Goal: Information Seeking & Learning: Compare options

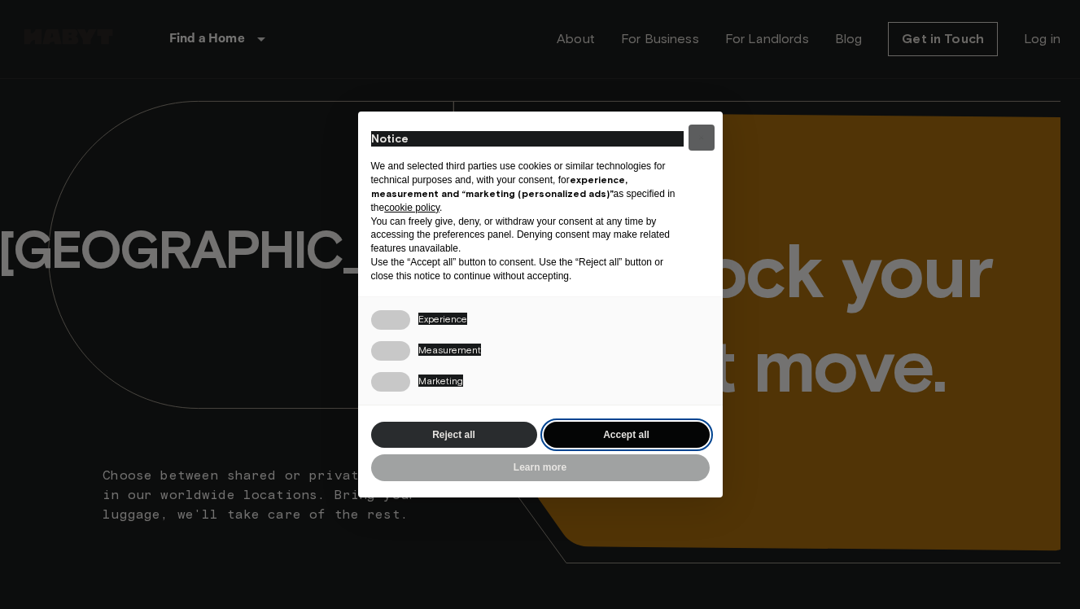
click at [604, 432] on button "Accept all" at bounding box center [626, 434] width 166 height 27
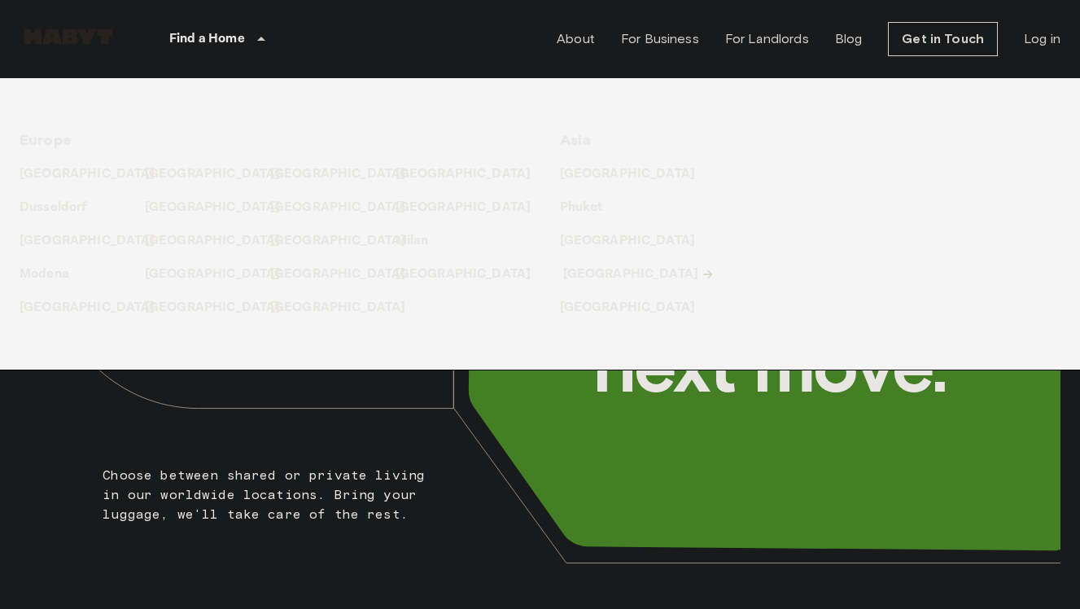
click at [590, 273] on p "[GEOGRAPHIC_DATA]" at bounding box center [631, 274] width 136 height 20
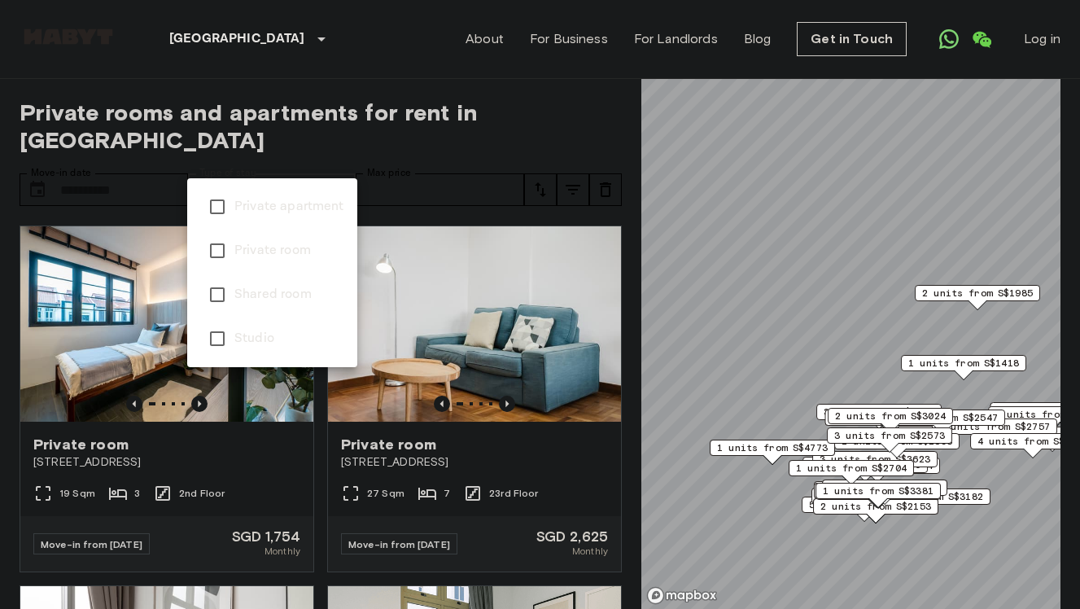
click at [446, 190] on div at bounding box center [540, 304] width 1080 height 609
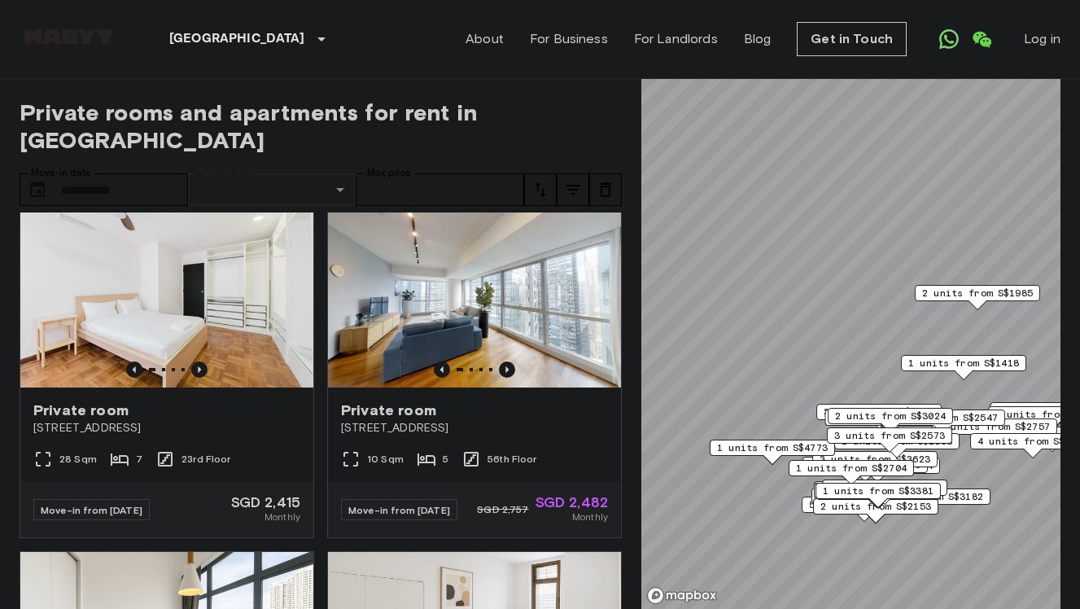
scroll to position [1114, 0]
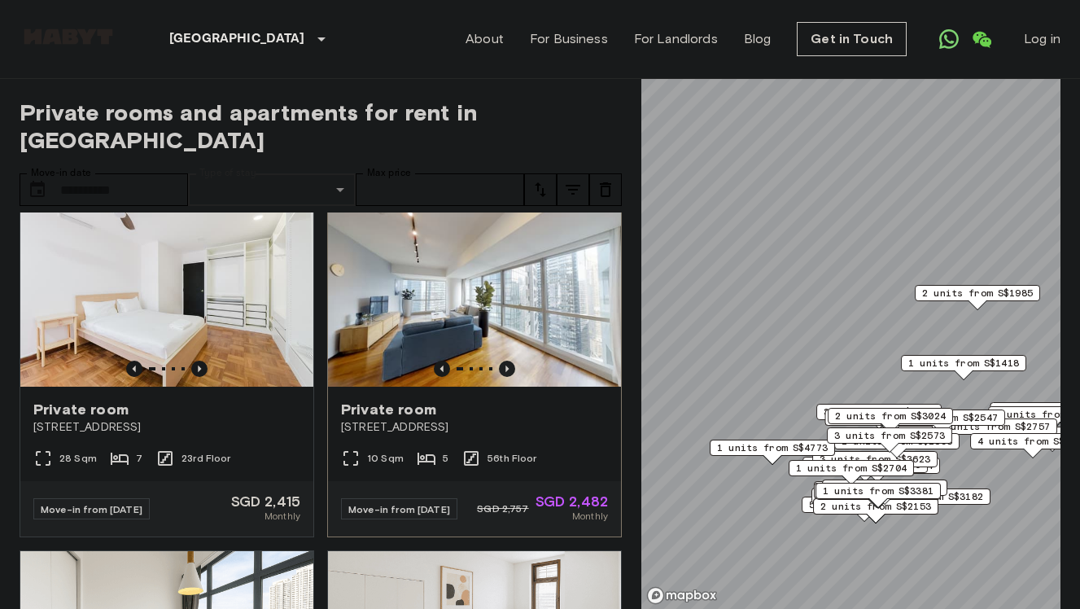
click at [507, 360] on icon "Previous image" at bounding box center [507, 368] width 16 height 16
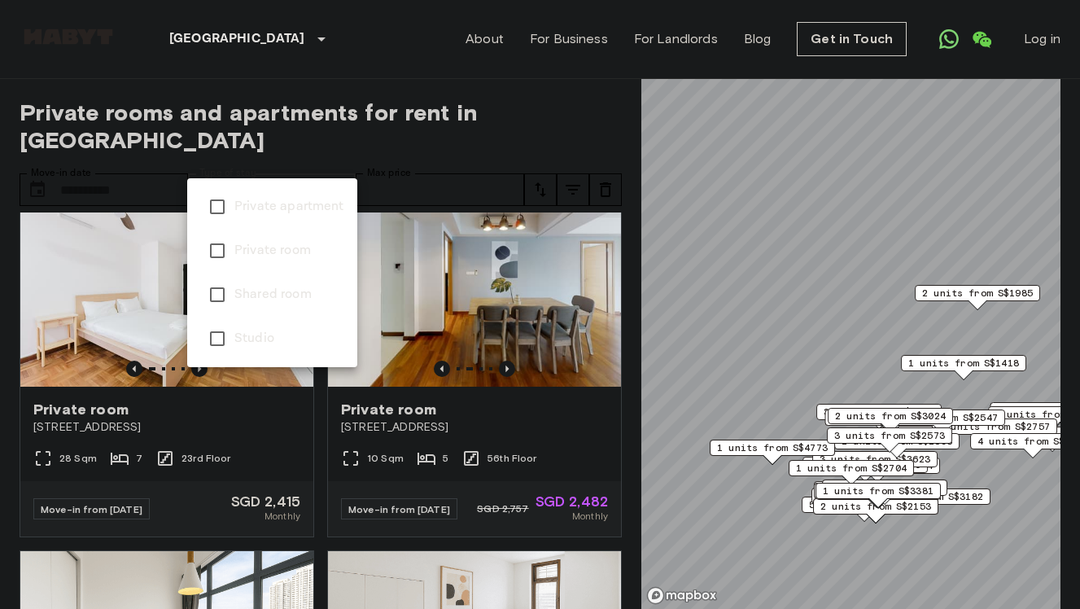
type input "**********"
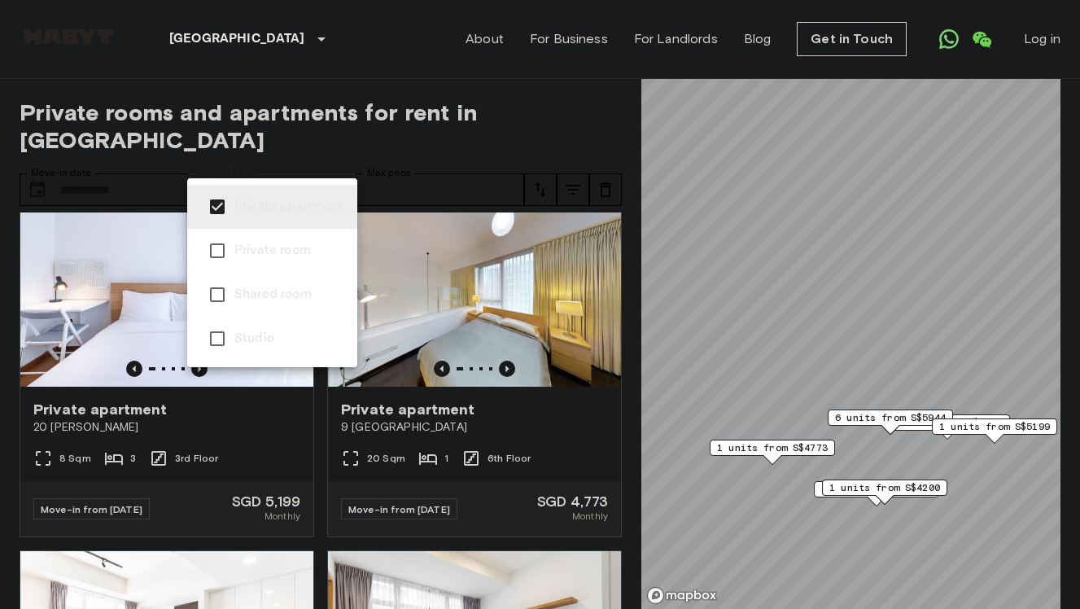
click at [390, 127] on div at bounding box center [540, 304] width 1080 height 609
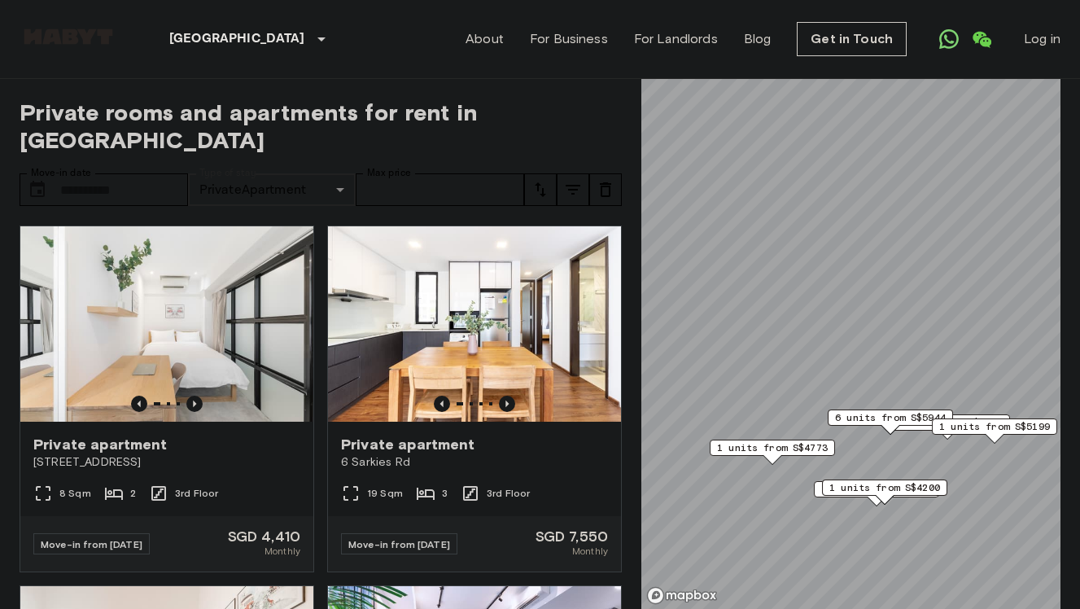
click at [543, 180] on icon "tune" at bounding box center [540, 190] width 20 height 20
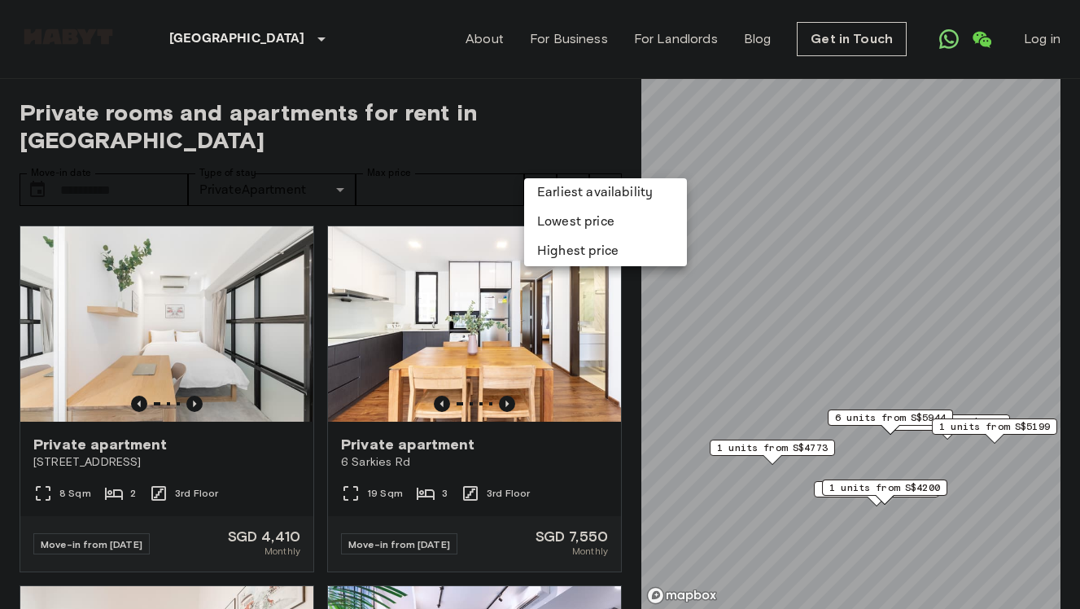
click at [552, 224] on li "Lowest price" at bounding box center [605, 221] width 163 height 29
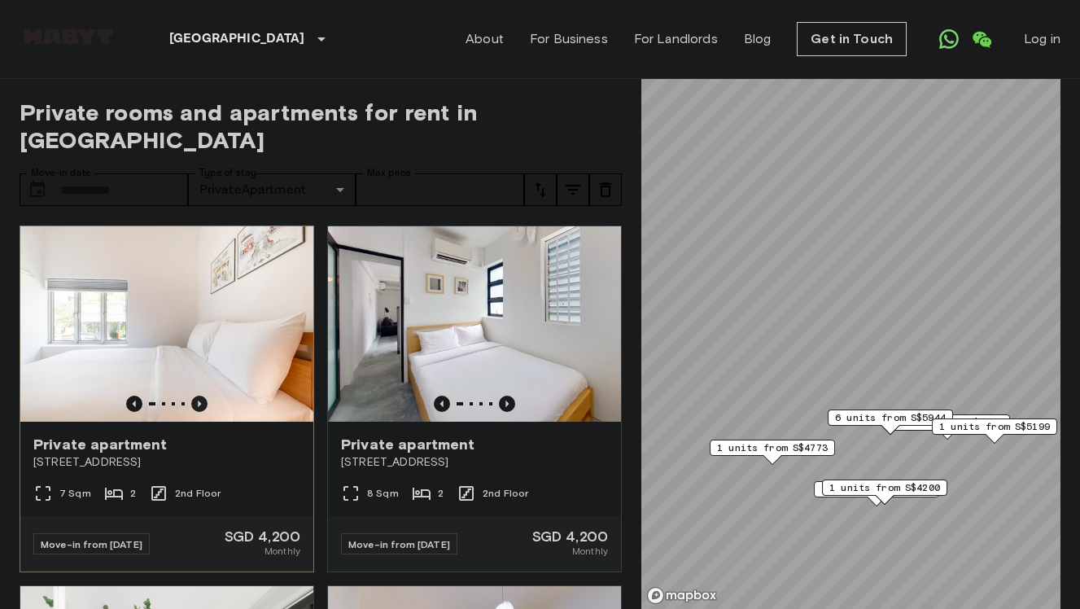
click at [198, 400] on icon "Previous image" at bounding box center [199, 403] width 3 height 7
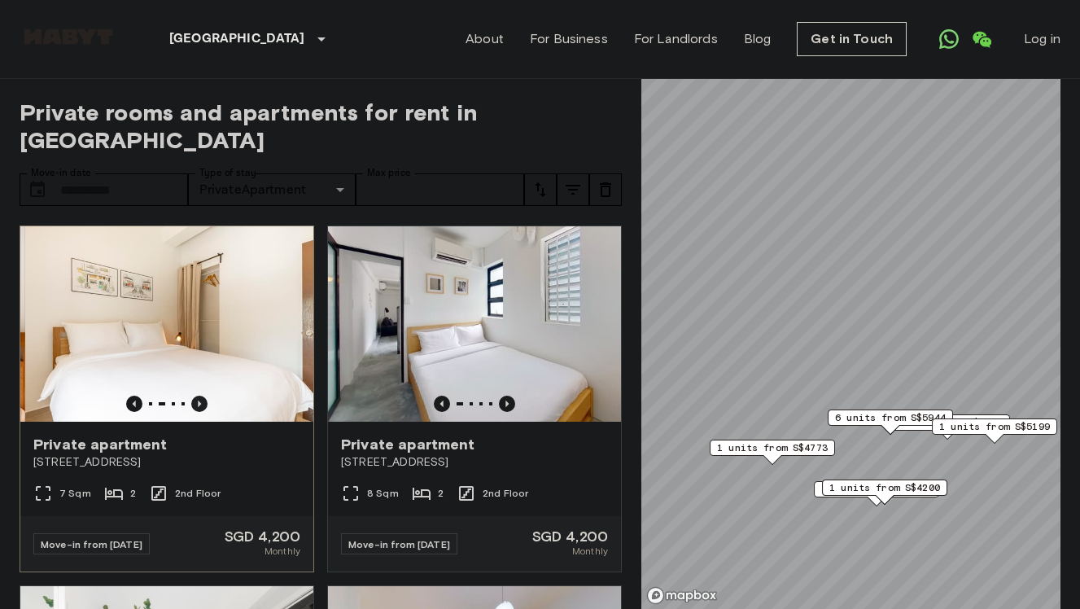
click at [198, 400] on icon "Previous image" at bounding box center [199, 403] width 3 height 7
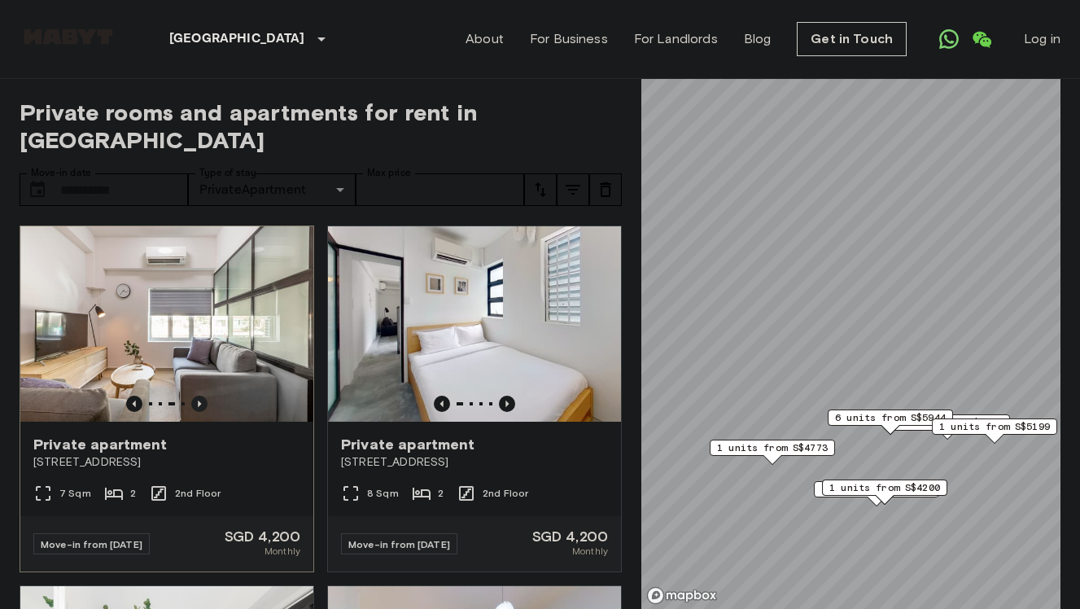
click at [198, 400] on icon "Previous image" at bounding box center [199, 403] width 3 height 7
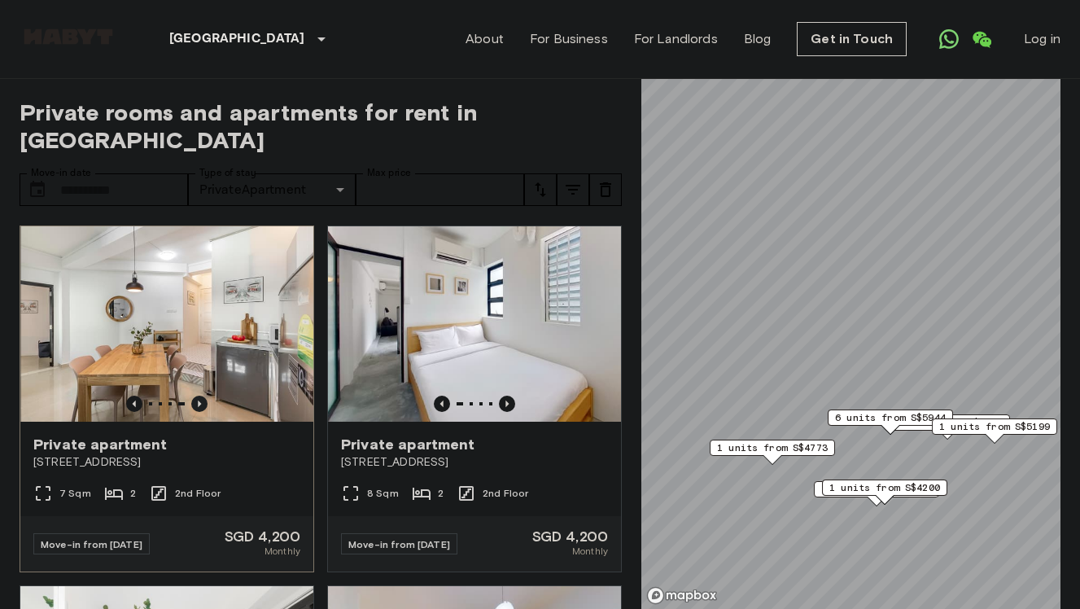
click at [198, 400] on icon "Previous image" at bounding box center [199, 403] width 3 height 7
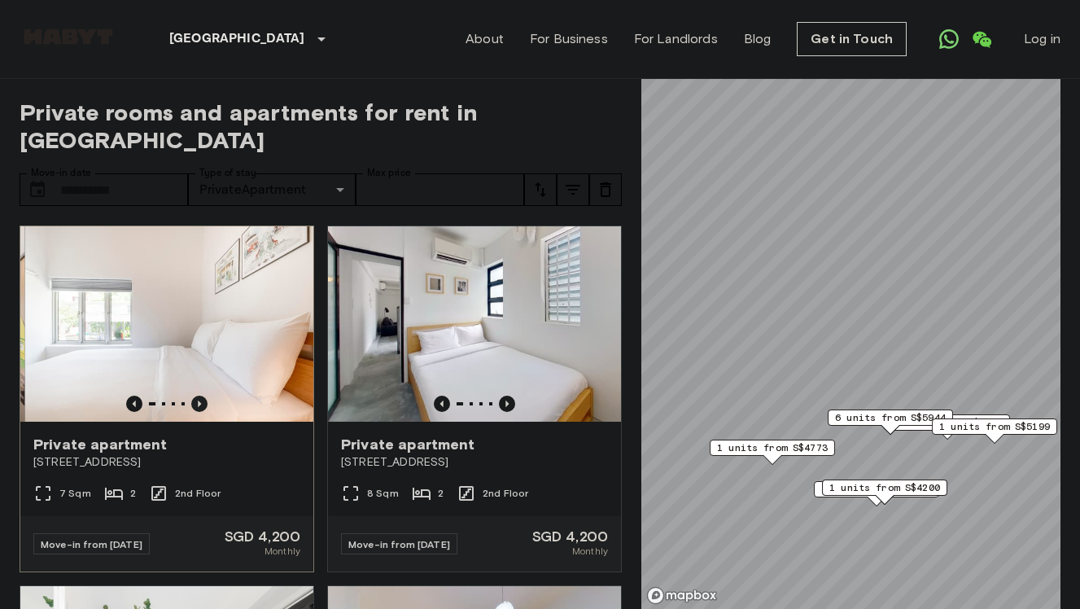
click at [198, 400] on icon "Previous image" at bounding box center [199, 403] width 3 height 7
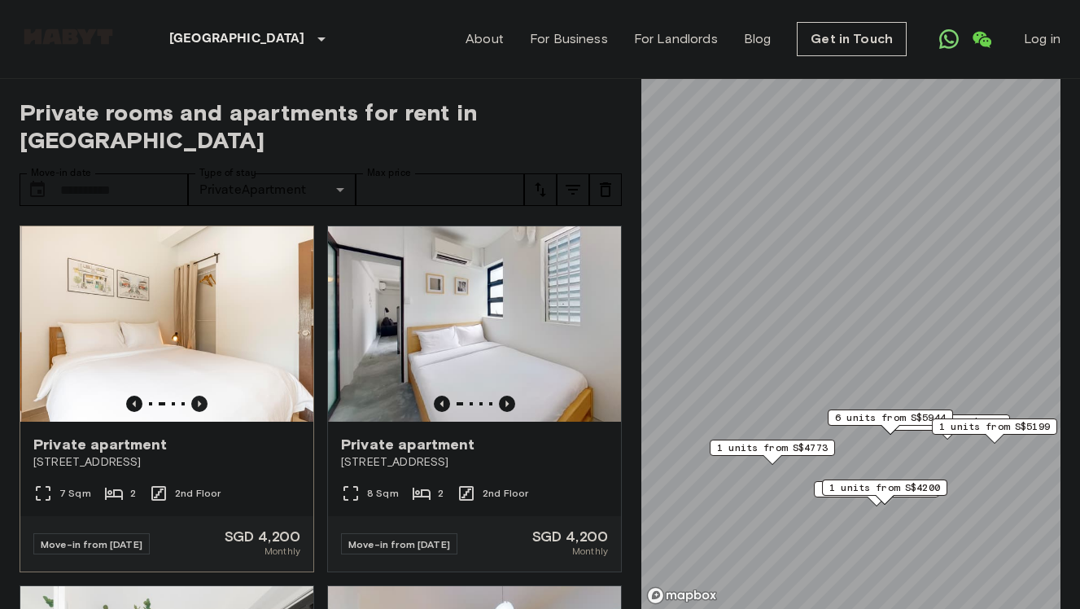
click at [198, 400] on icon "Previous image" at bounding box center [199, 403] width 3 height 7
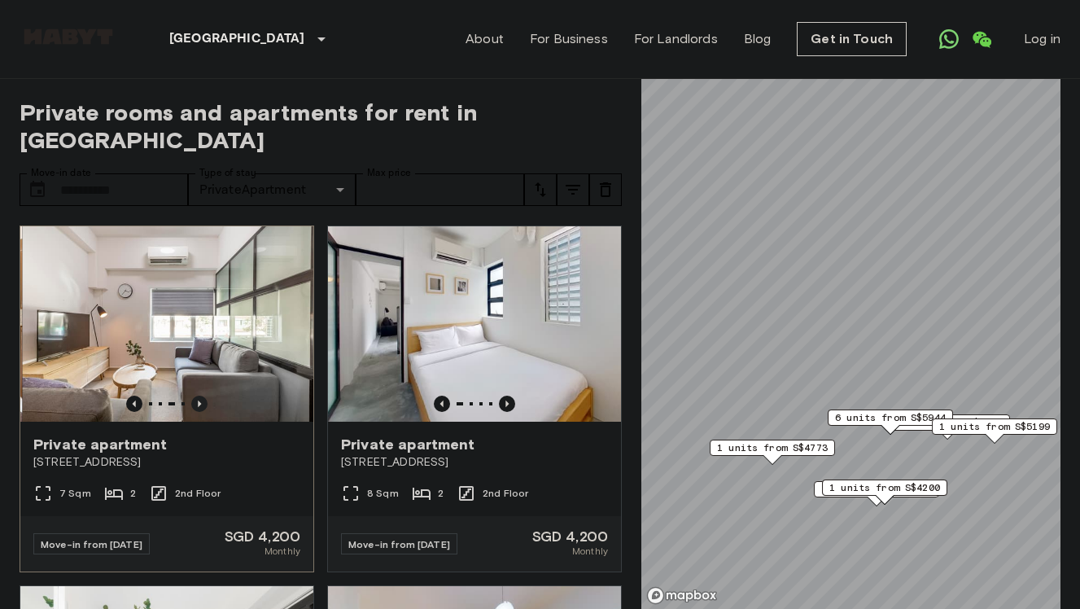
click at [198, 400] on icon "Previous image" at bounding box center [199, 403] width 3 height 7
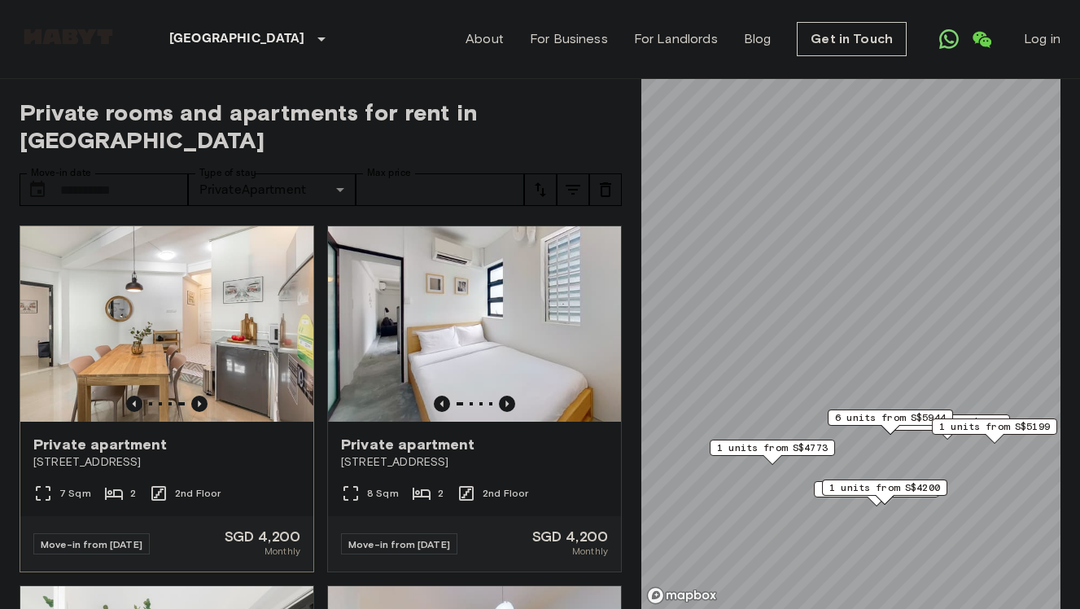
click at [104, 434] on span "Private apartment" at bounding box center [100, 444] width 134 height 20
click at [385, 434] on span "Private apartment" at bounding box center [408, 444] width 134 height 20
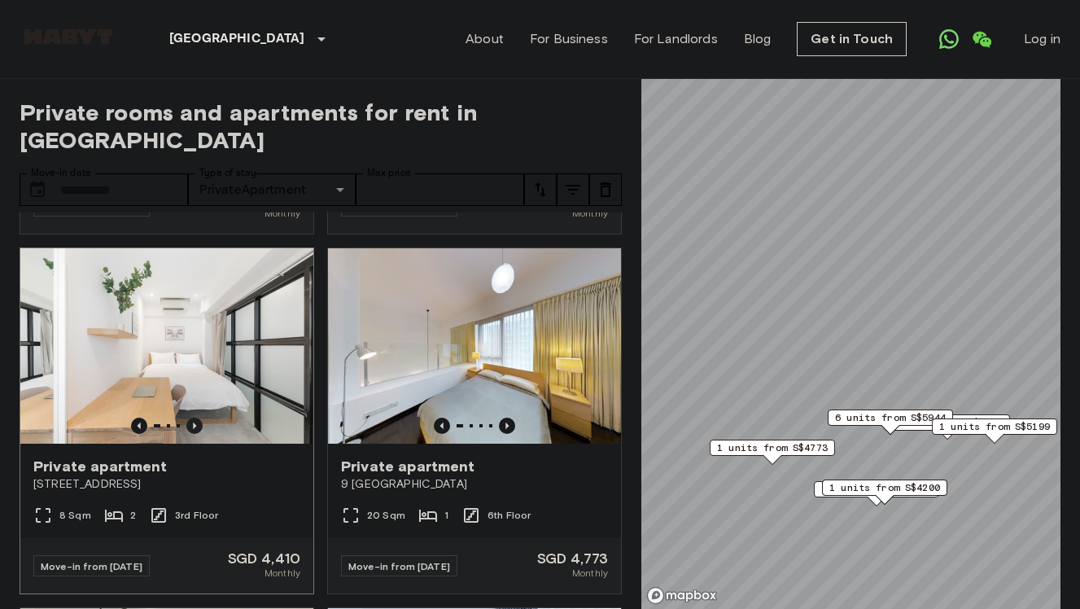
scroll to position [347, 0]
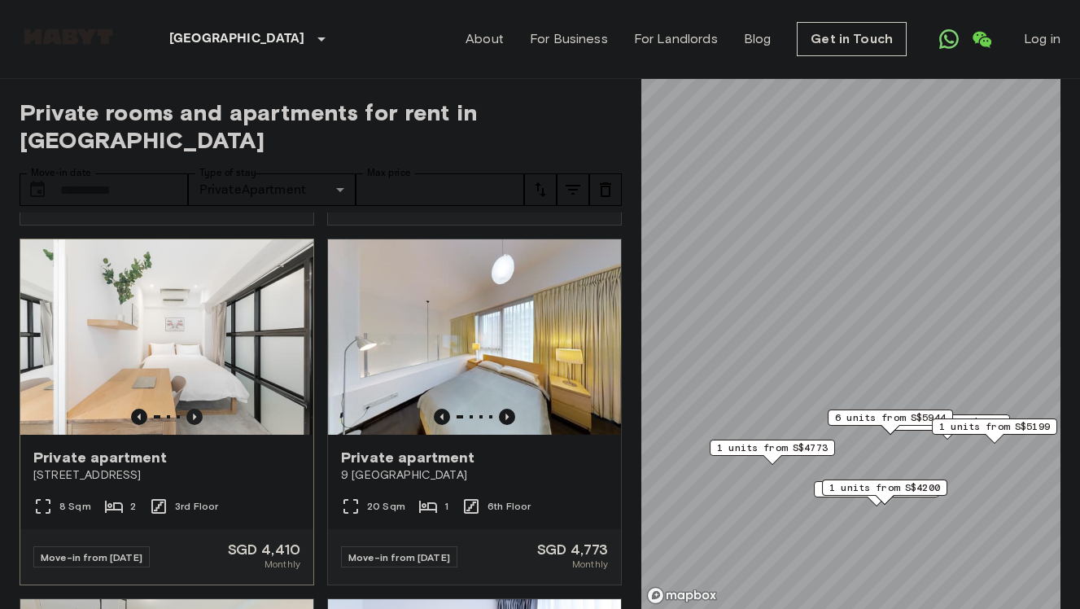
click at [192, 408] on icon "Previous image" at bounding box center [194, 416] width 16 height 16
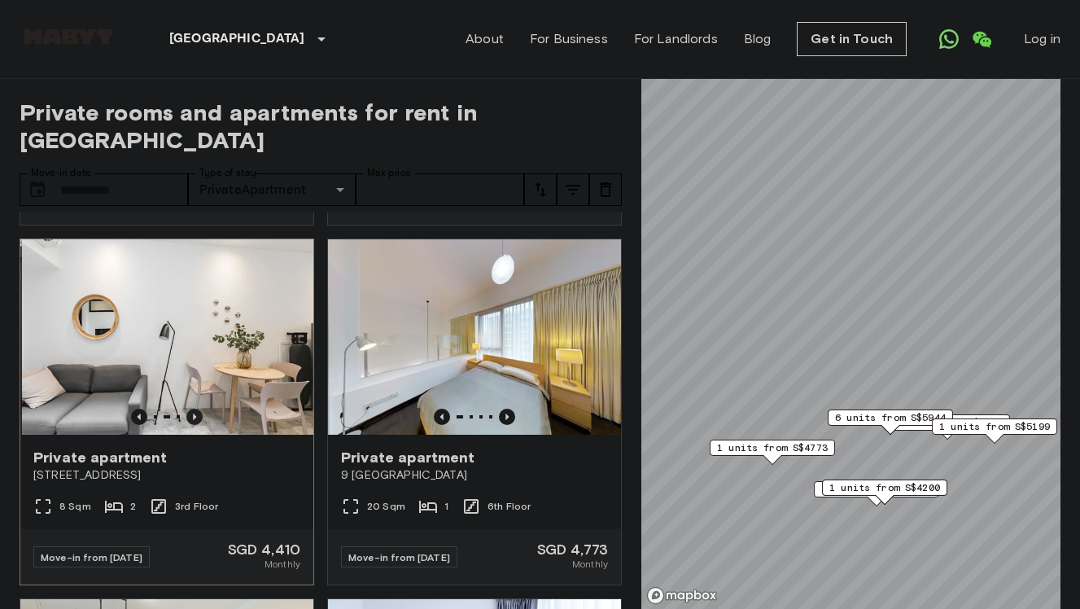
click at [192, 408] on icon "Previous image" at bounding box center [194, 416] width 16 height 16
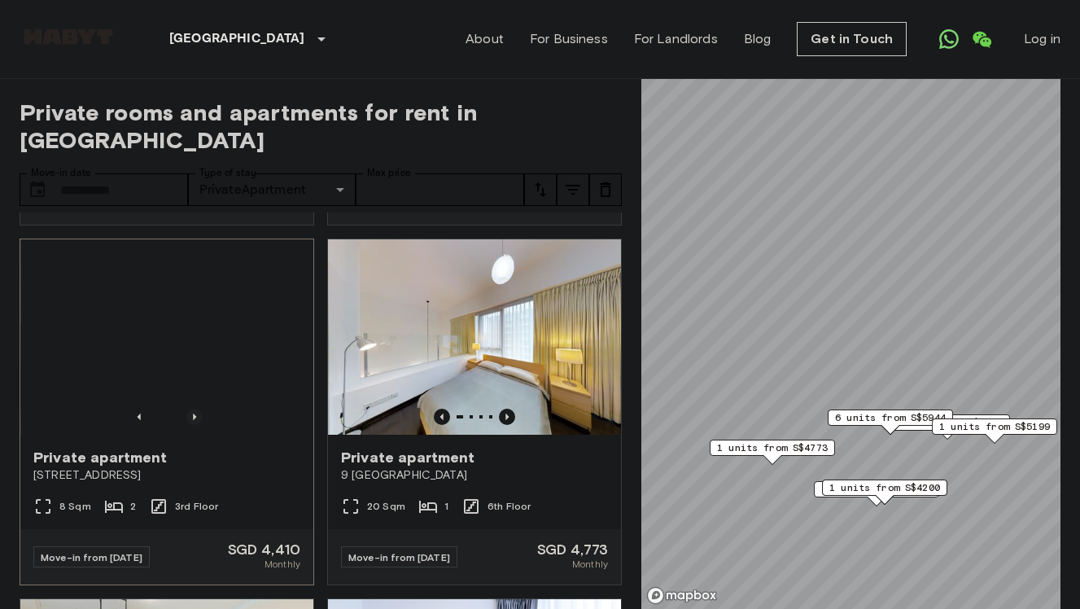
click at [192, 408] on icon "Previous image" at bounding box center [194, 416] width 16 height 16
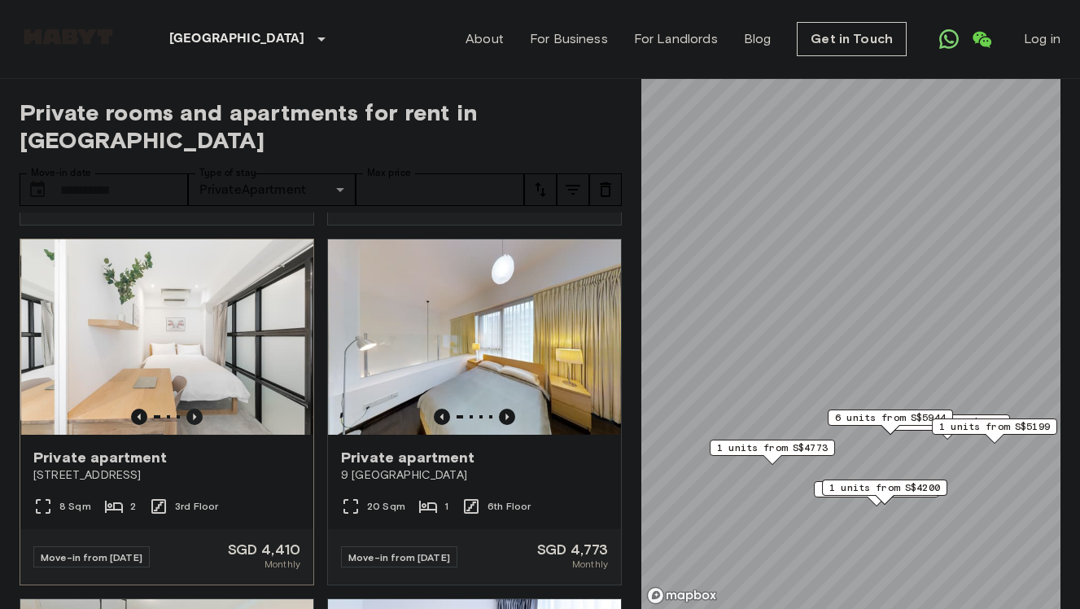
click at [192, 408] on icon "Previous image" at bounding box center [194, 416] width 16 height 16
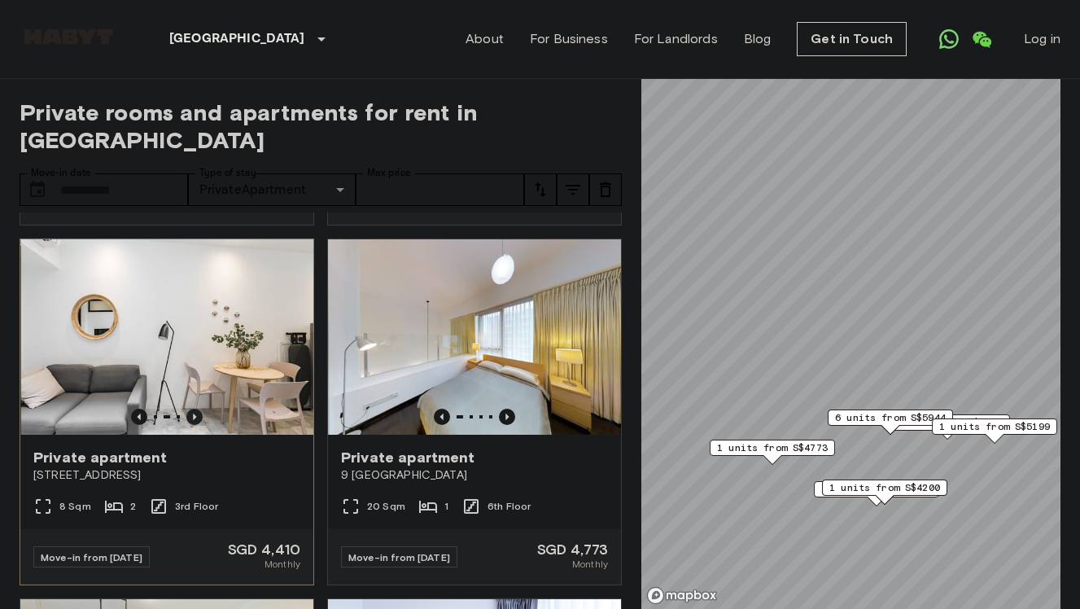
click at [192, 408] on icon "Previous image" at bounding box center [194, 416] width 16 height 16
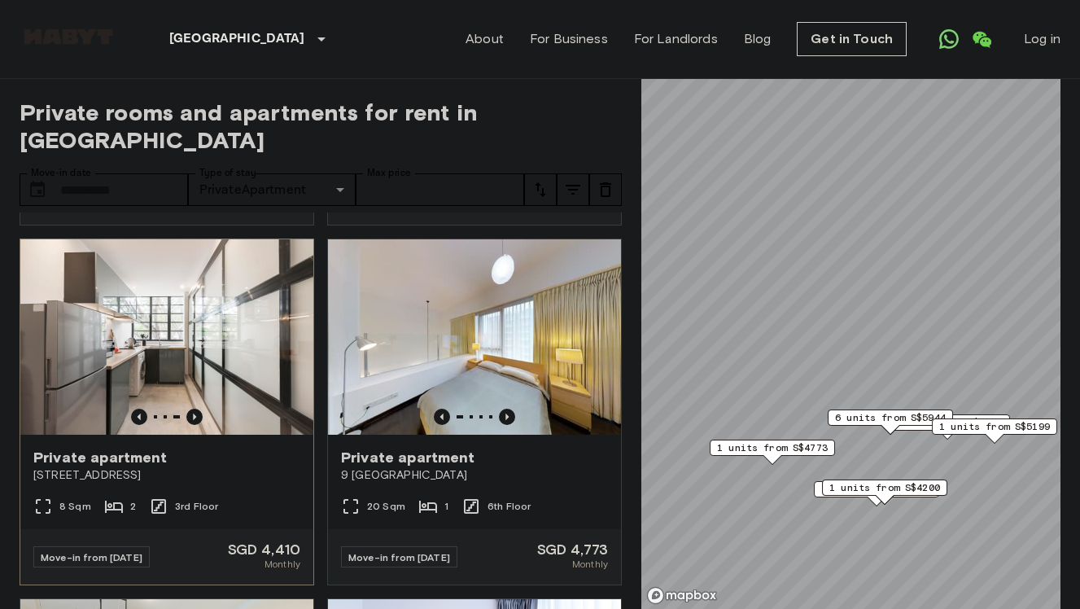
click at [119, 447] on span "Private apartment" at bounding box center [100, 457] width 134 height 20
click at [353, 447] on span "Private apartment" at bounding box center [408, 457] width 134 height 20
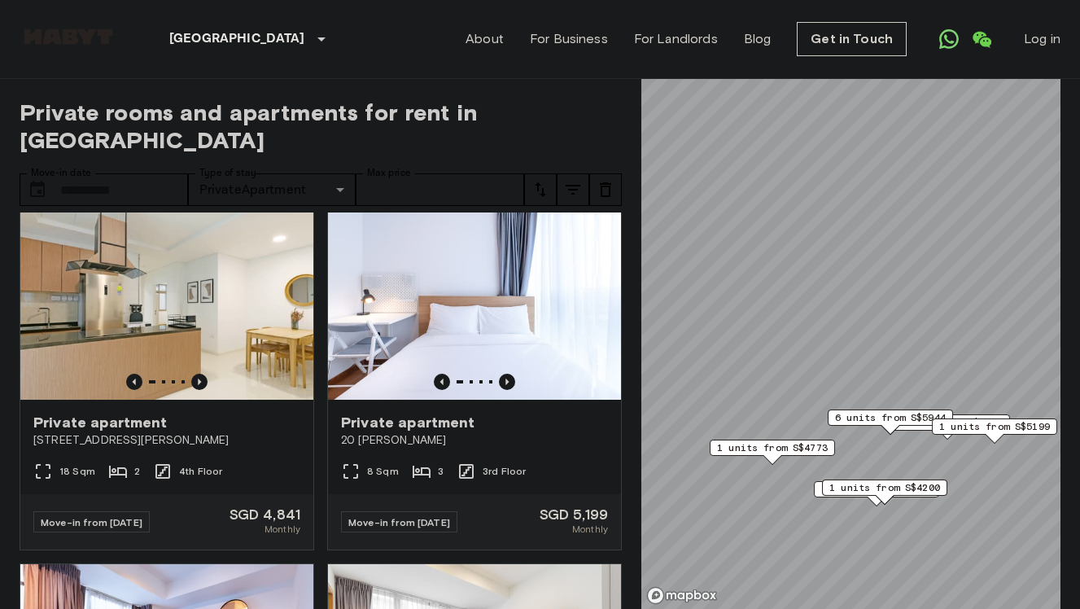
scroll to position [744, 0]
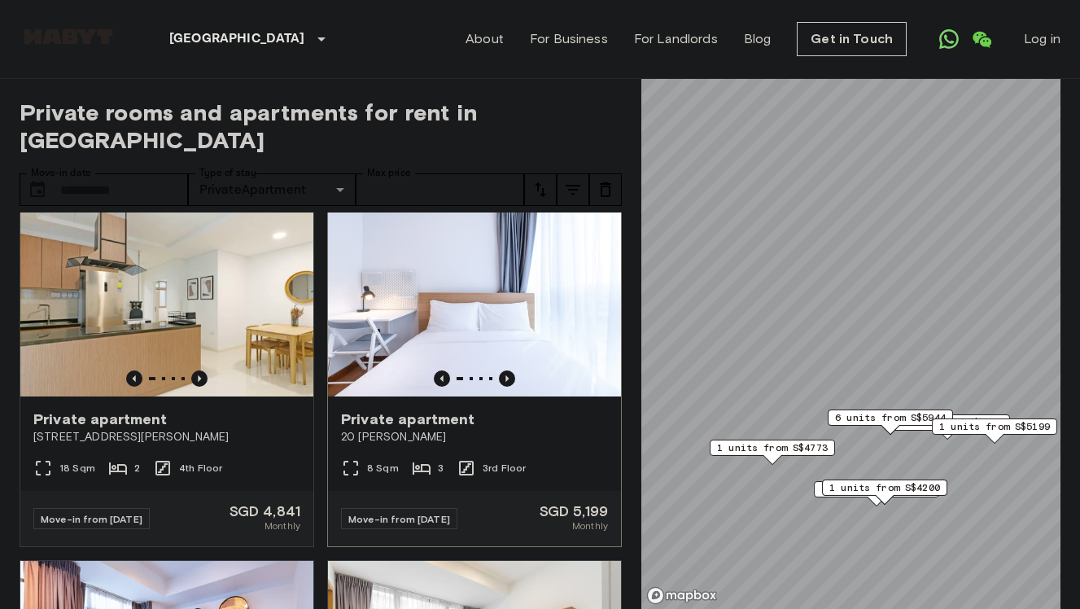
click at [372, 409] on span "Private apartment" at bounding box center [408, 419] width 134 height 20
click at [201, 370] on icon "Previous image" at bounding box center [199, 378] width 16 height 16
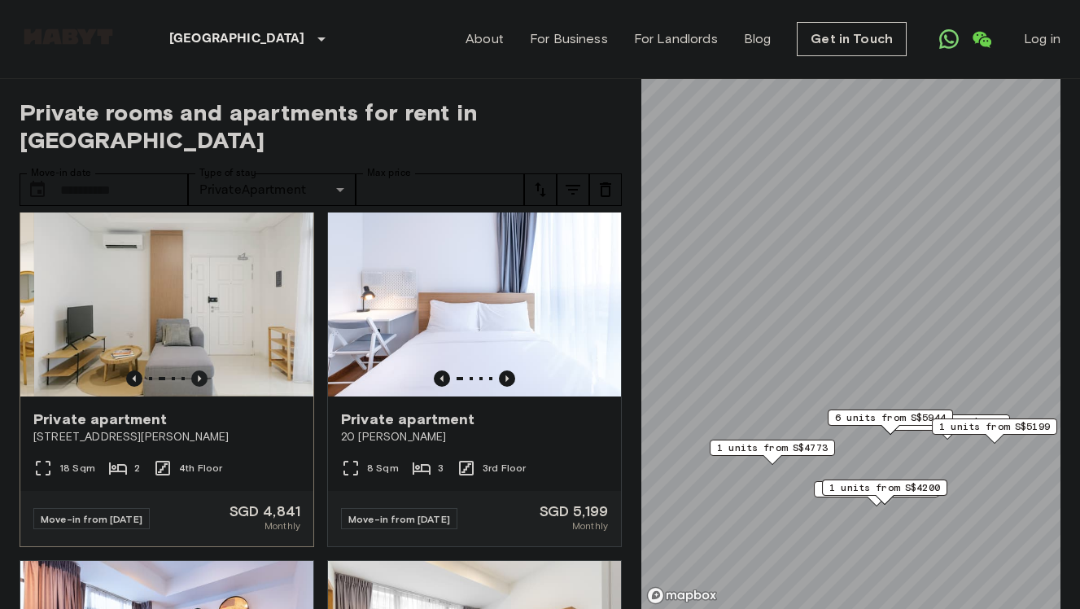
click at [201, 370] on icon "Previous image" at bounding box center [199, 378] width 16 height 16
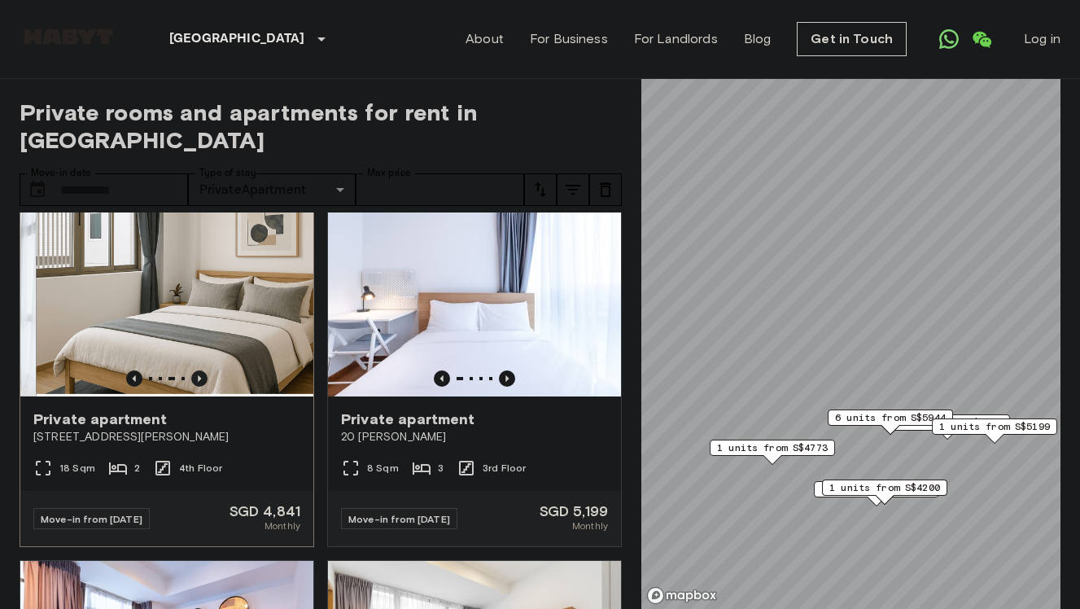
click at [201, 370] on icon "Previous image" at bounding box center [199, 378] width 16 height 16
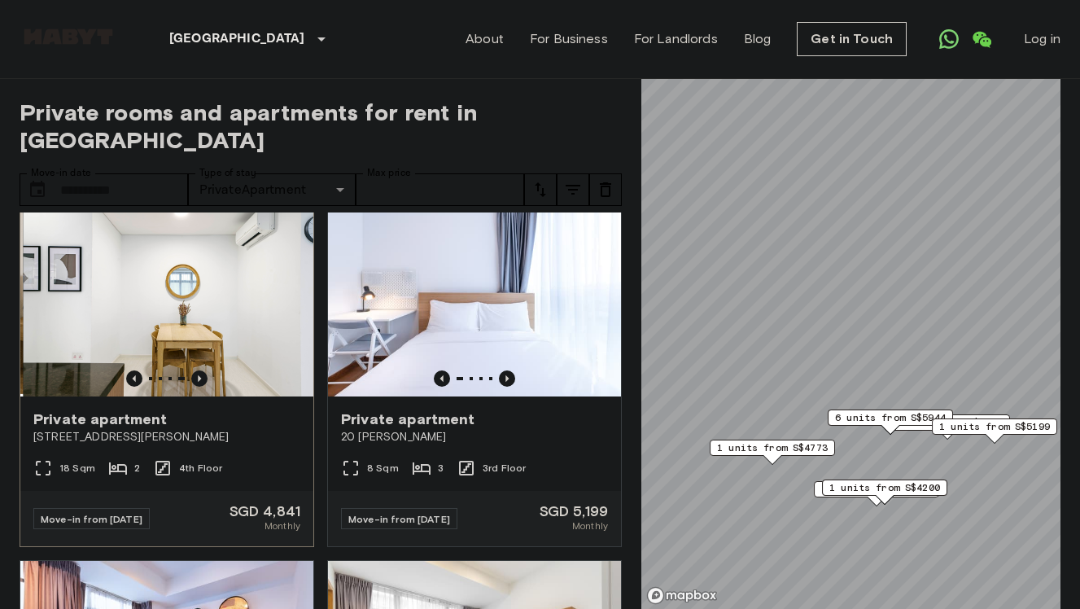
click at [101, 409] on span "Private apartment" at bounding box center [100, 419] width 134 height 20
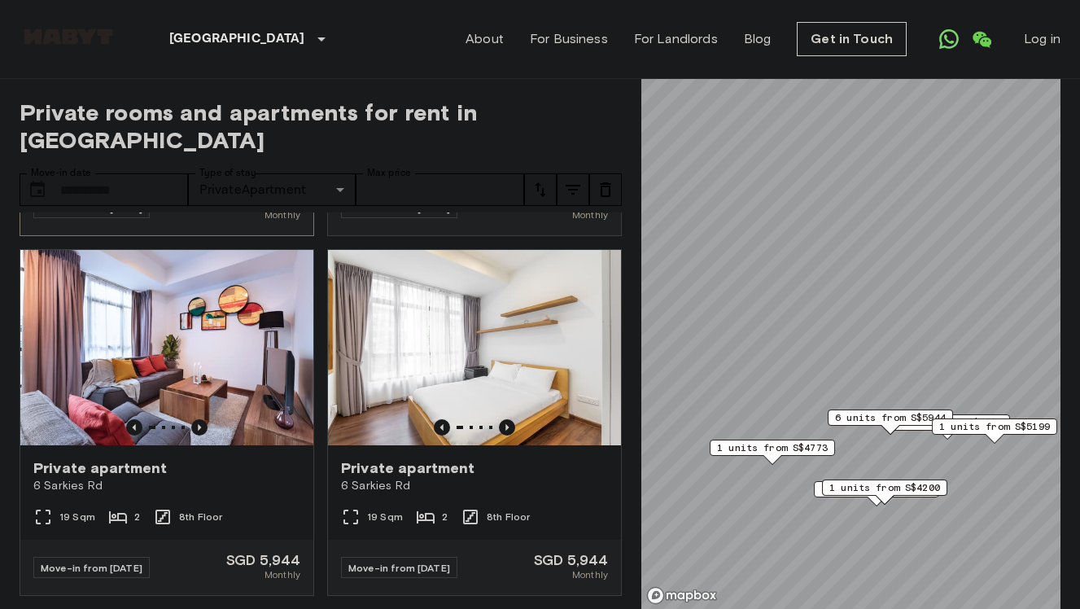
scroll to position [1057, 0]
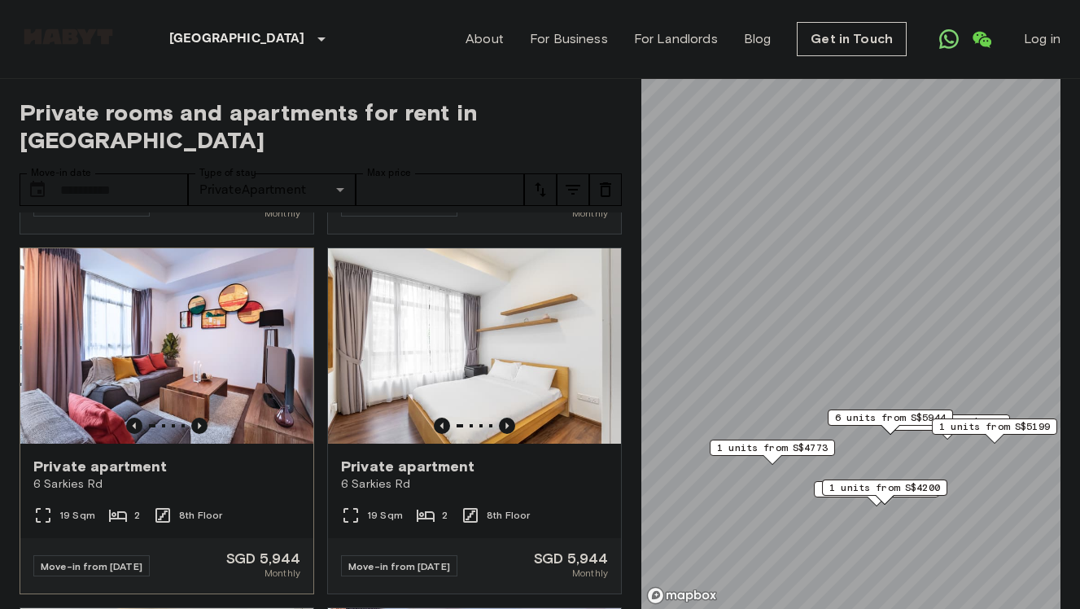
click at [111, 456] on span "Private apartment" at bounding box center [100, 466] width 134 height 20
click at [399, 456] on span "Private apartment" at bounding box center [408, 466] width 134 height 20
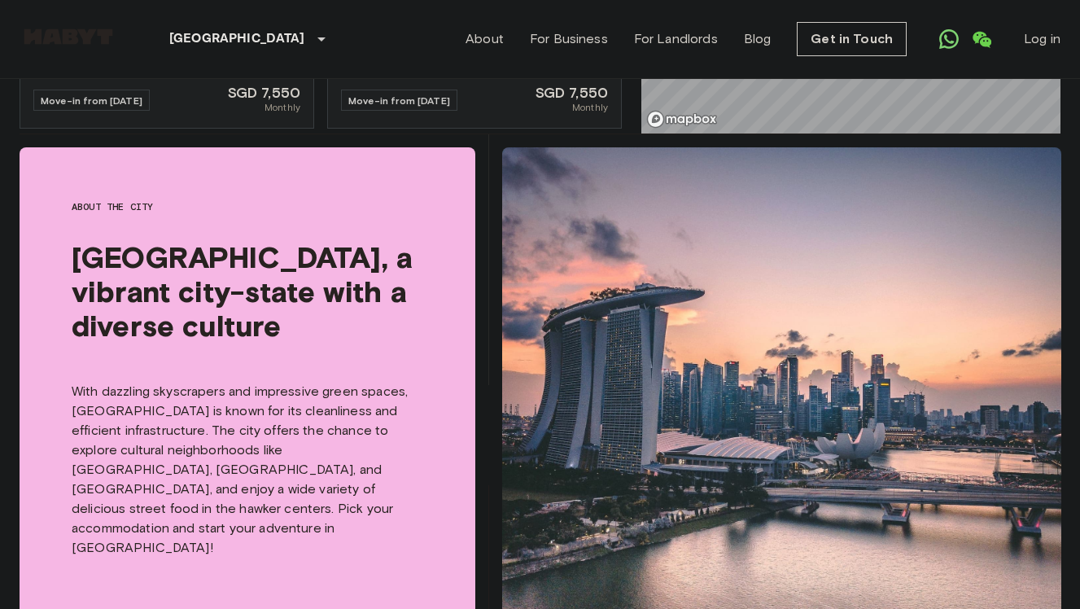
scroll to position [481, 0]
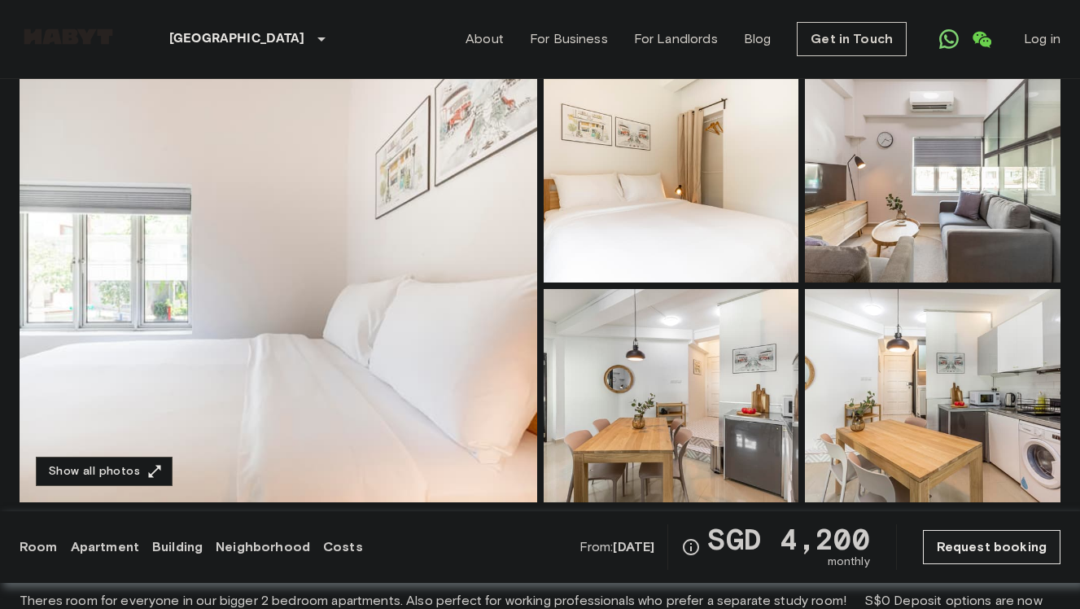
scroll to position [146, 0]
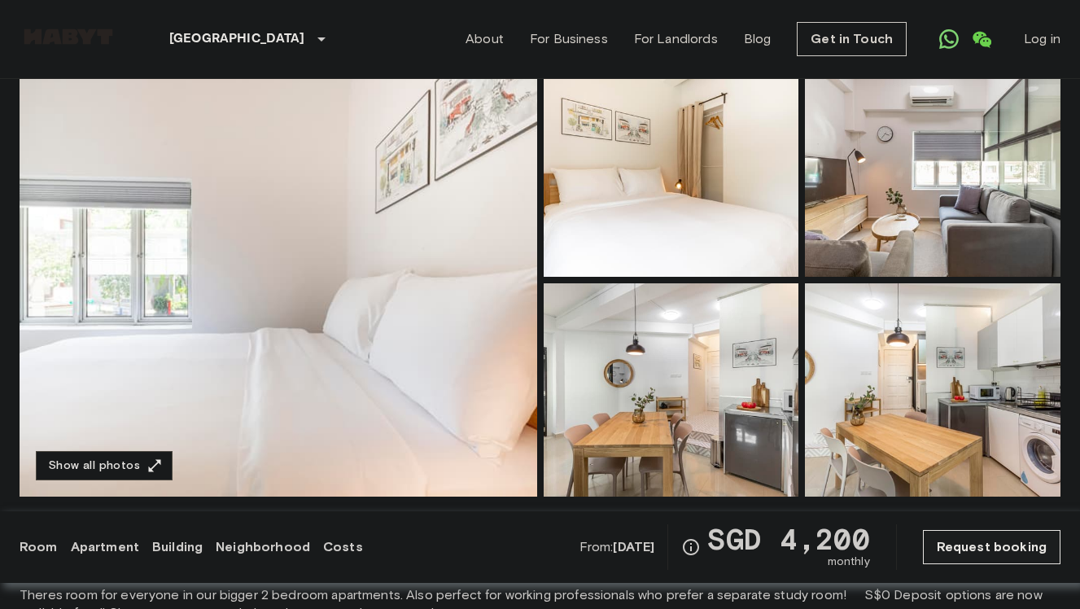
click at [392, 282] on img at bounding box center [278, 279] width 517 height 433
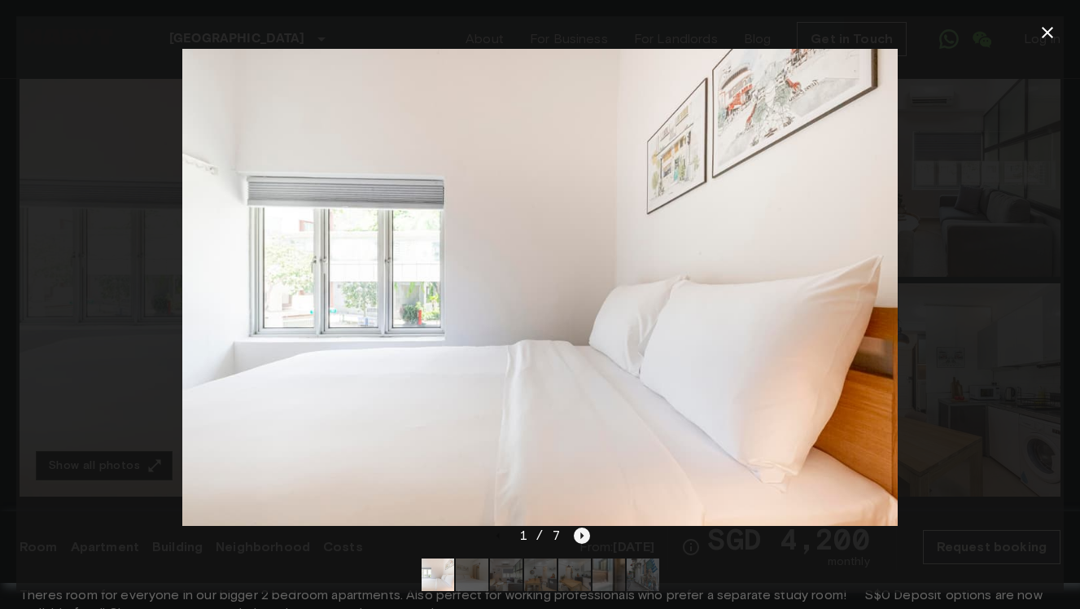
click at [584, 532] on icon "Next image" at bounding box center [582, 535] width 16 height 16
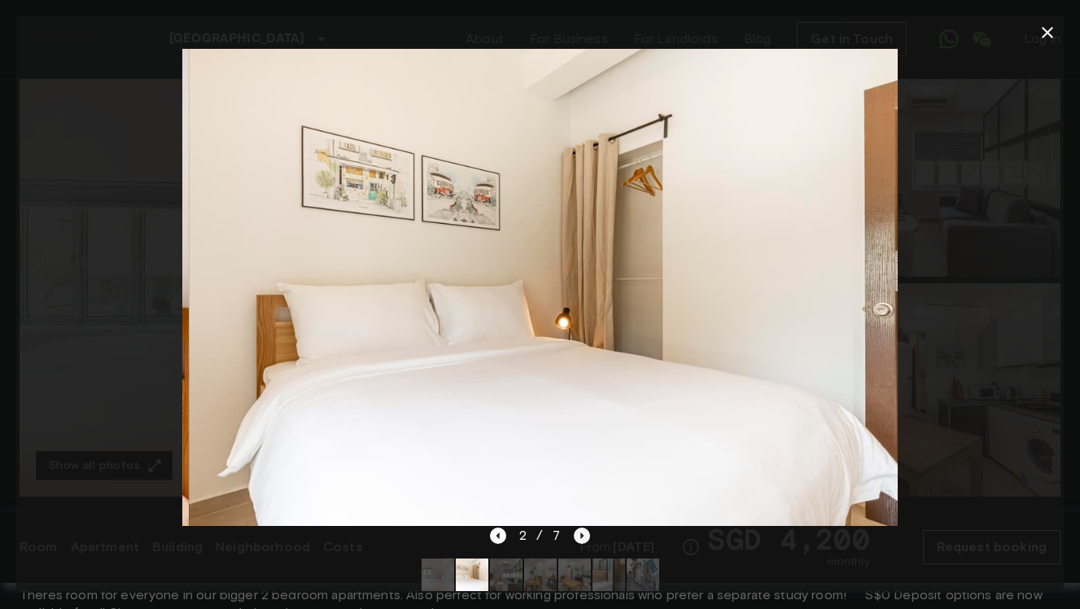
click at [584, 532] on icon "Next image" at bounding box center [582, 535] width 16 height 16
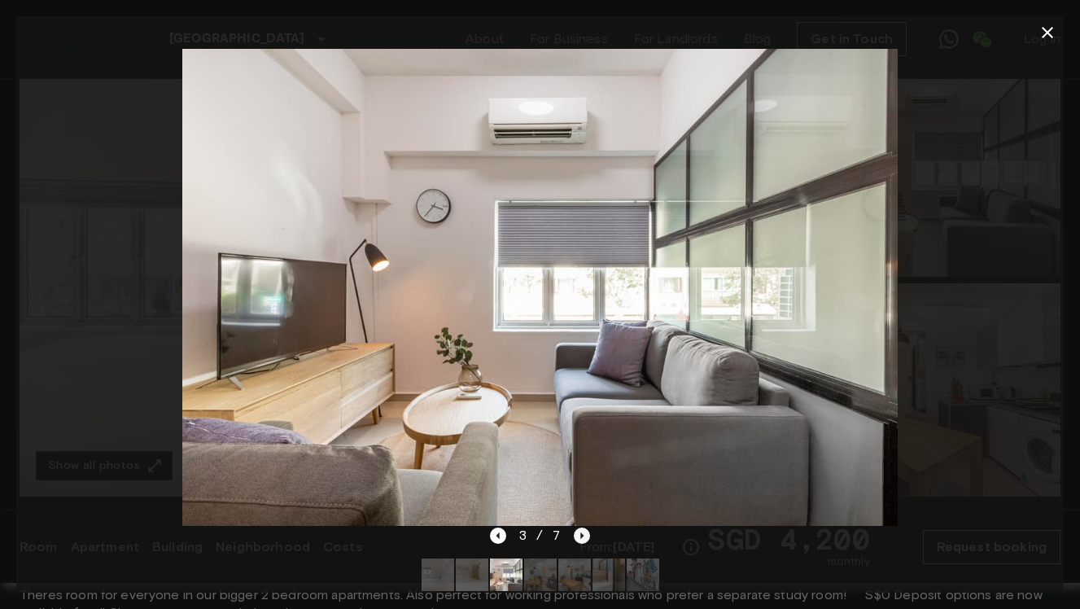
click at [584, 532] on icon "Next image" at bounding box center [582, 535] width 16 height 16
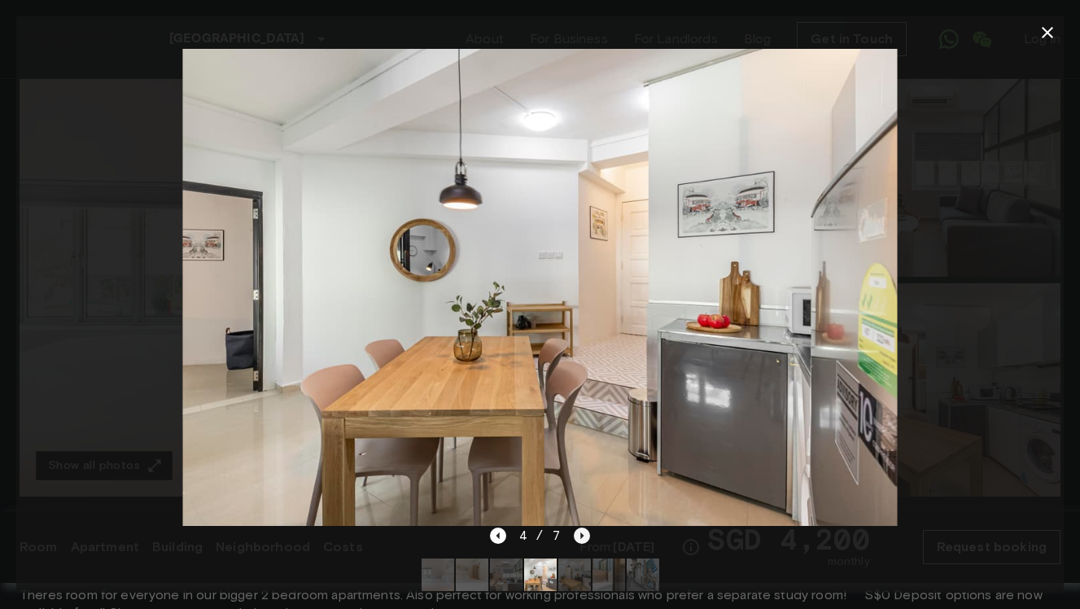
click at [584, 532] on icon "Next image" at bounding box center [582, 535] width 16 height 16
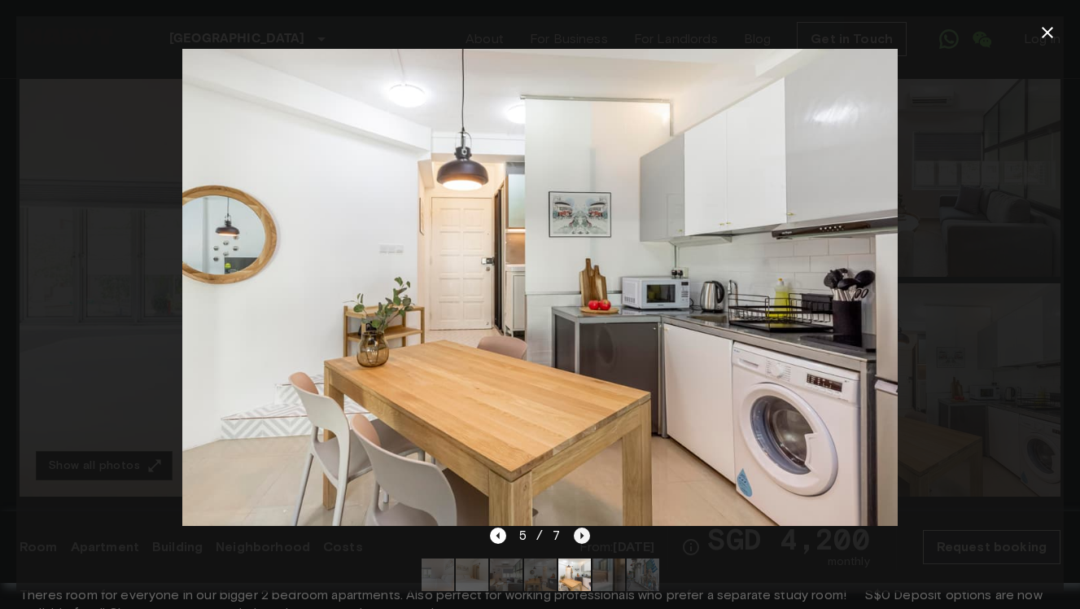
click at [584, 532] on icon "Next image" at bounding box center [582, 535] width 16 height 16
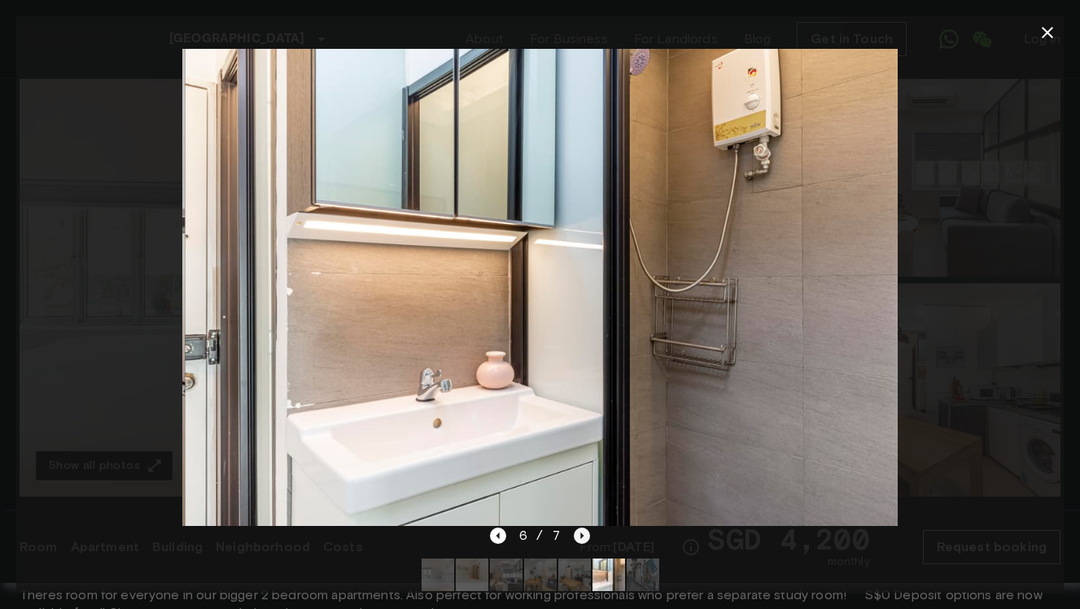
click at [584, 532] on icon "Next image" at bounding box center [582, 535] width 16 height 16
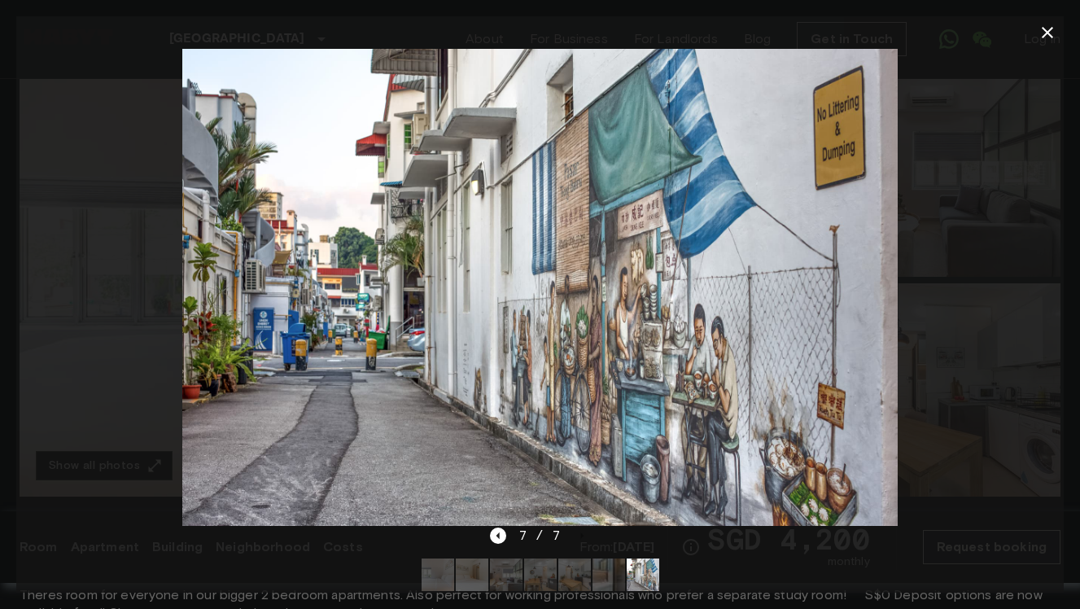
click at [152, 220] on div at bounding box center [539, 287] width 1047 height 477
click at [1049, 35] on icon "button" at bounding box center [1046, 32] width 11 height 11
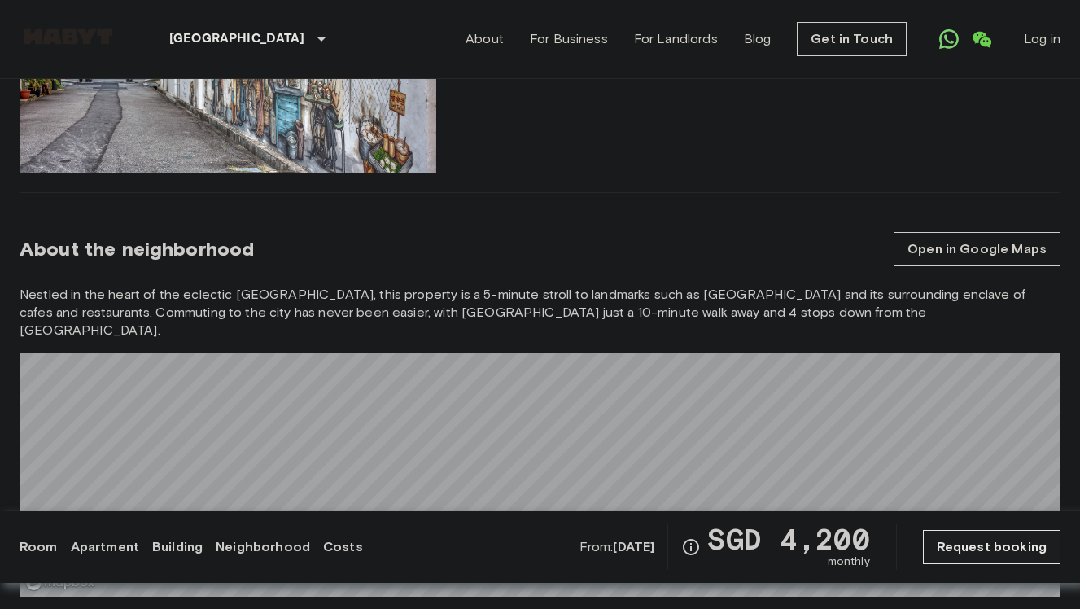
scroll to position [1250, 0]
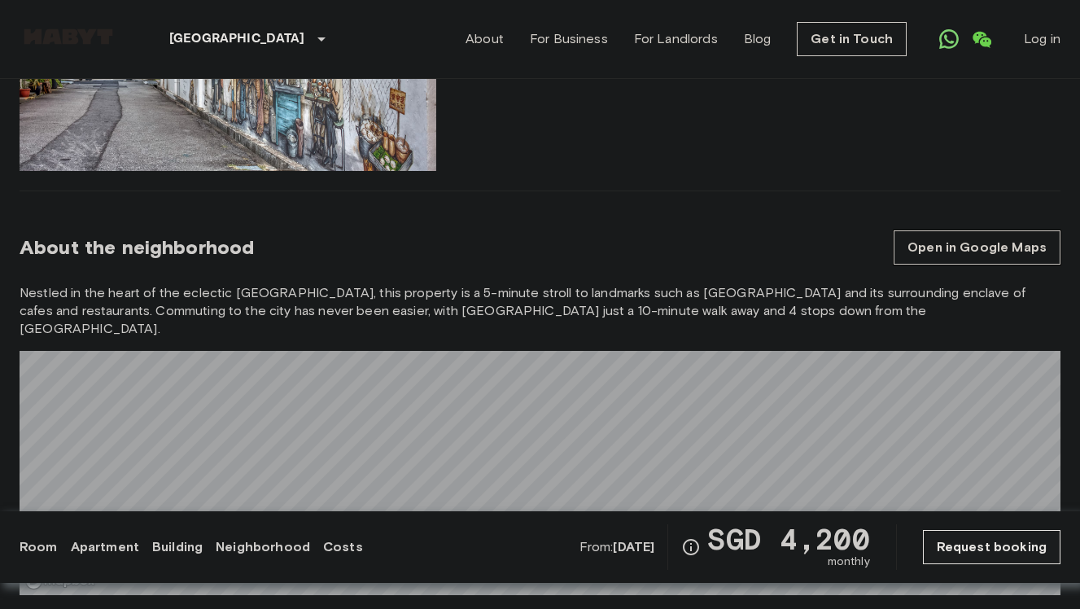
click at [936, 238] on link "Open in Google Maps" at bounding box center [976, 247] width 167 height 34
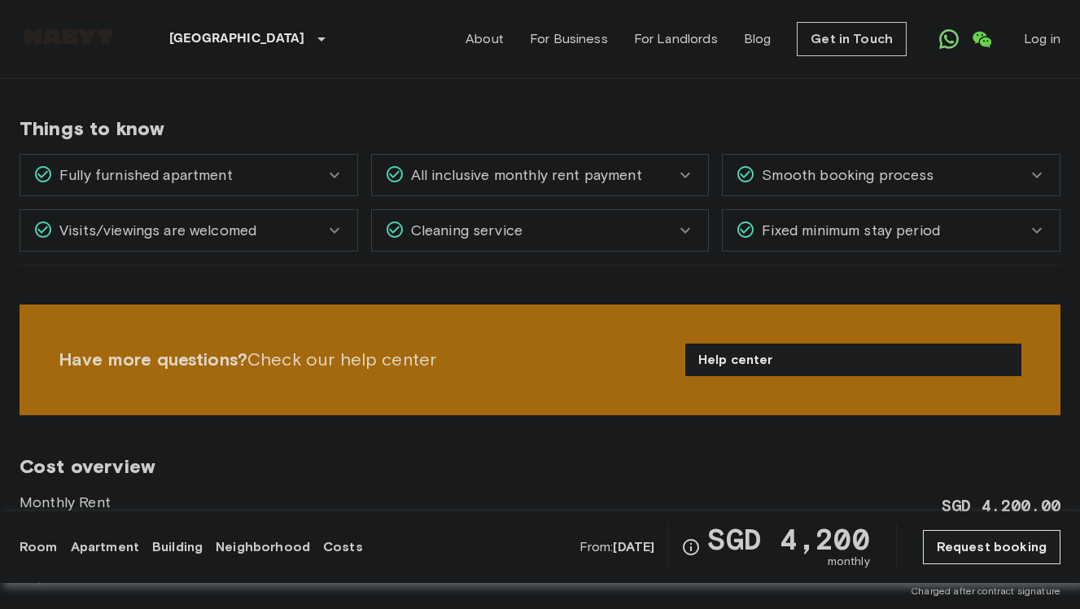
scroll to position [1795, 0]
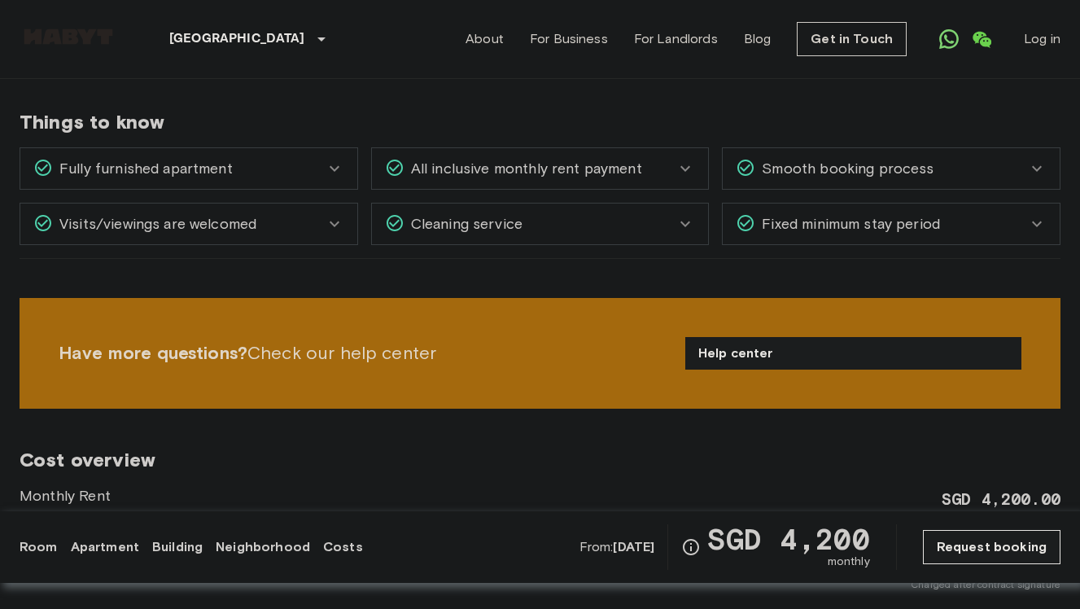
click at [629, 213] on div "Cleaning service" at bounding box center [530, 223] width 291 height 21
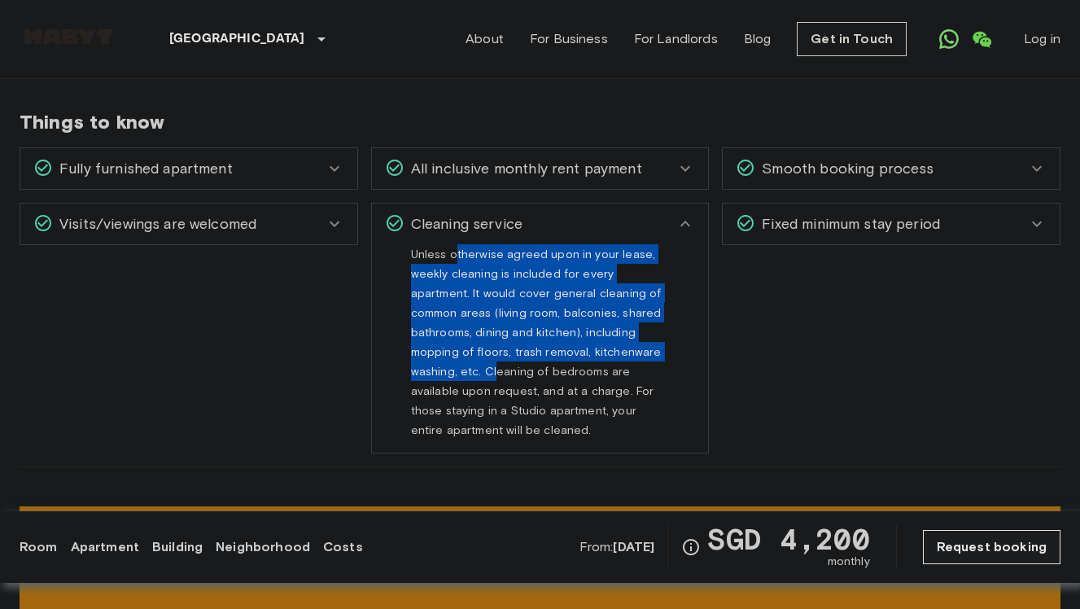
drag, startPoint x: 456, startPoint y: 216, endPoint x: 605, endPoint y: 311, distance: 176.3
click at [605, 311] on span "Unless otherwise agreed upon in your lease, weekly cleaning is included for eve…" at bounding box center [536, 348] width 251 height 203
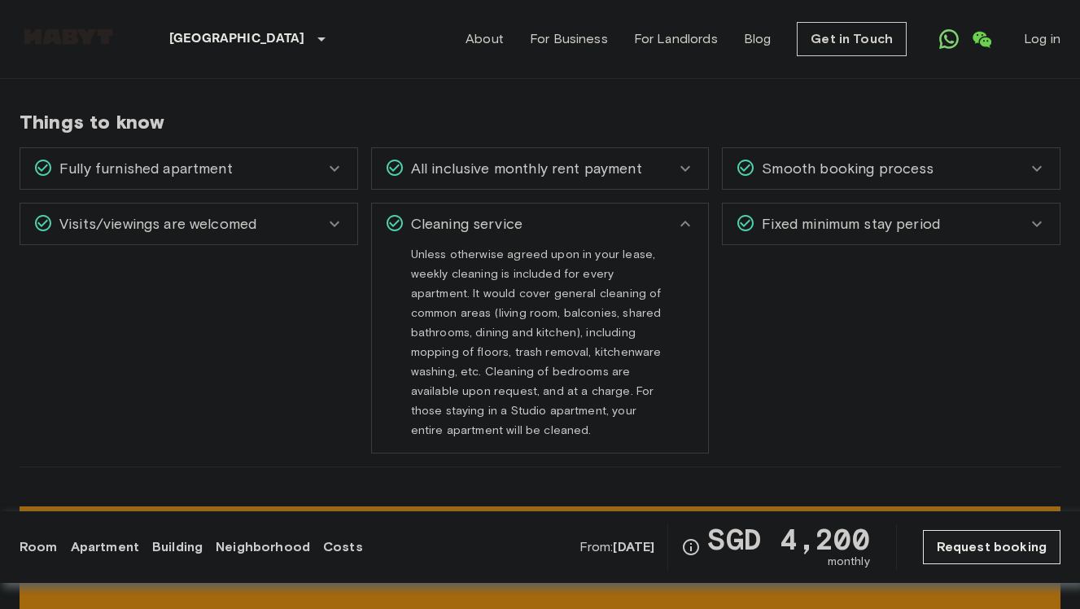
click at [561, 308] on div "Unless otherwise agreed upon in your lease, weekly cleaning is included for eve…" at bounding box center [540, 341] width 259 height 195
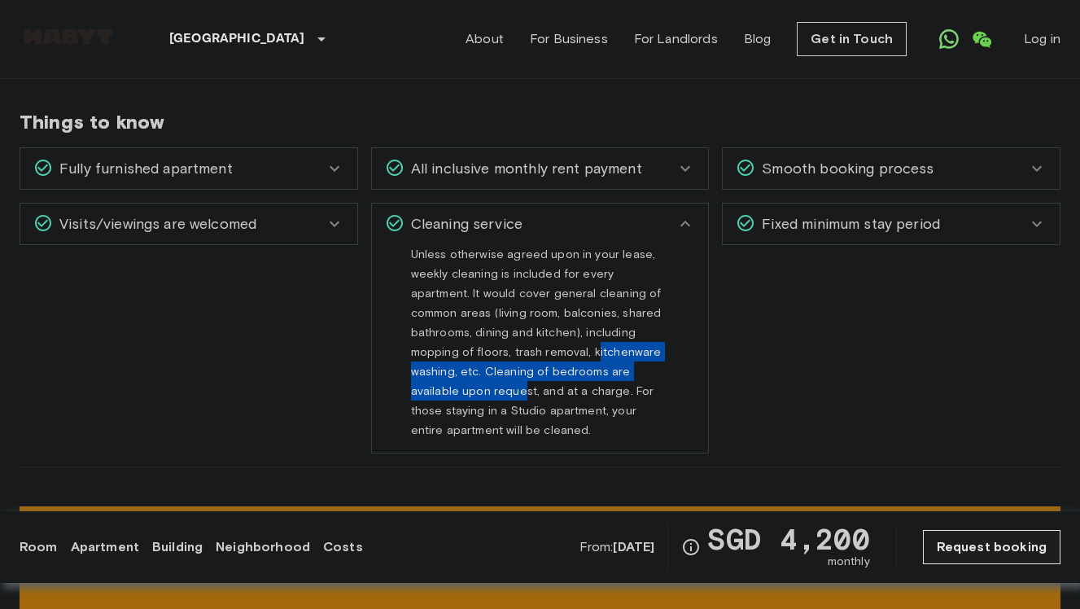
drag, startPoint x: 461, startPoint y: 314, endPoint x: 598, endPoint y: 340, distance: 139.1
click at [596, 340] on span "Unless otherwise agreed upon in your lease, weekly cleaning is included for eve…" at bounding box center [536, 348] width 251 height 203
click at [520, 339] on span "Unless otherwise agreed upon in your lease, weekly cleaning is included for eve…" at bounding box center [536, 348] width 251 height 203
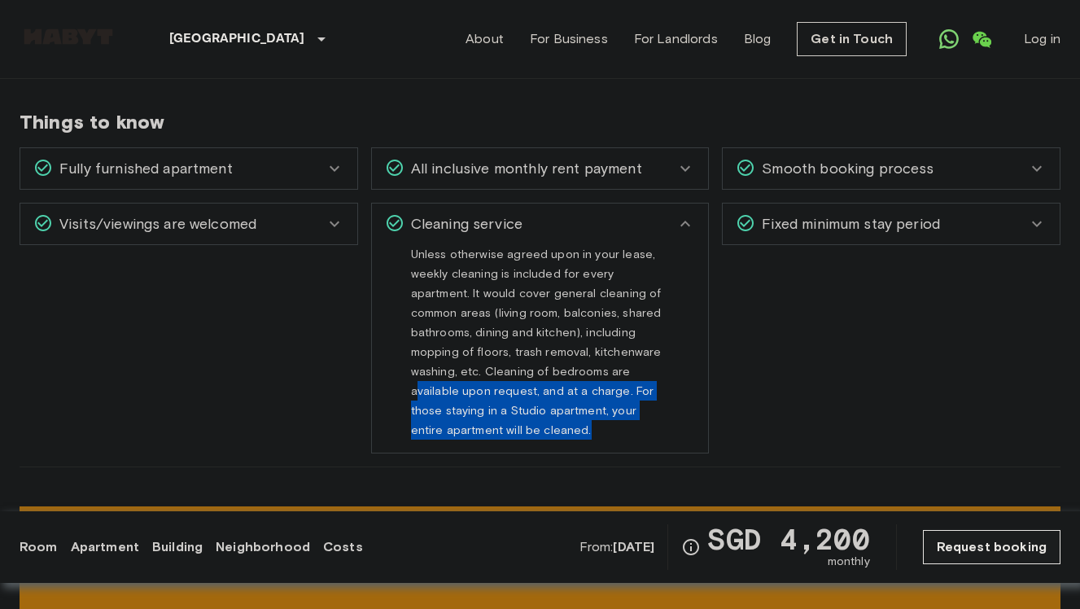
drag, startPoint x: 493, startPoint y: 339, endPoint x: 630, endPoint y: 377, distance: 141.7
click at [630, 377] on div "Unless otherwise agreed upon in your lease, weekly cleaning is included for eve…" at bounding box center [540, 341] width 259 height 195
drag, startPoint x: 626, startPoint y: 377, endPoint x: 612, endPoint y: 356, distance: 25.1
click at [607, 356] on div "Unless otherwise agreed upon in your lease, weekly cleaning is included for eve…" at bounding box center [540, 341] width 259 height 195
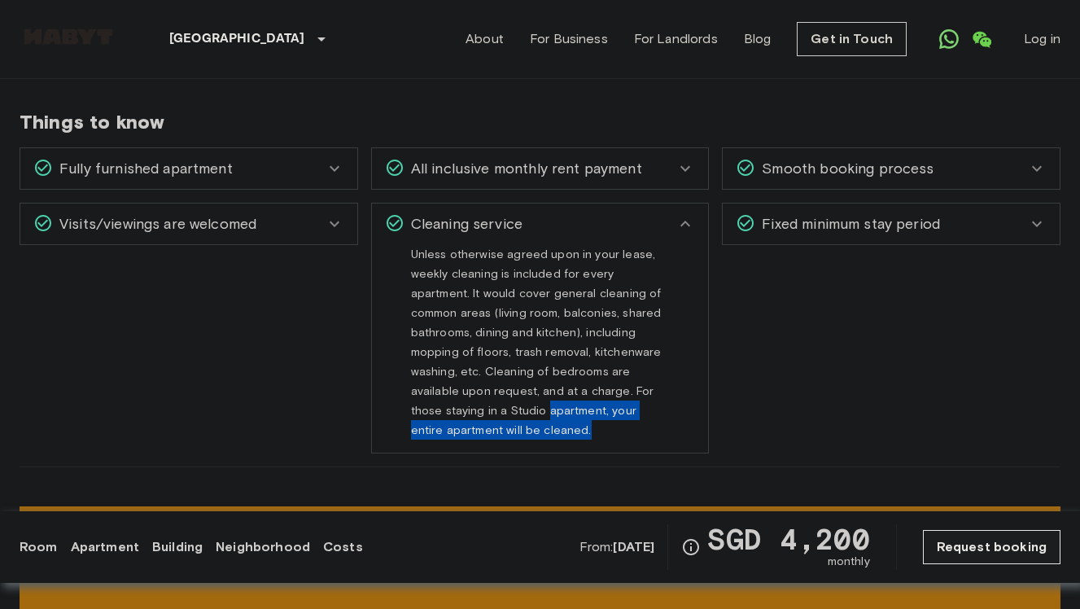
click at [612, 356] on span "Unless otherwise agreed upon in your lease, weekly cleaning is included for eve…" at bounding box center [536, 348] width 251 height 203
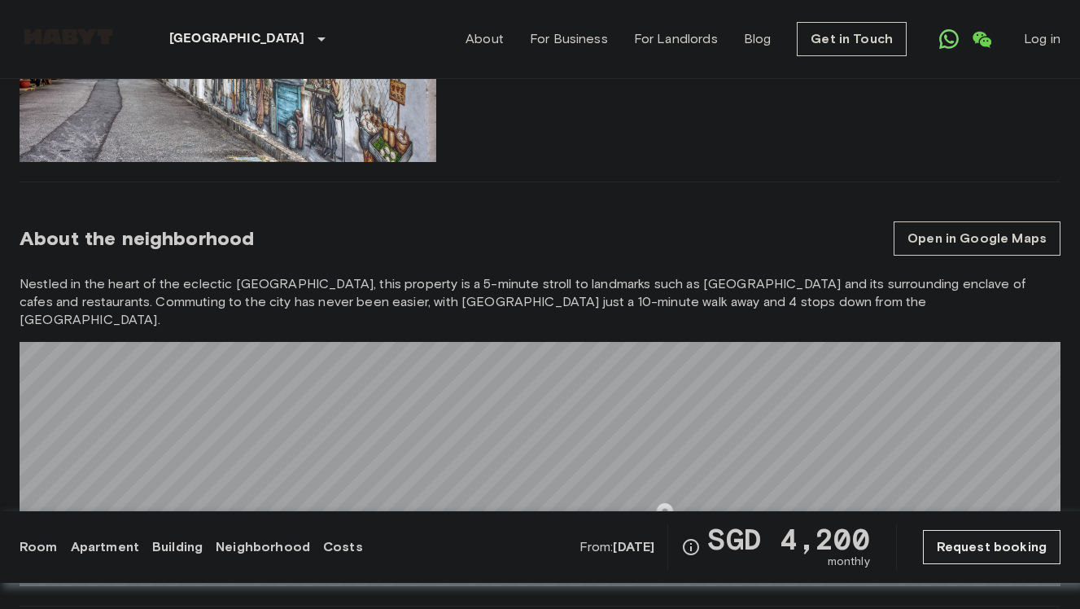
scroll to position [1272, 0]
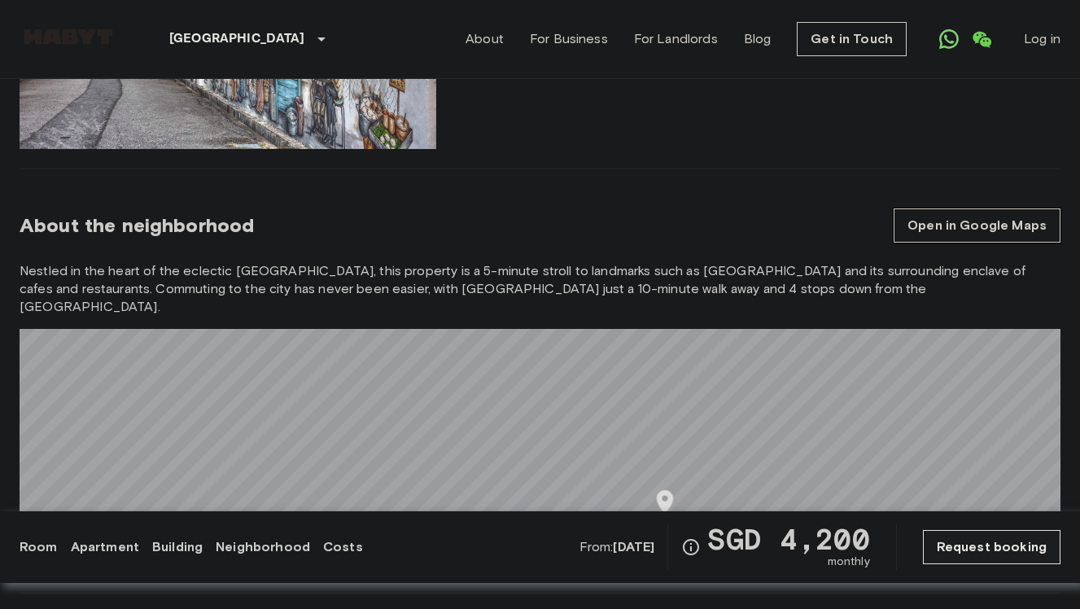
click at [938, 222] on link "Open in Google Maps" at bounding box center [976, 225] width 167 height 34
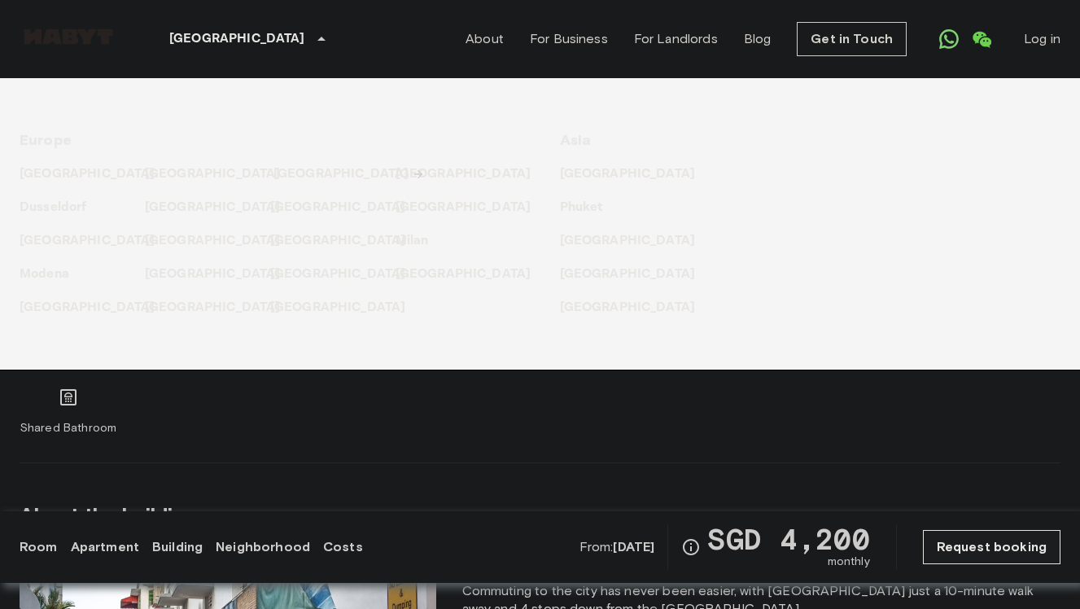
scroll to position [0, 0]
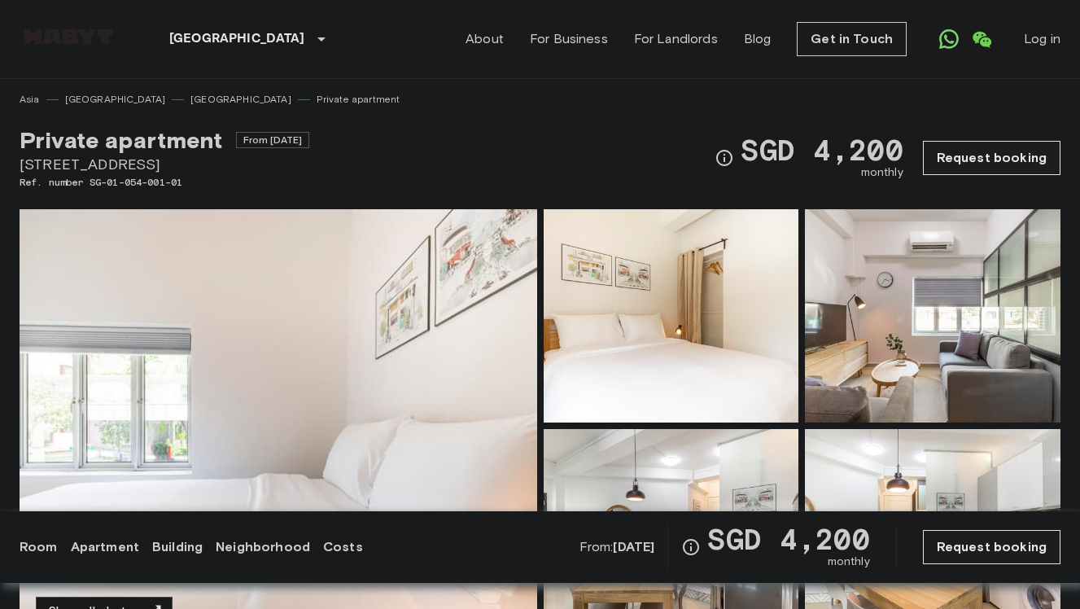
drag, startPoint x: 261, startPoint y: 140, endPoint x: 337, endPoint y: 138, distance: 75.7
click at [337, 138] on div "Private apartment From Nov 28 2025 55 Tiong Bahru Road Ref. number SG-01-054-00…" at bounding box center [540, 148] width 1040 height 83
click at [360, 163] on div "Private apartment From Nov 28 2025 55 Tiong Bahru Road Ref. number SG-01-054-00…" at bounding box center [540, 148] width 1040 height 83
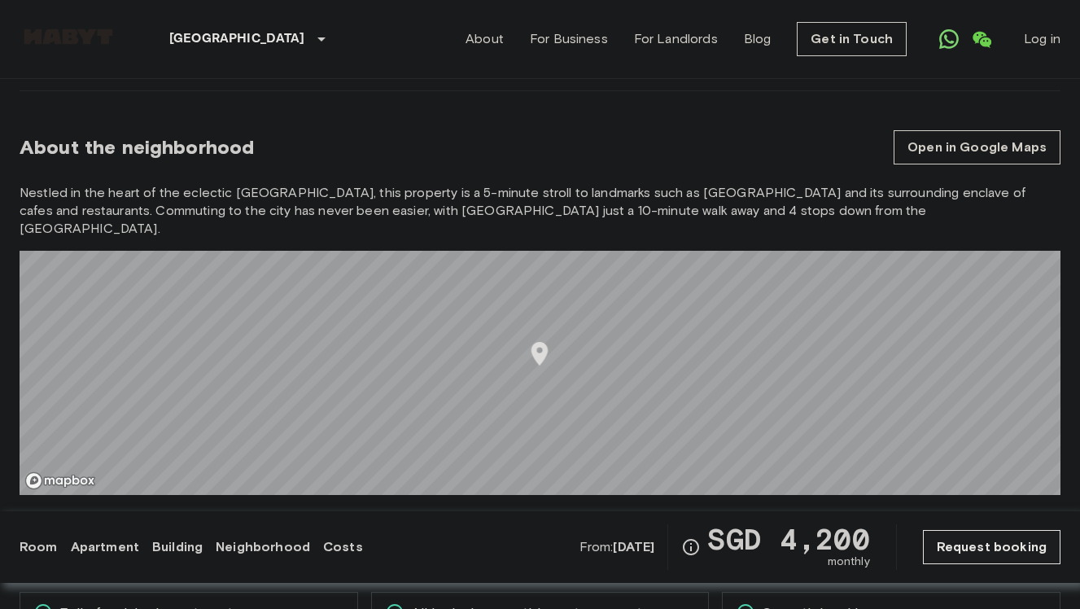
scroll to position [962, 0]
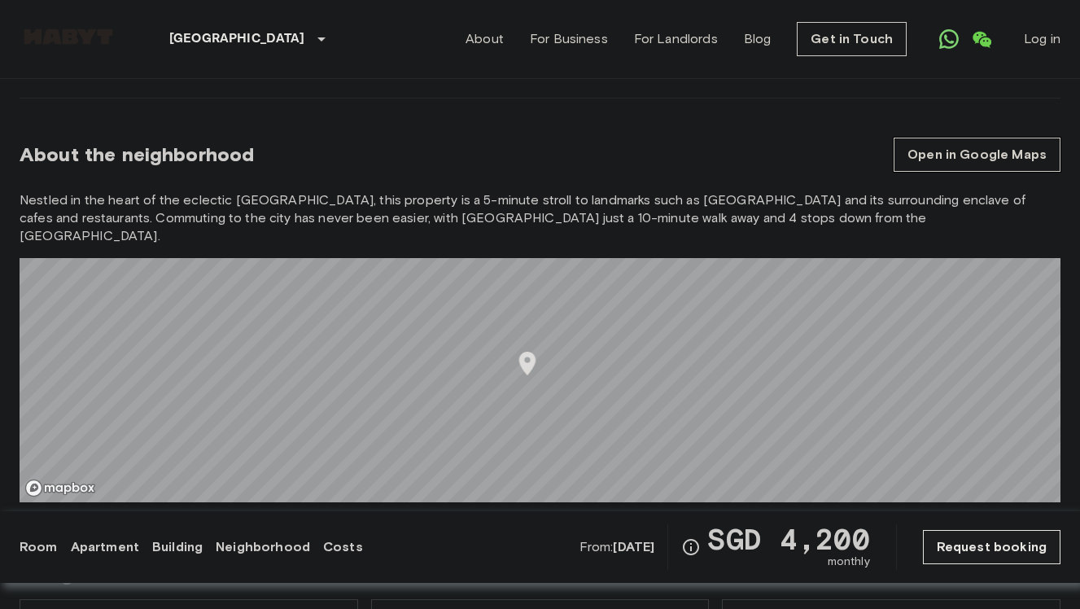
click at [927, 147] on link "Open in Google Maps" at bounding box center [976, 154] width 167 height 34
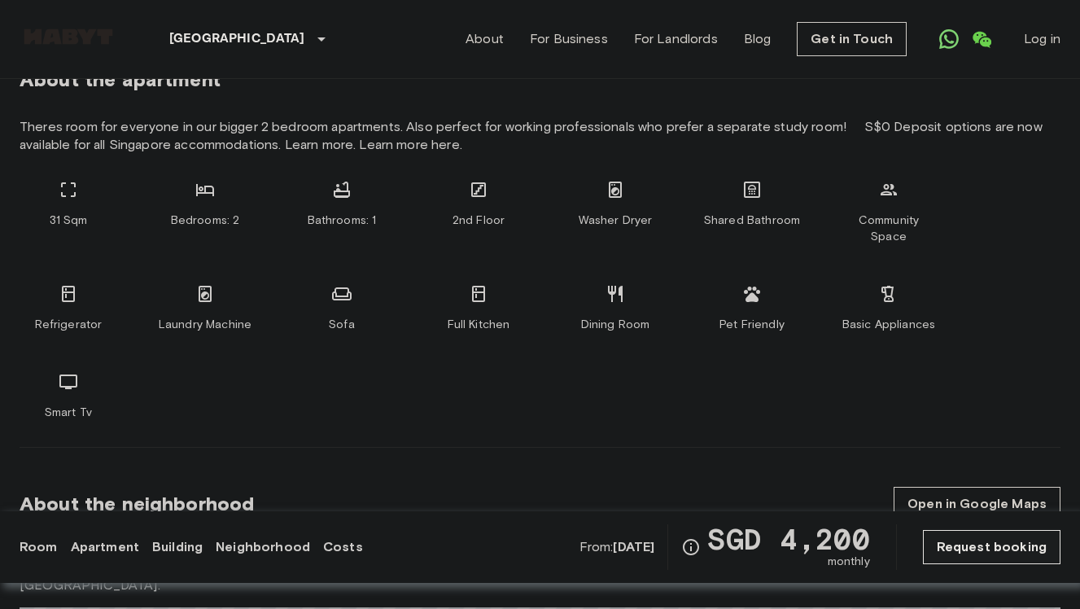
scroll to position [550, 0]
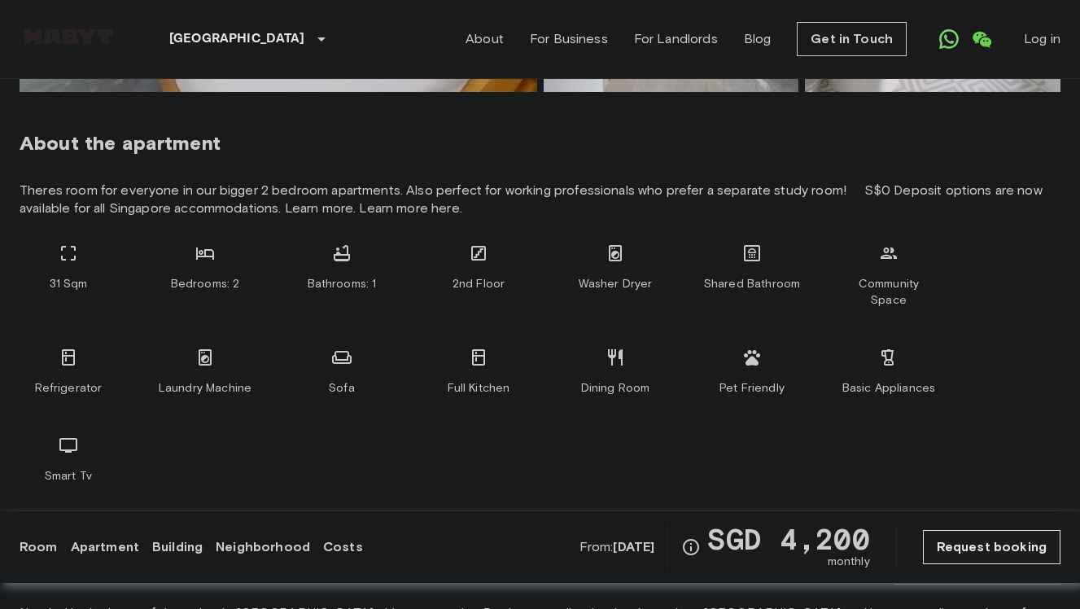
click at [749, 254] on icon at bounding box center [752, 253] width 16 height 16
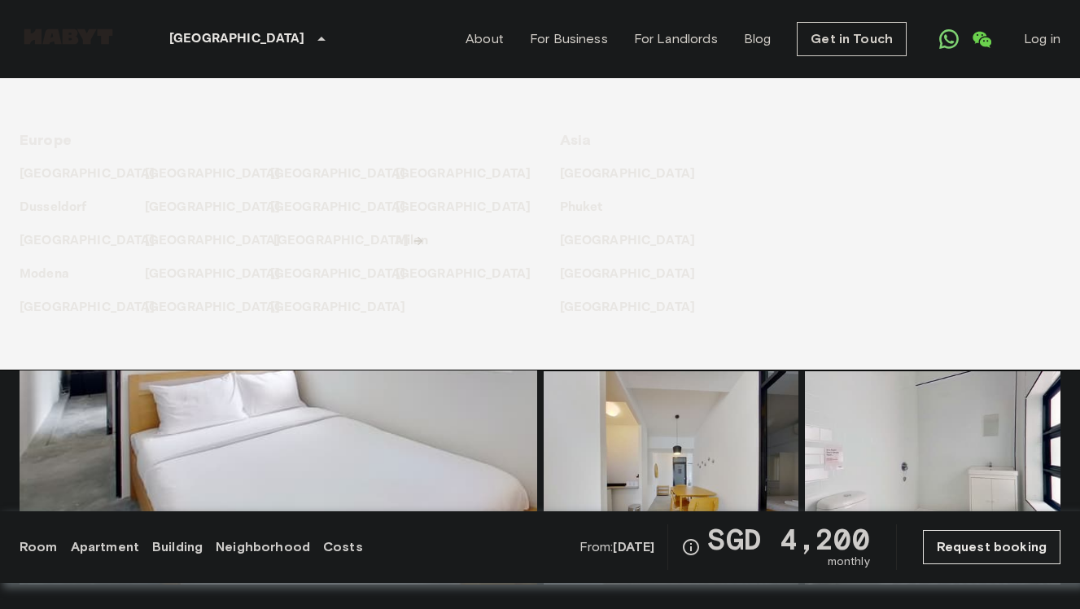
scroll to position [243, 0]
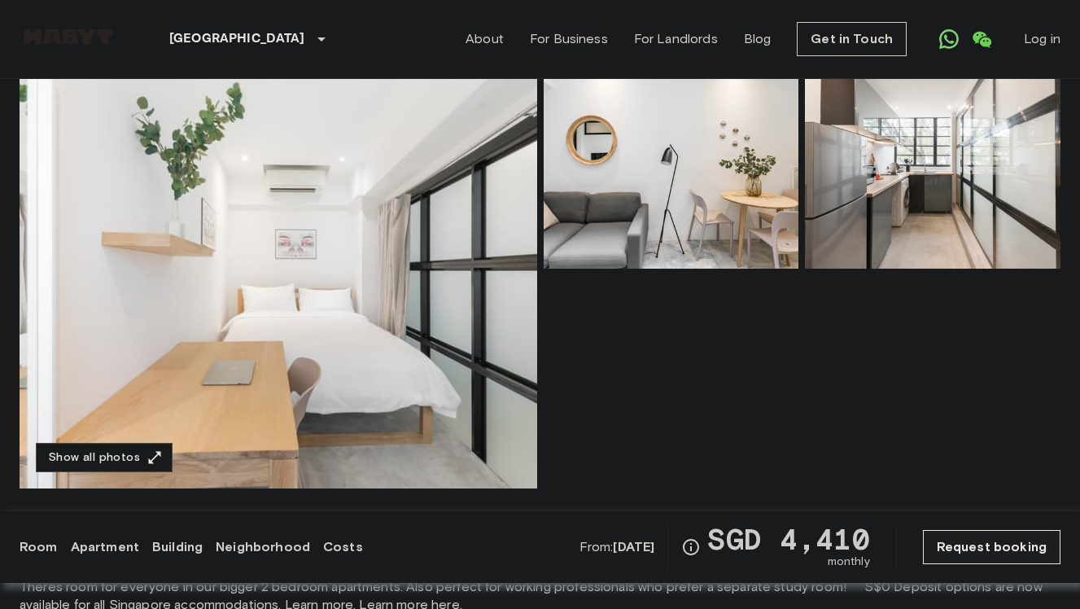
scroll to position [155, 0]
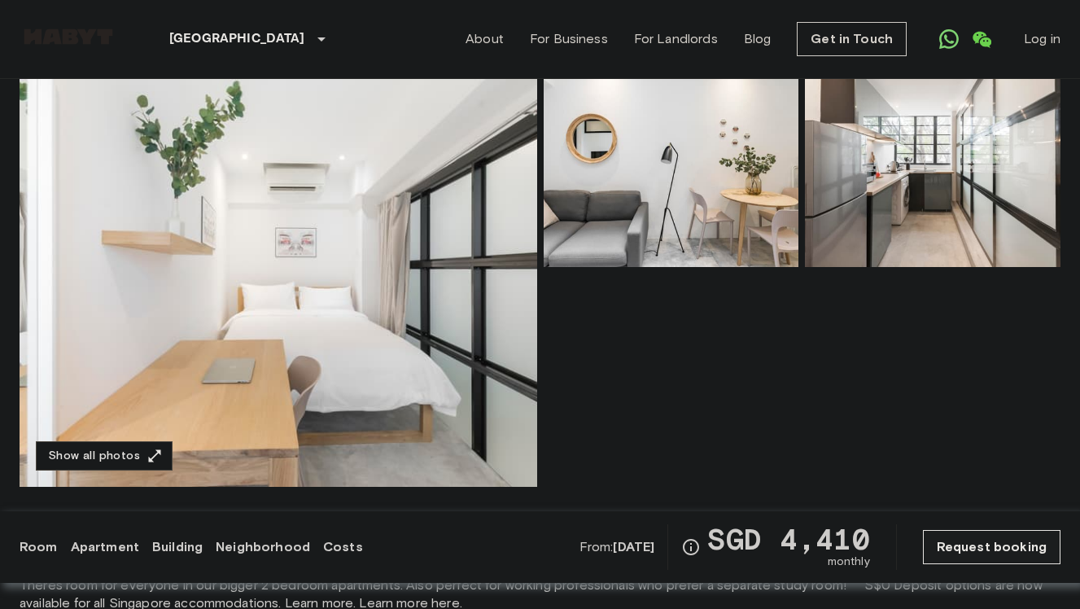
click at [410, 218] on img at bounding box center [278, 270] width 517 height 433
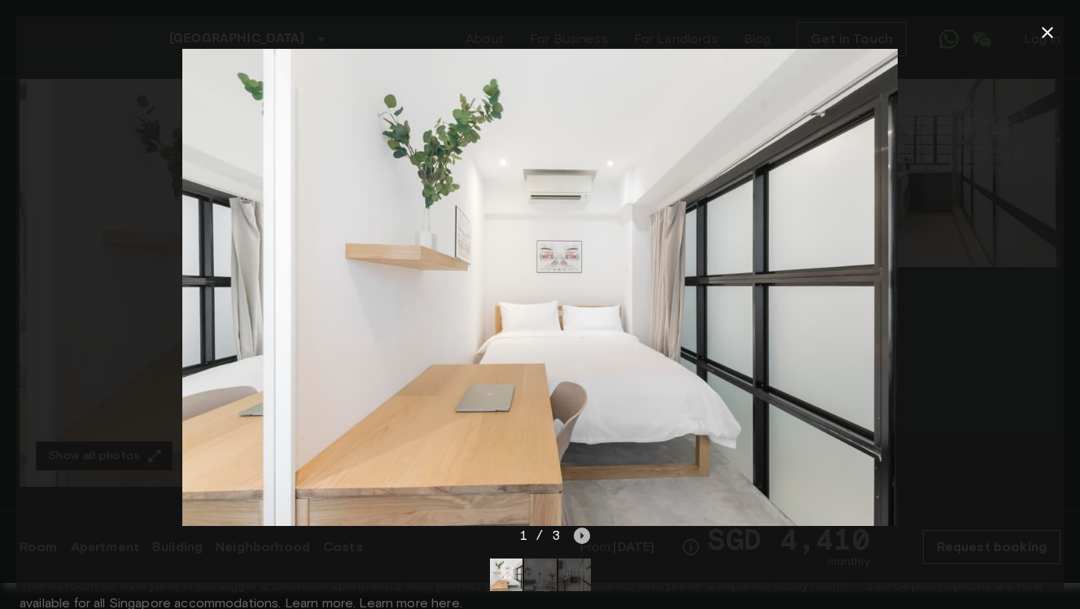
click at [581, 530] on icon "Next image" at bounding box center [582, 535] width 16 height 16
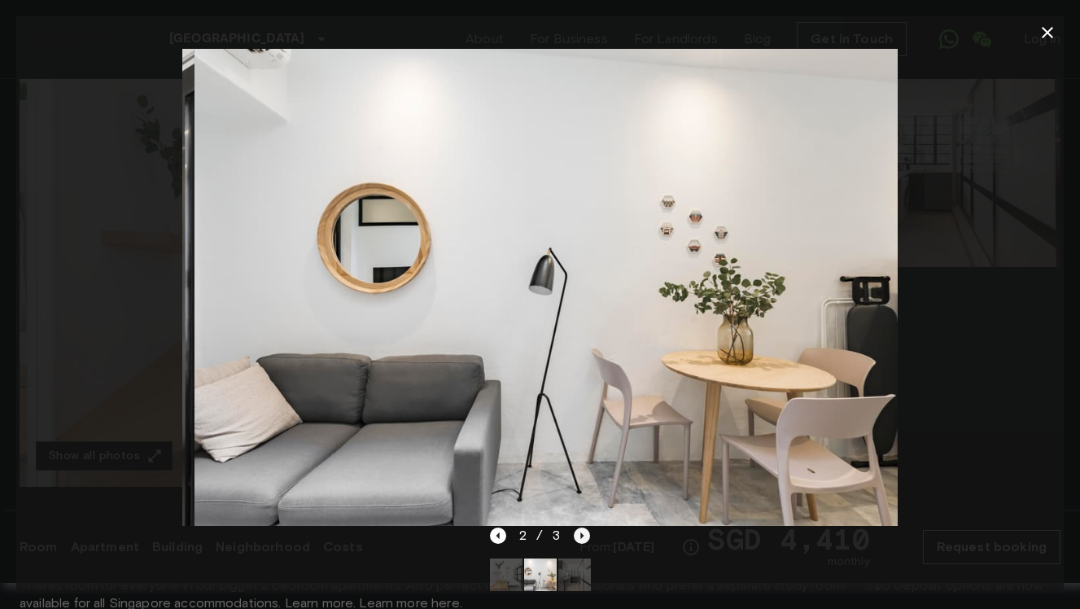
click at [581, 530] on icon "Next image" at bounding box center [582, 535] width 16 height 16
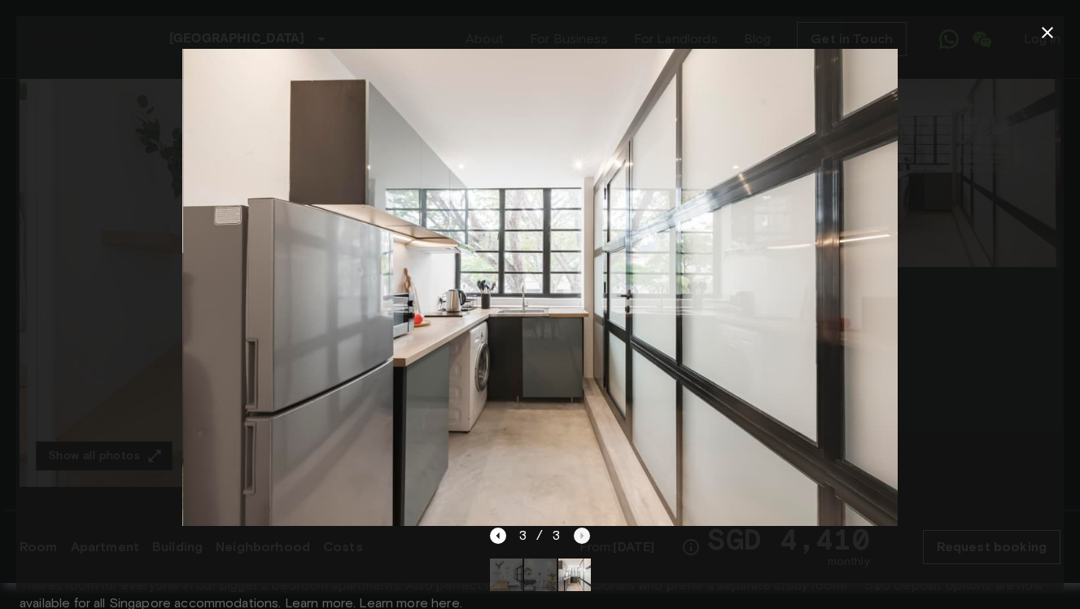
click at [581, 530] on div "3 / 3" at bounding box center [540, 536] width 100 height 20
click at [979, 333] on div at bounding box center [539, 287] width 1047 height 477
click at [1048, 32] on icon "button" at bounding box center [1046, 32] width 11 height 11
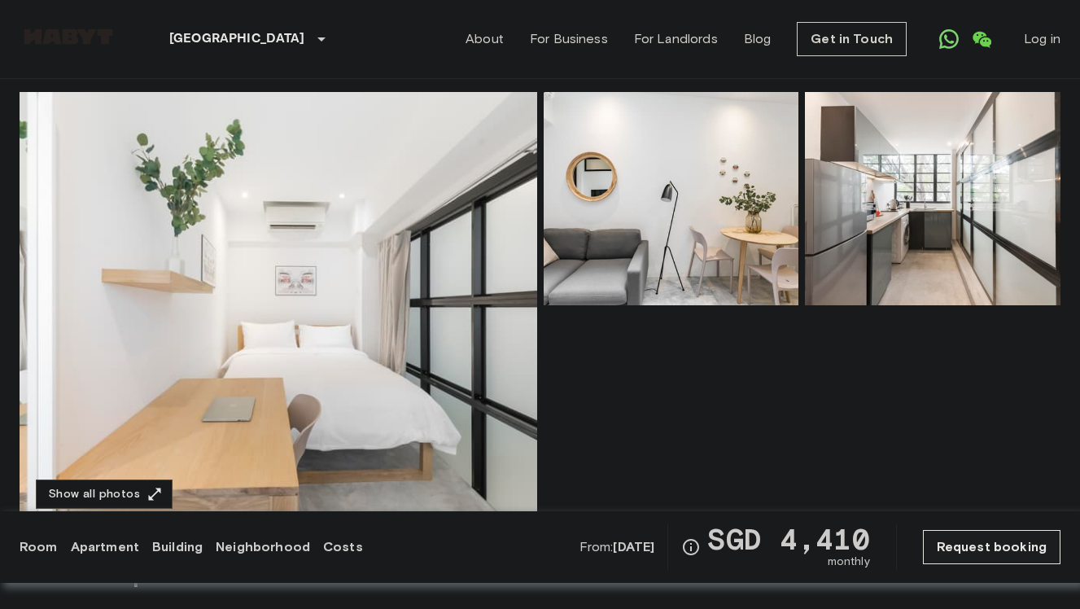
scroll to position [118, 0]
click at [100, 492] on button "Show all photos" at bounding box center [104, 493] width 137 height 30
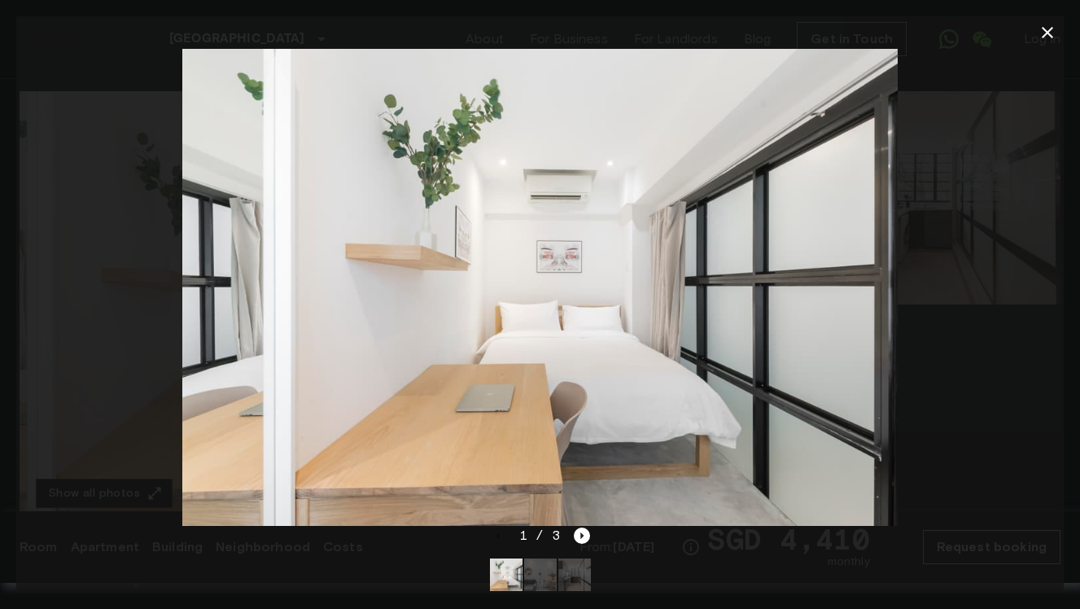
click at [1045, 30] on icon "button" at bounding box center [1046, 32] width 11 height 11
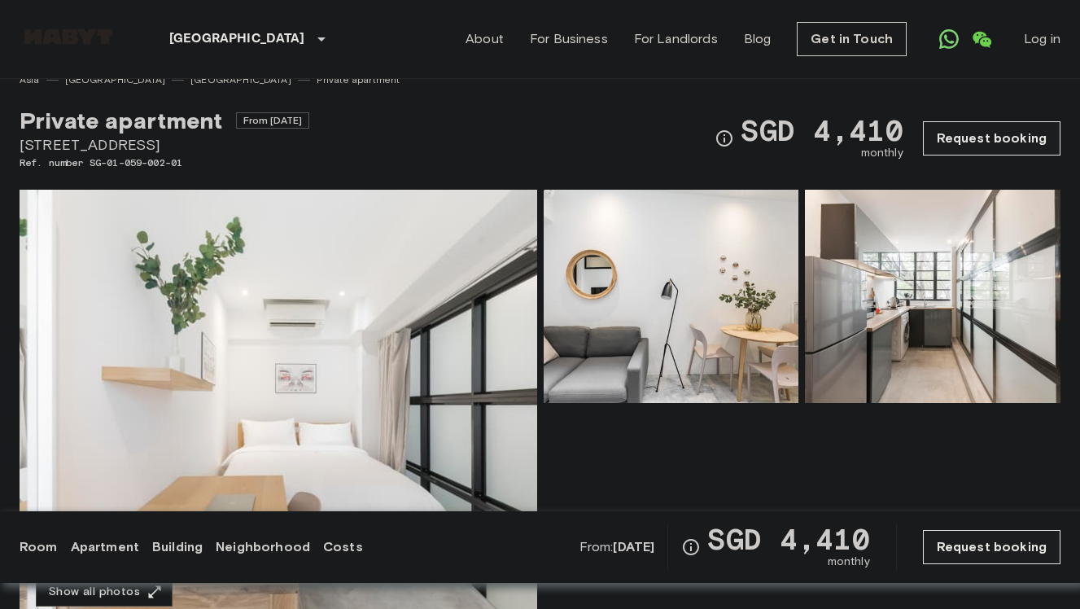
scroll to position [0, 0]
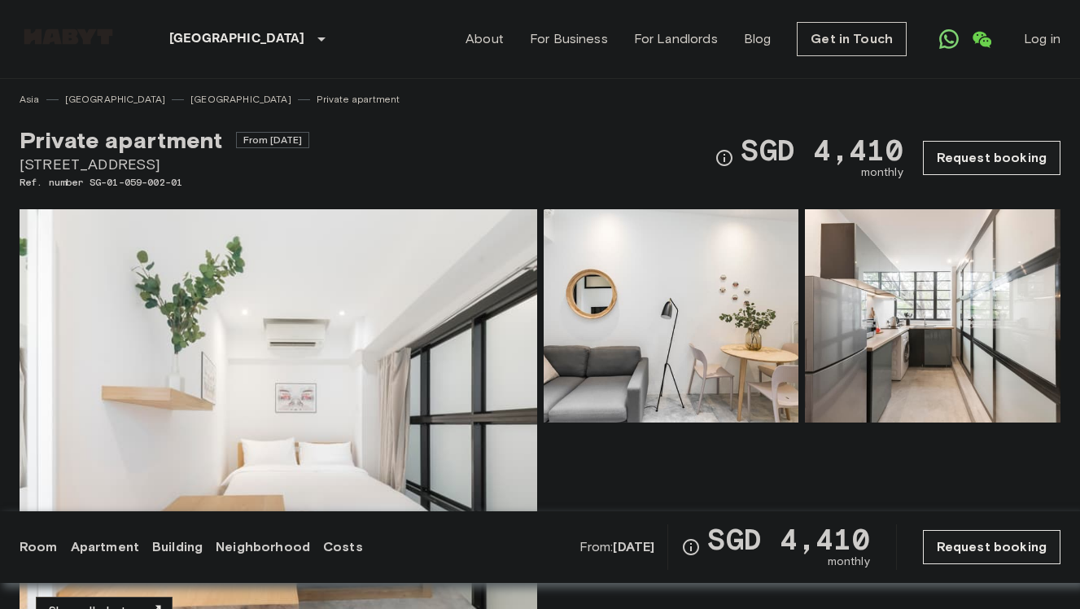
click at [476, 168] on div "Private apartment From Nov 9 2025 78 Moh Guan Terrace Ref. number SG-01-059-002…" at bounding box center [540, 148] width 1040 height 83
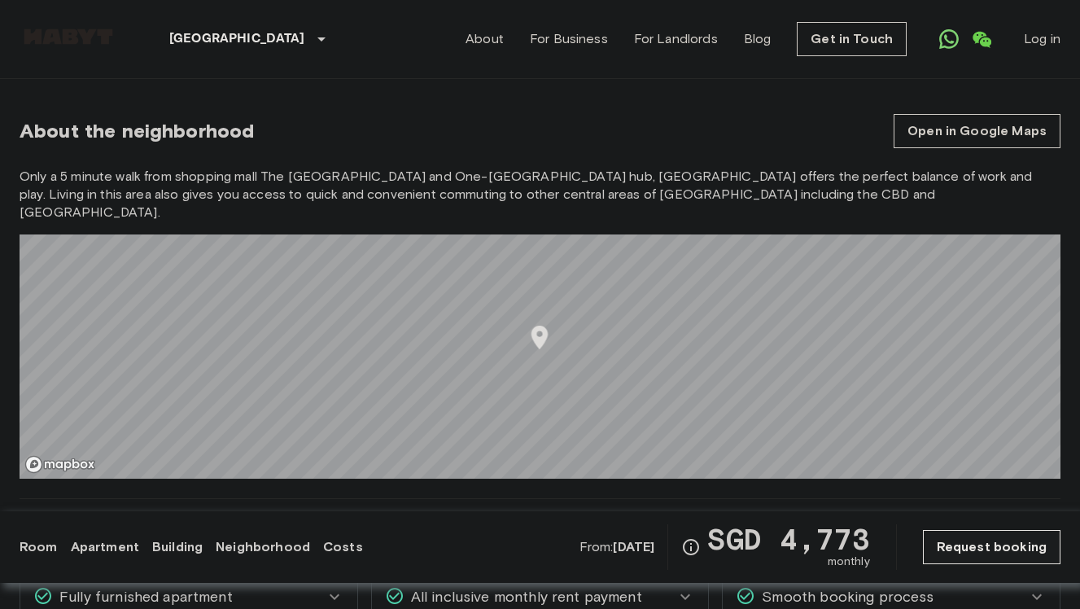
scroll to position [603, 0]
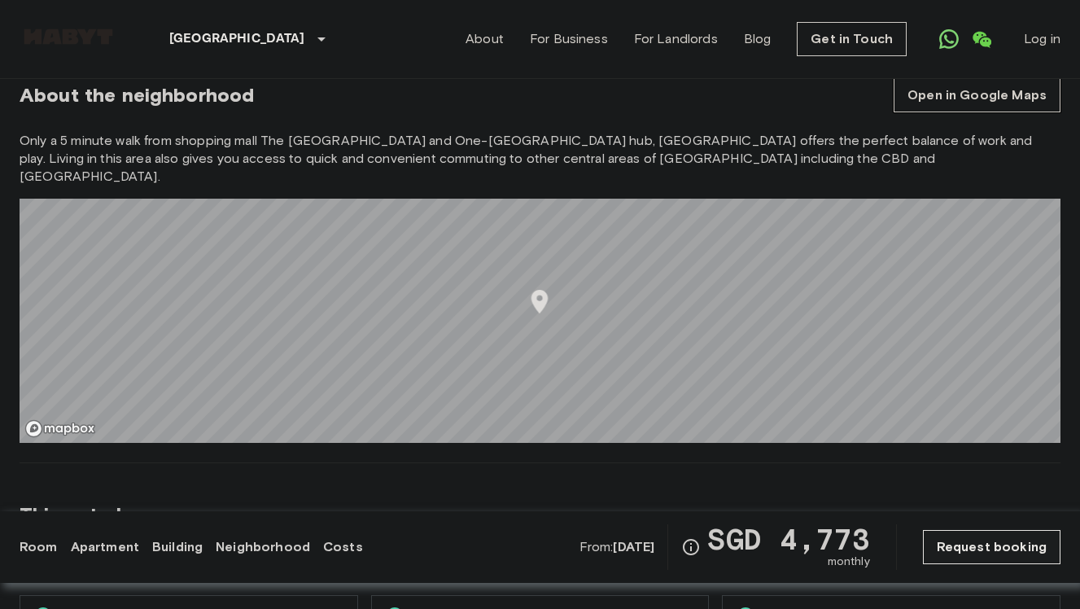
click at [944, 105] on link "Open in Google Maps" at bounding box center [976, 95] width 167 height 34
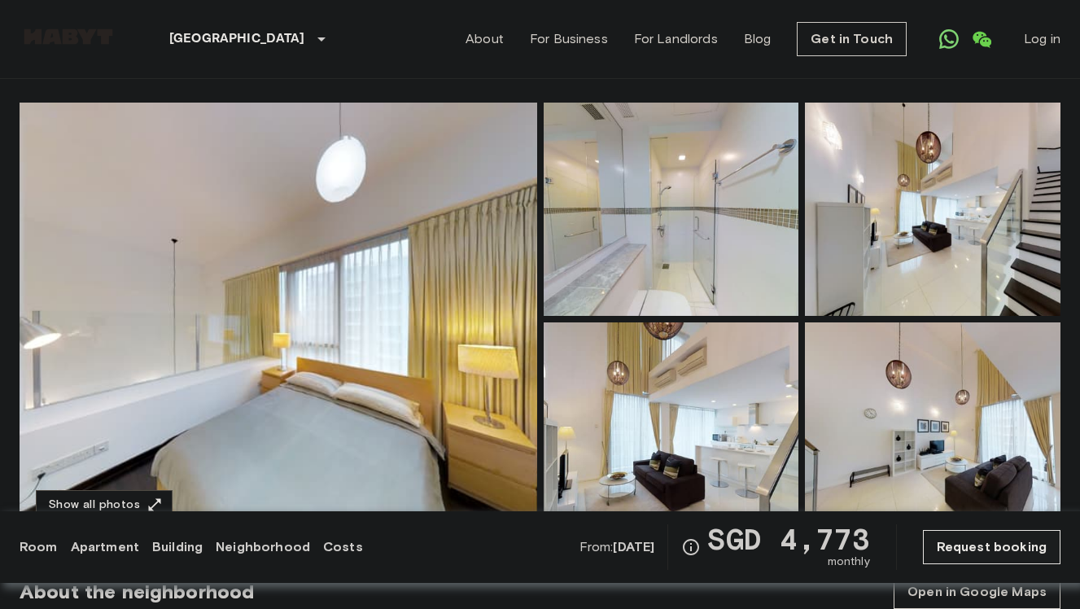
scroll to position [169, 0]
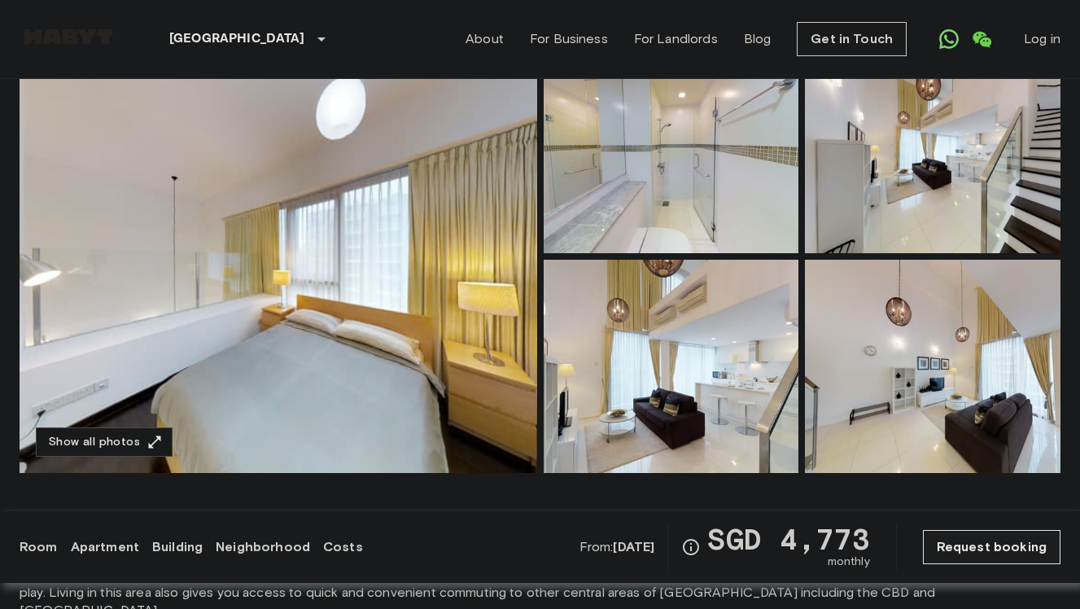
click at [401, 233] on img at bounding box center [278, 256] width 517 height 433
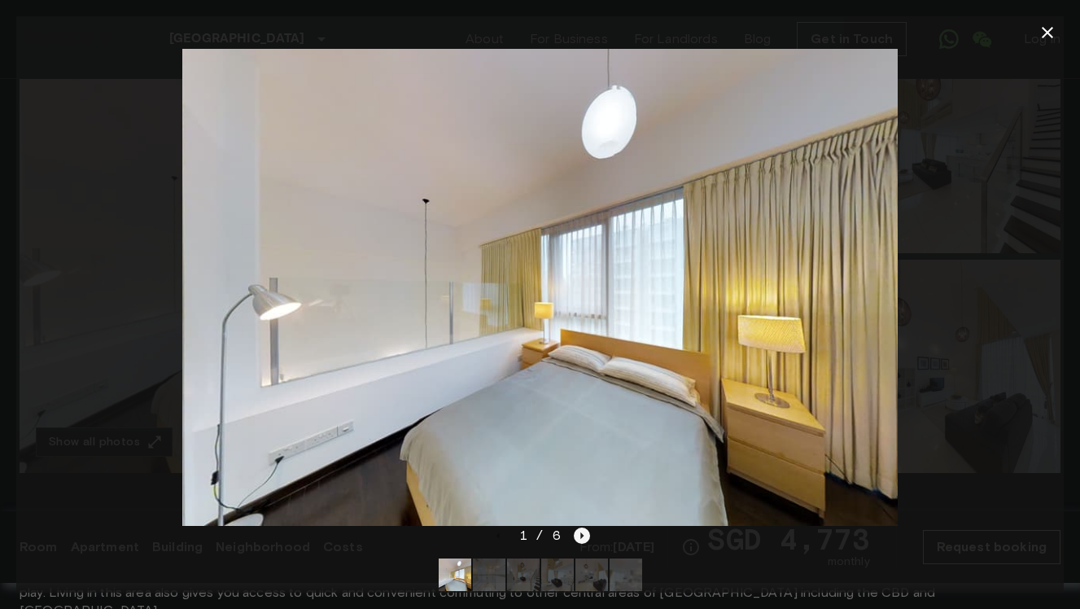
click at [586, 535] on icon "Next image" at bounding box center [582, 535] width 16 height 16
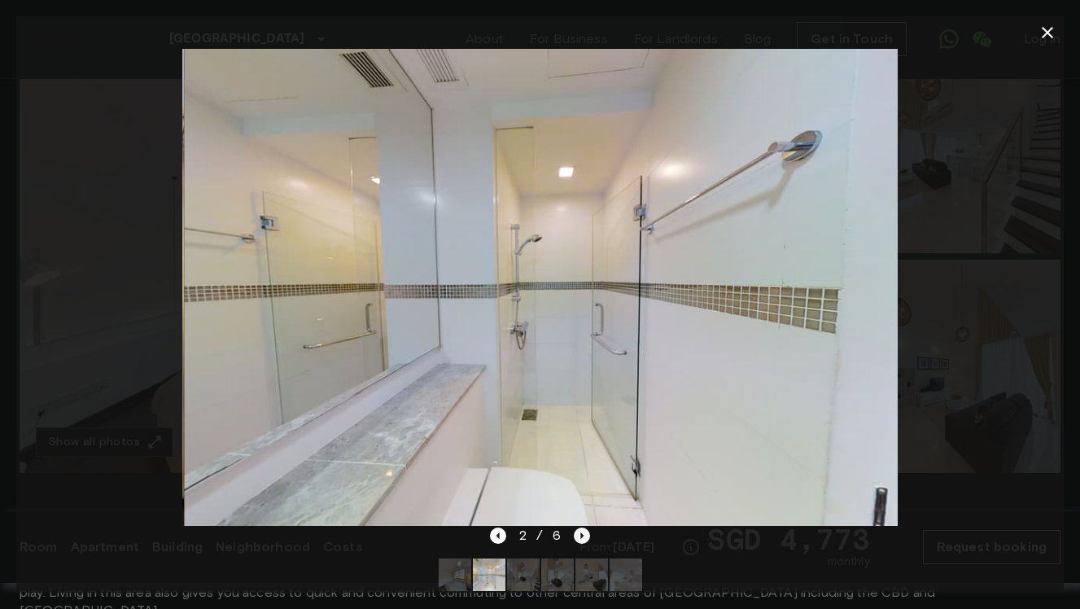
click at [586, 535] on icon "Next image" at bounding box center [582, 535] width 16 height 16
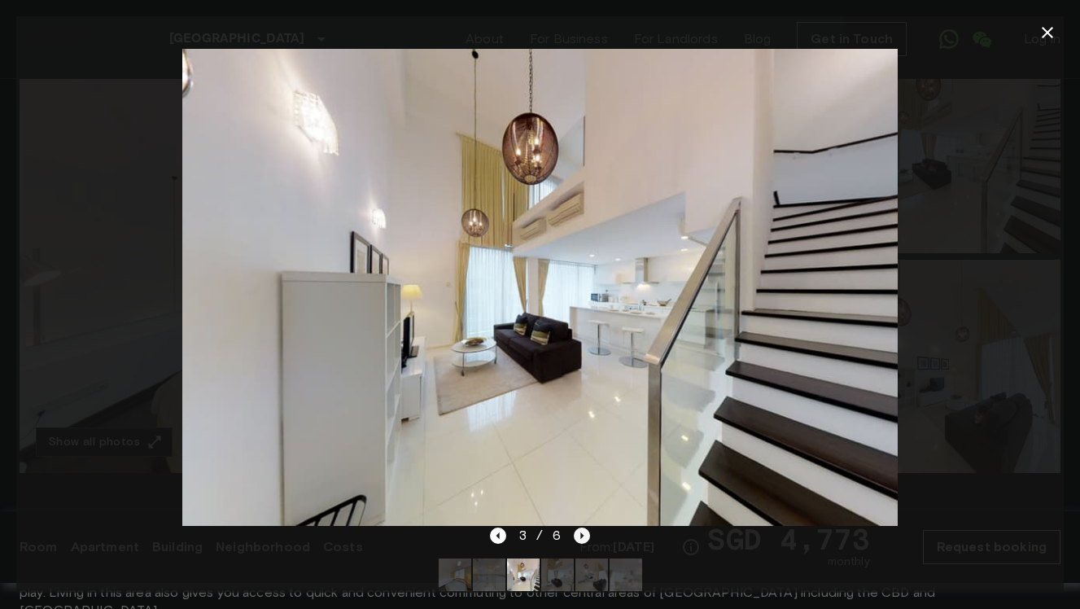
click at [586, 535] on icon "Next image" at bounding box center [582, 535] width 16 height 16
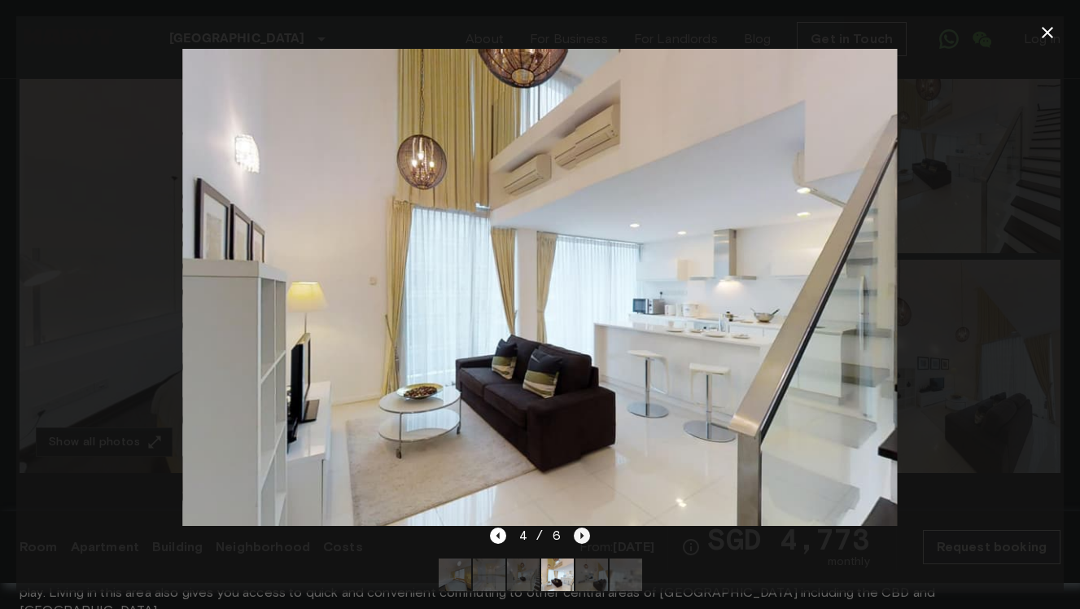
click at [586, 535] on icon "Next image" at bounding box center [582, 535] width 16 height 16
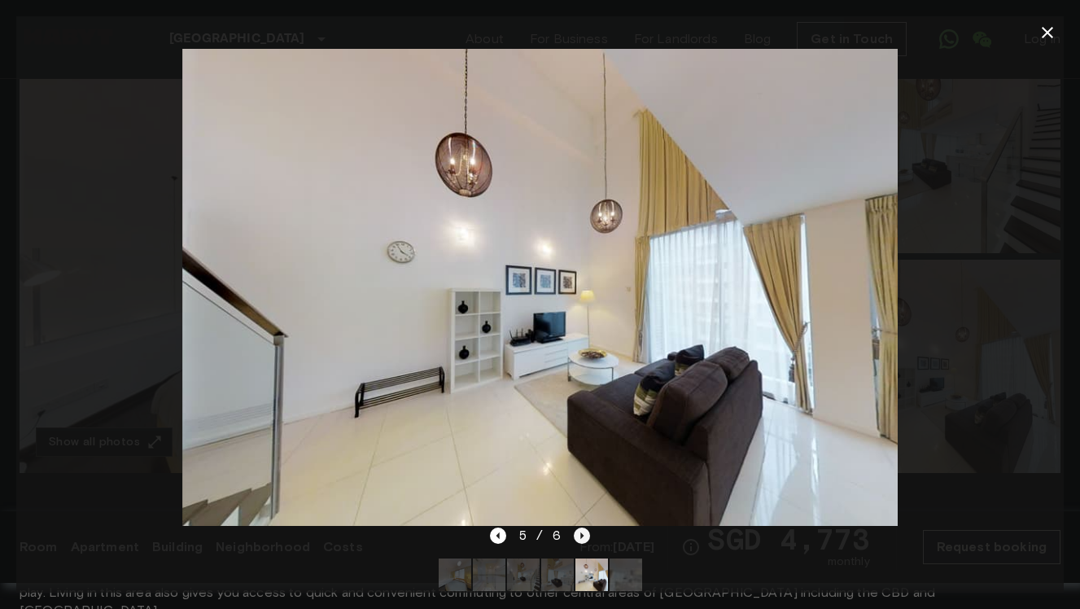
click at [586, 535] on icon "Next image" at bounding box center [582, 535] width 16 height 16
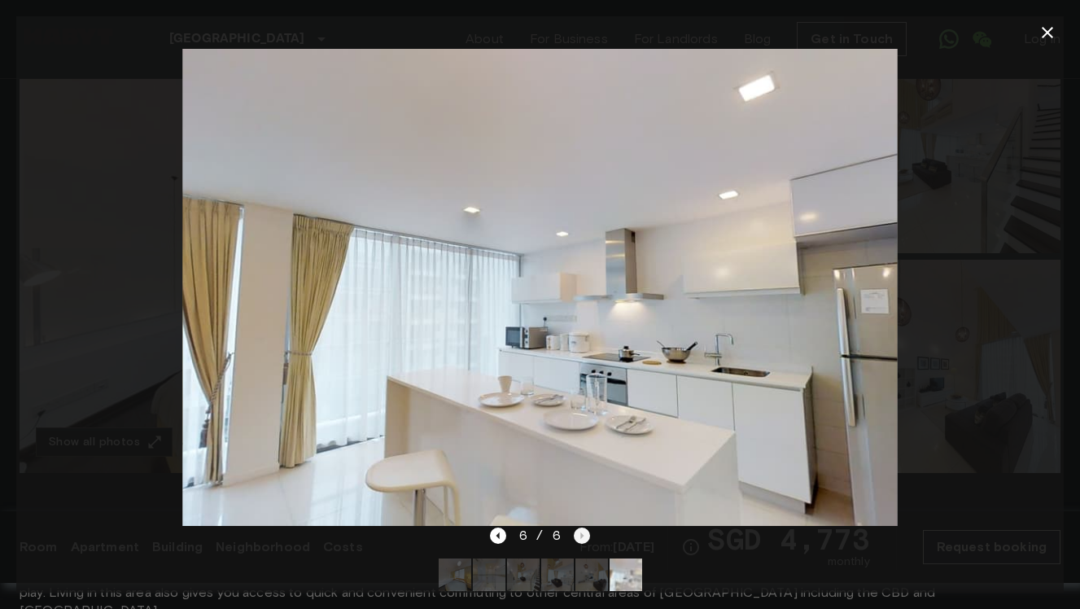
click at [586, 535] on div "6 / 6" at bounding box center [540, 536] width 100 height 20
click at [917, 428] on div at bounding box center [539, 287] width 1047 height 477
click at [806, 567] on div "6 / 6" at bounding box center [539, 565] width 1047 height 78
click at [1045, 25] on icon "button" at bounding box center [1047, 33] width 20 height 20
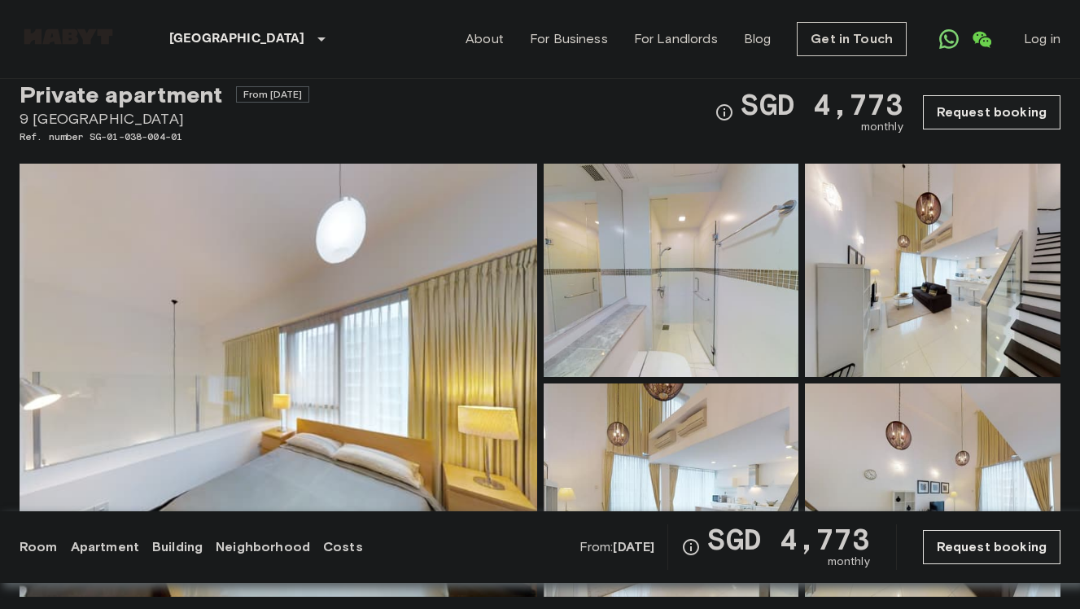
scroll to position [0, 0]
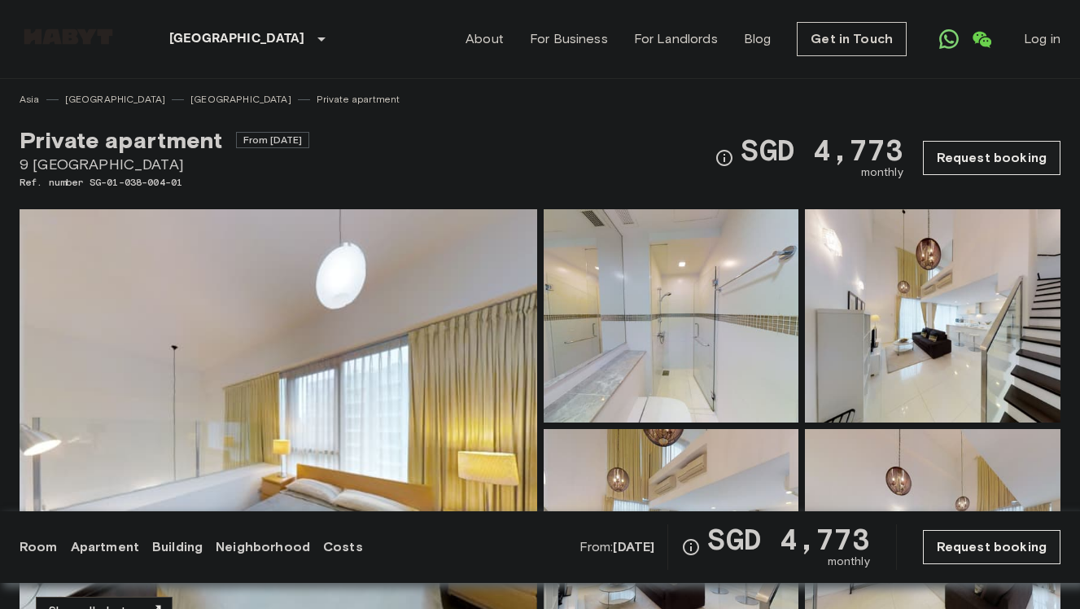
click at [464, 154] on div "Private apartment From Jan 14 2026 9 One North Gateway Ref. number SG-01-038-00…" at bounding box center [540, 148] width 1040 height 83
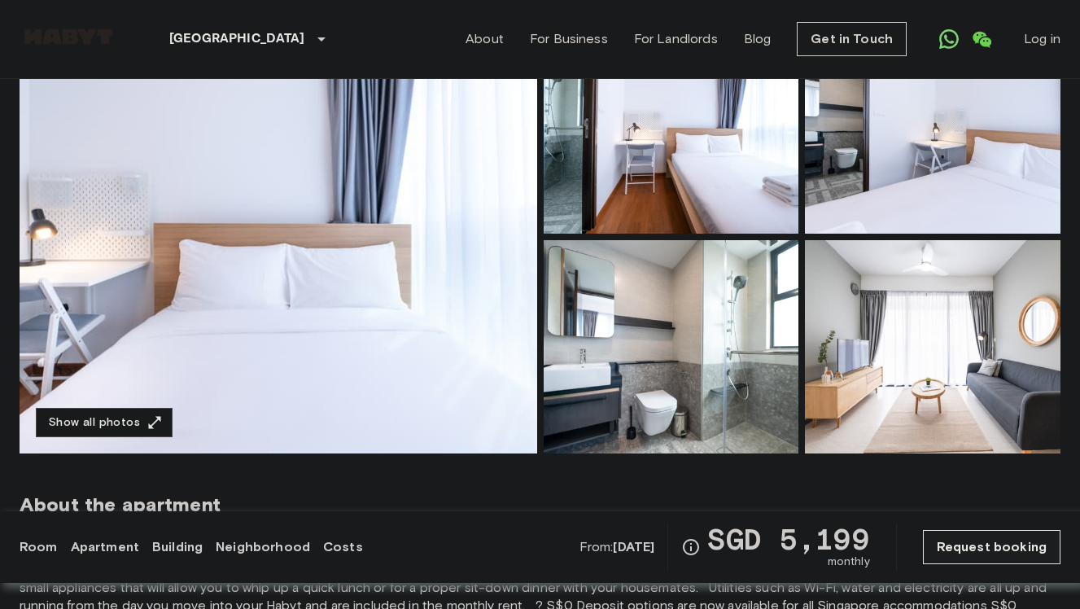
scroll to position [183, 0]
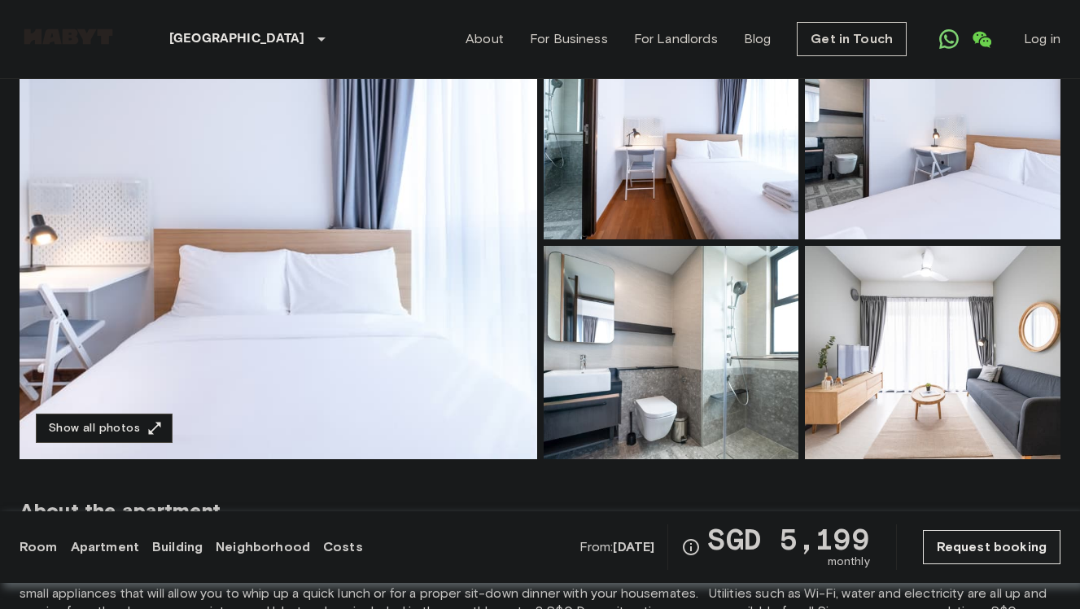
click at [467, 212] on img at bounding box center [278, 242] width 517 height 433
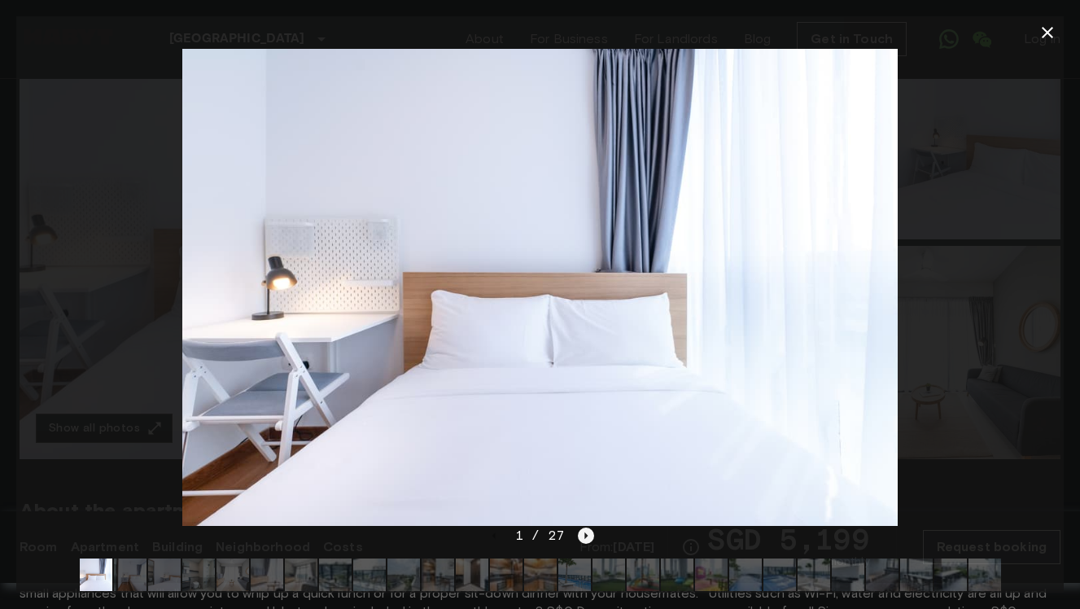
click at [585, 531] on icon "Next image" at bounding box center [586, 535] width 16 height 16
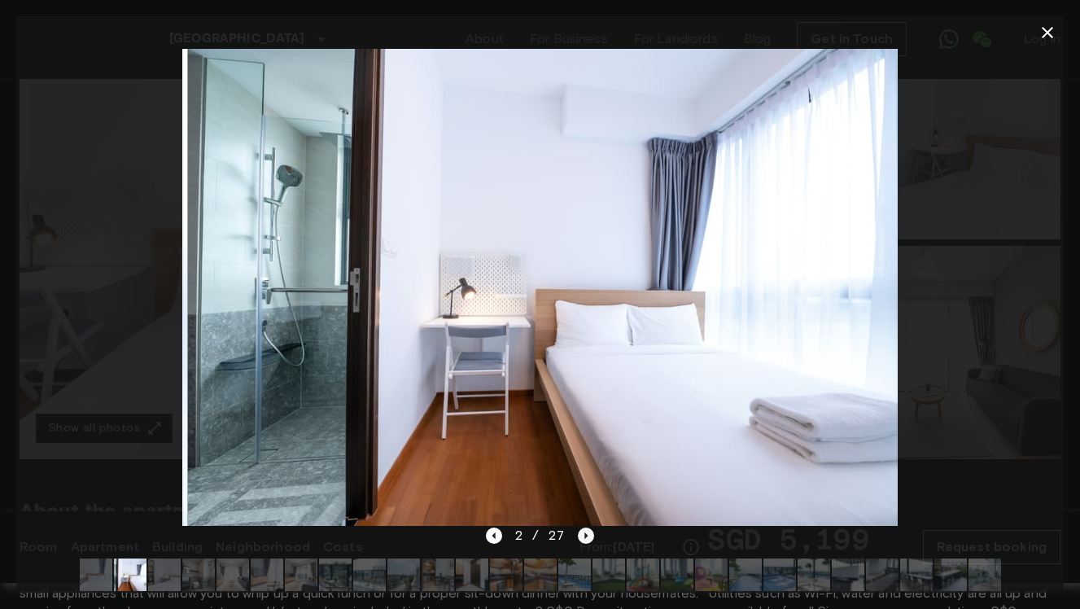
click at [585, 531] on icon "Next image" at bounding box center [586, 535] width 16 height 16
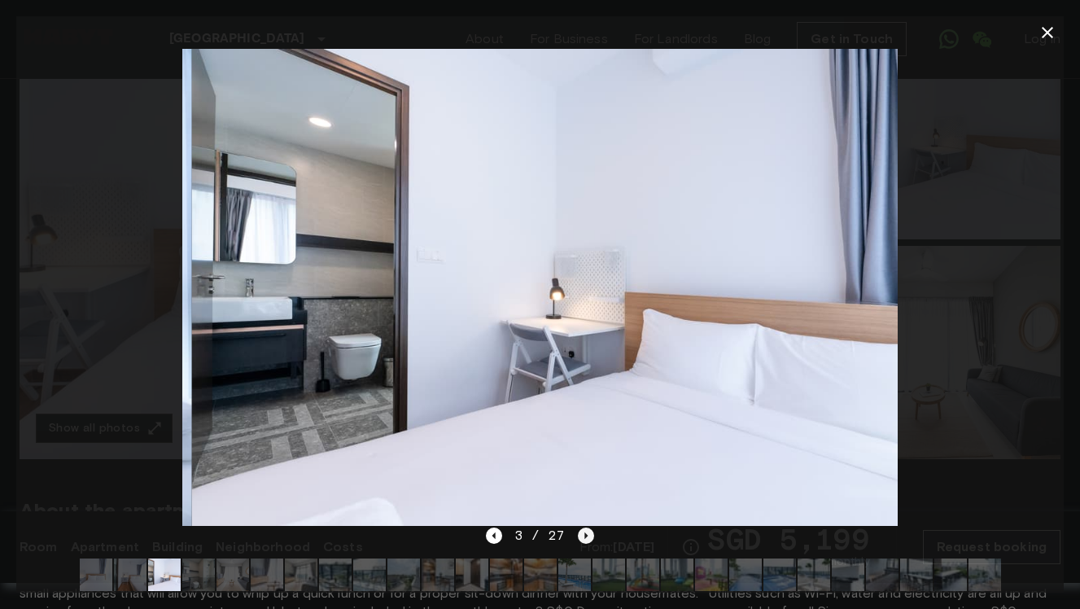
click at [585, 531] on icon "Next image" at bounding box center [586, 535] width 16 height 16
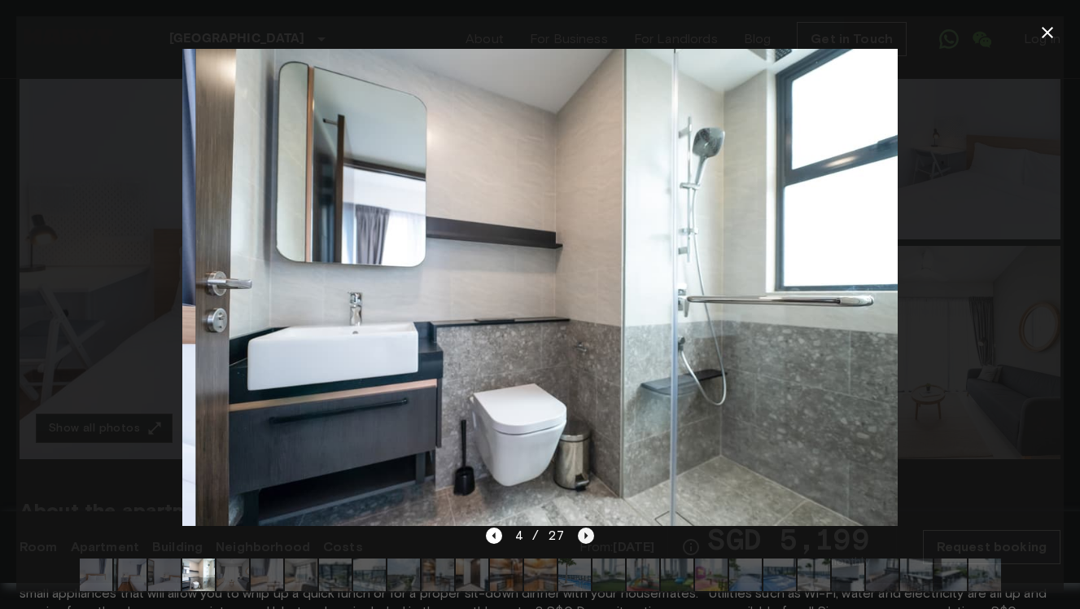
click at [585, 531] on icon "Next image" at bounding box center [586, 535] width 16 height 16
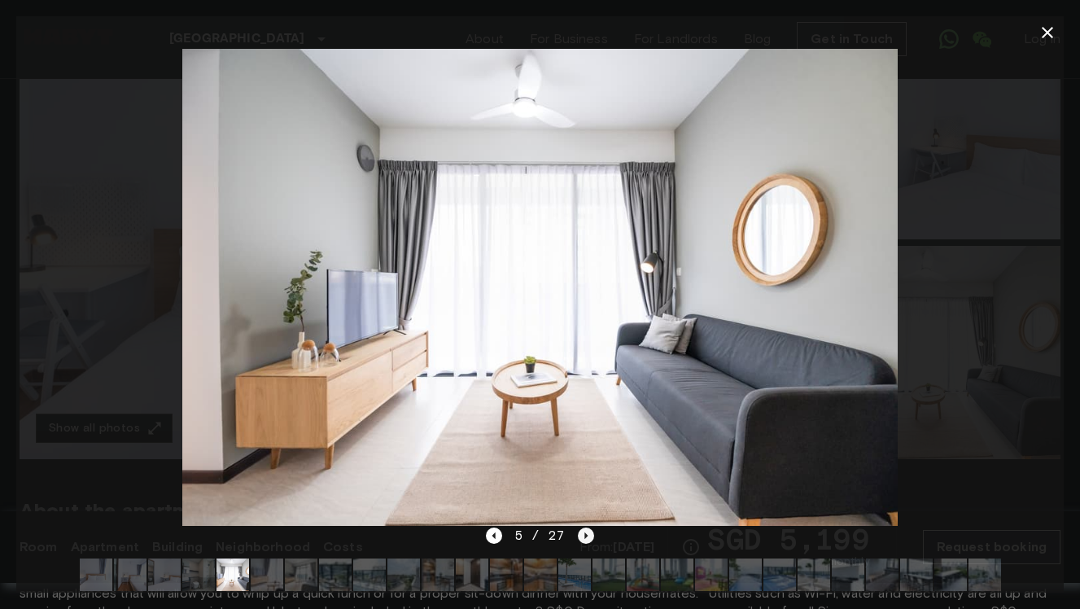
click at [585, 531] on icon "Next image" at bounding box center [586, 535] width 16 height 16
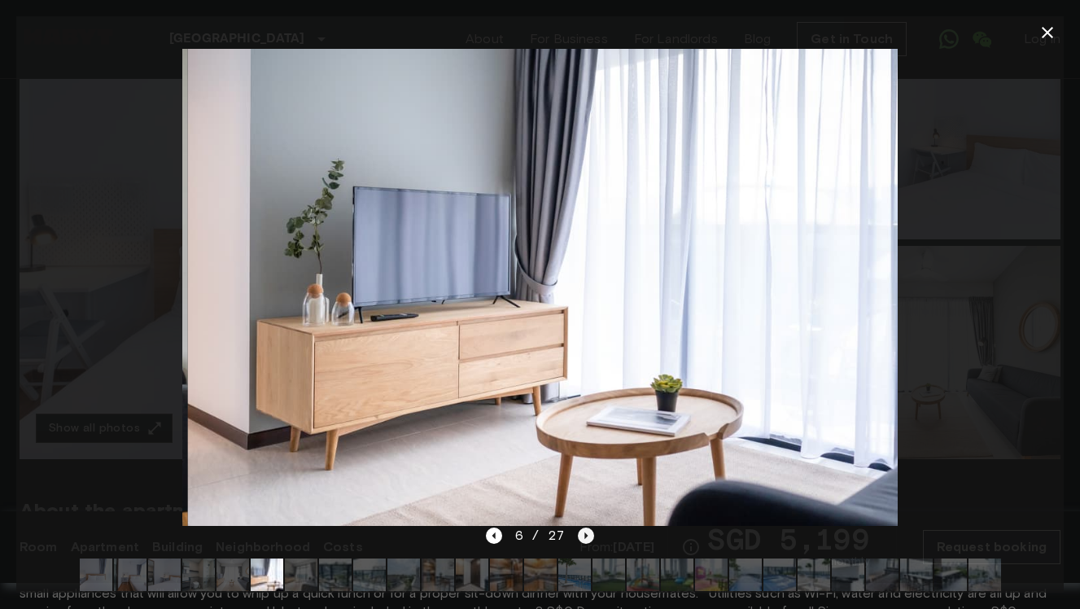
click at [585, 531] on icon "Next image" at bounding box center [586, 535] width 16 height 16
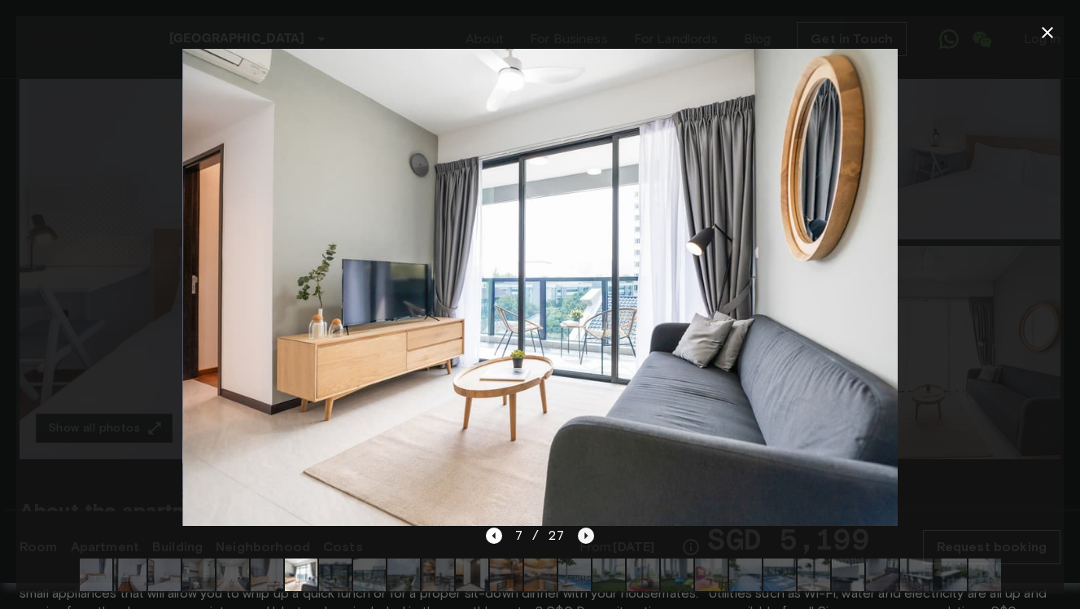
click at [585, 531] on icon "Next image" at bounding box center [586, 535] width 16 height 16
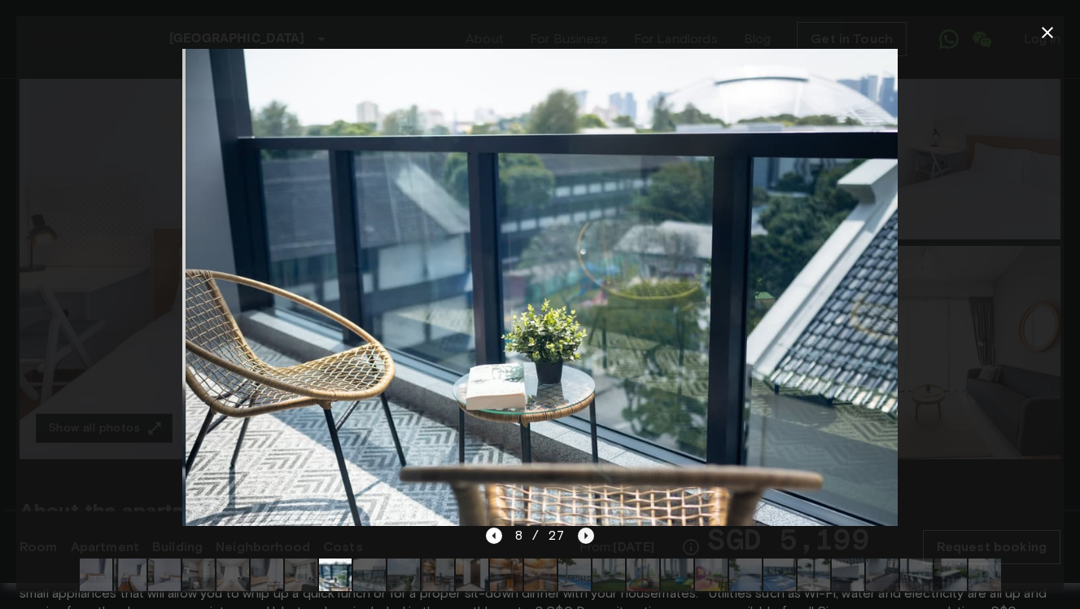
click at [585, 531] on icon "Next image" at bounding box center [586, 535] width 16 height 16
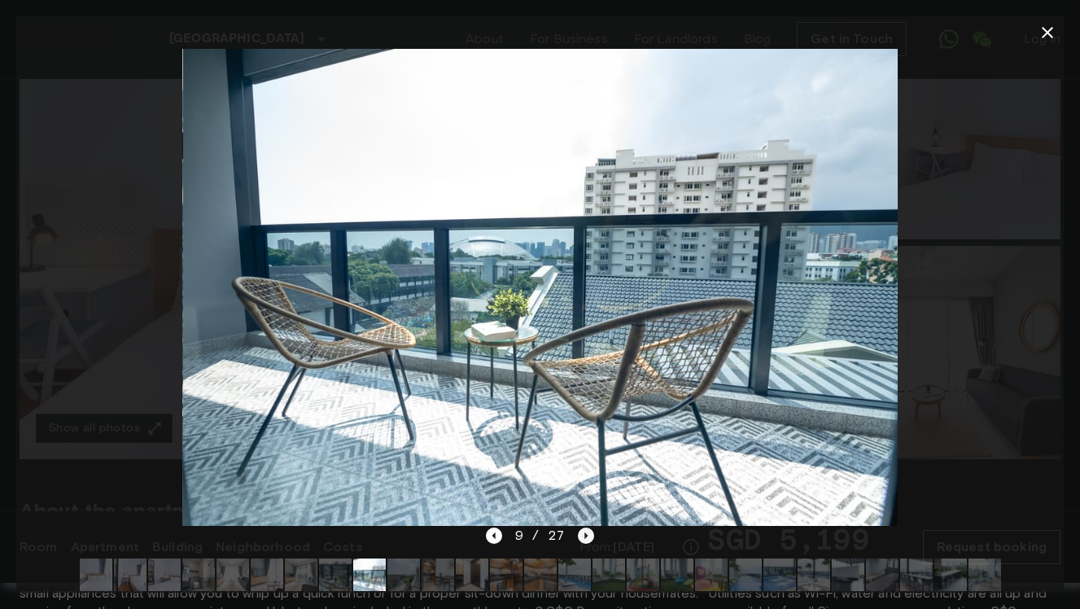
click at [585, 531] on icon "Next image" at bounding box center [586, 535] width 16 height 16
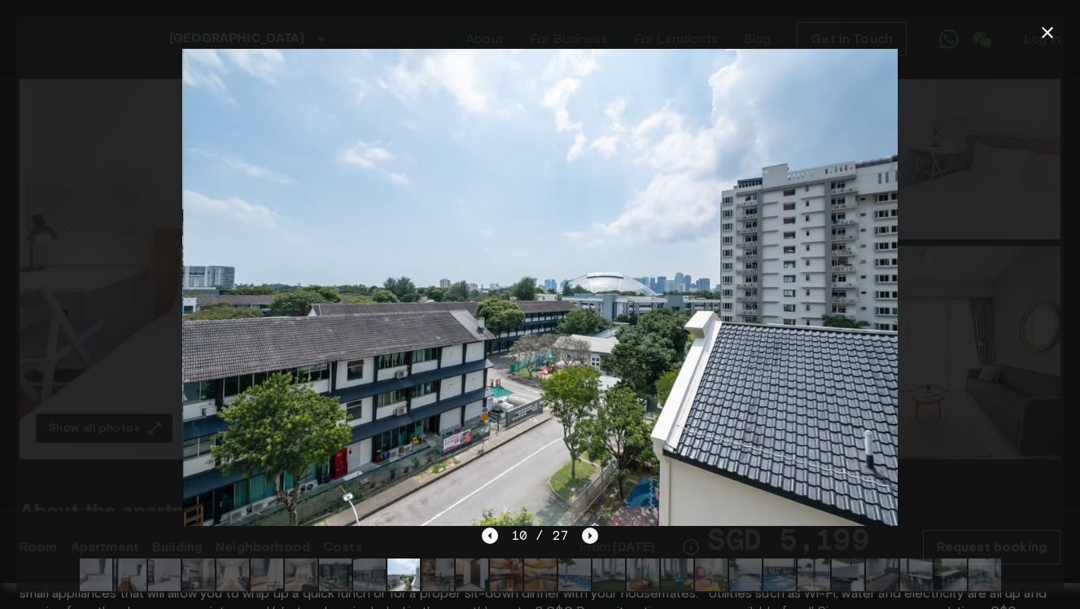
click at [585, 531] on icon "Next image" at bounding box center [590, 535] width 16 height 16
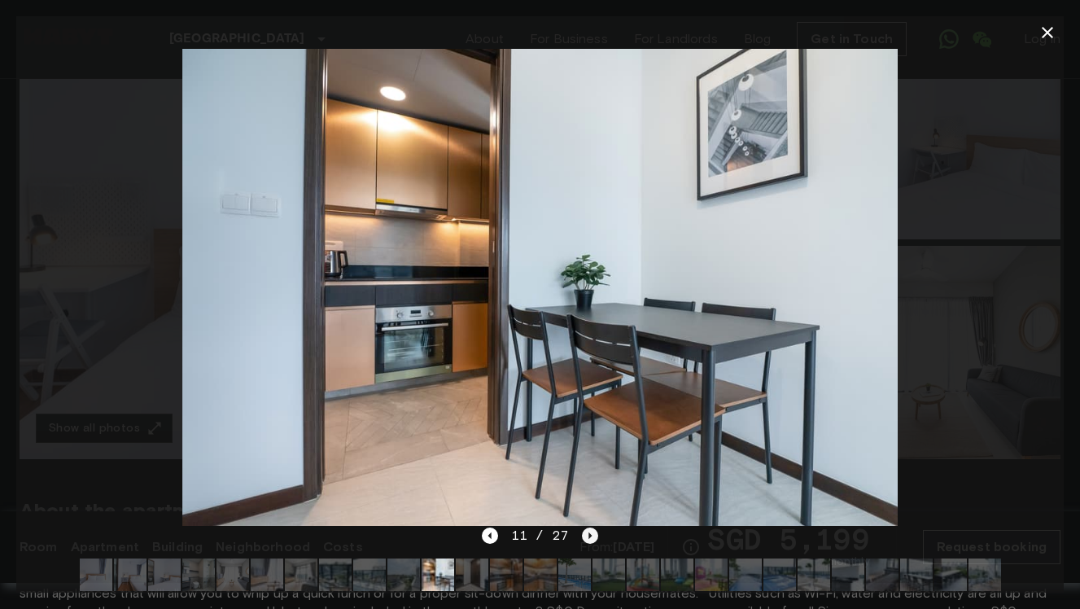
click at [584, 531] on icon "Next image" at bounding box center [590, 535] width 16 height 16
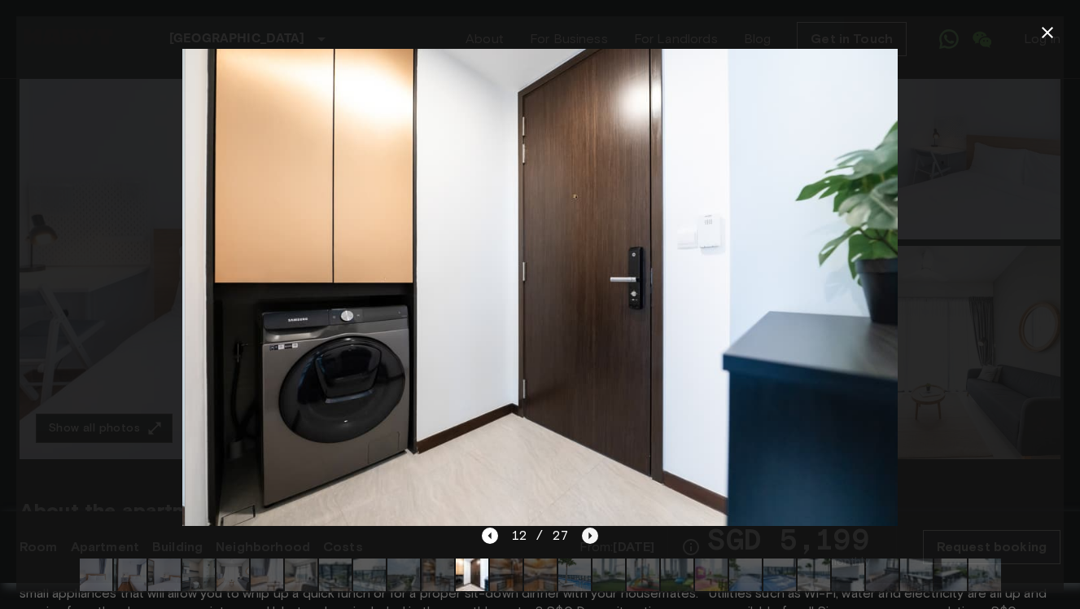
click at [584, 531] on icon "Next image" at bounding box center [590, 535] width 16 height 16
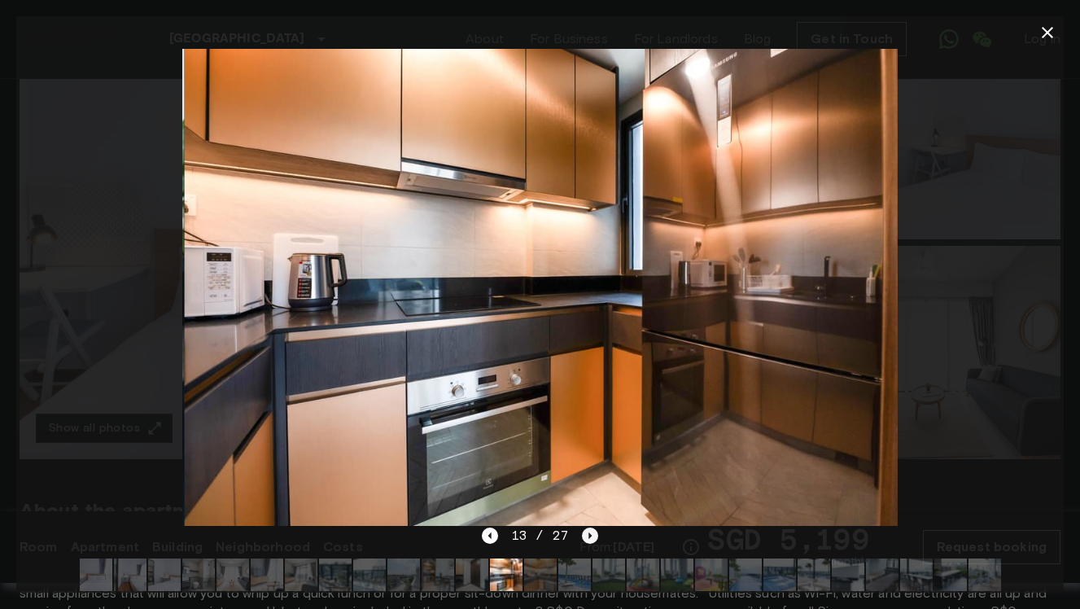
click at [584, 531] on icon "Next image" at bounding box center [590, 535] width 16 height 16
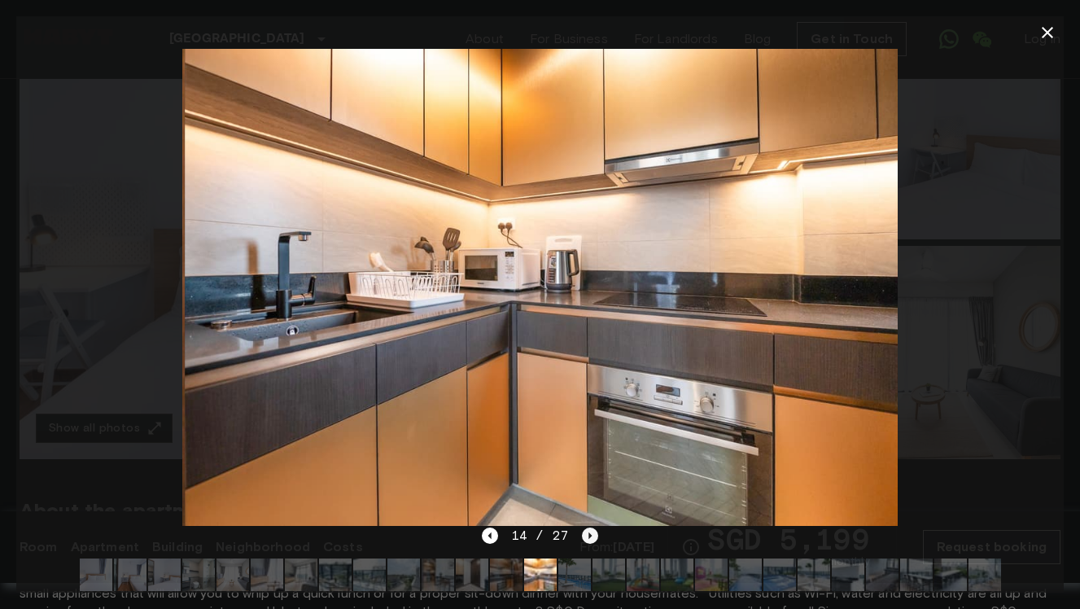
click at [584, 531] on icon "Next image" at bounding box center [590, 535] width 16 height 16
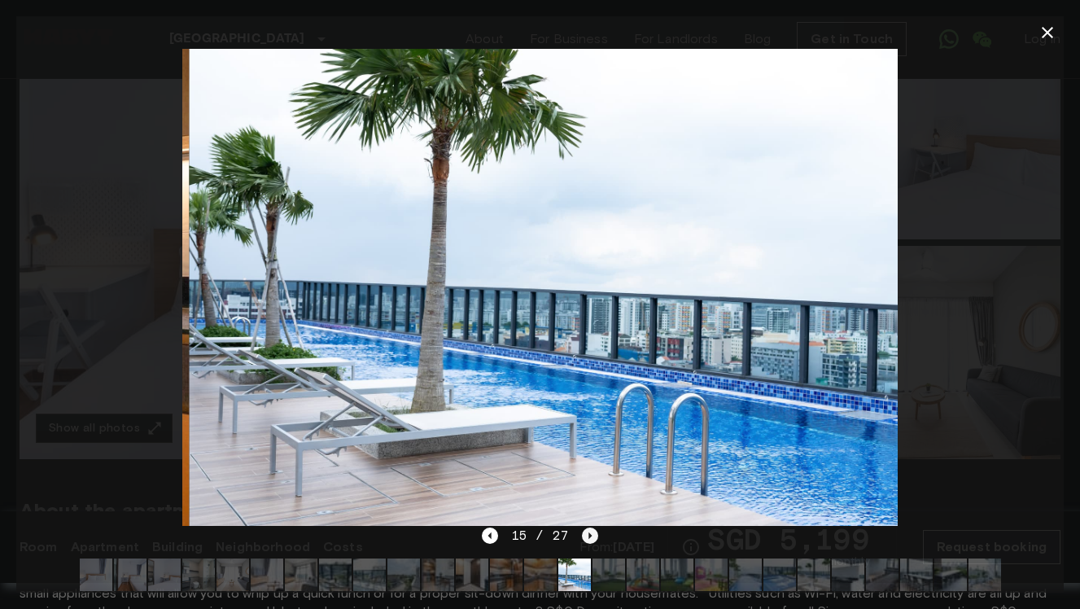
click at [584, 531] on icon "Next image" at bounding box center [590, 535] width 16 height 16
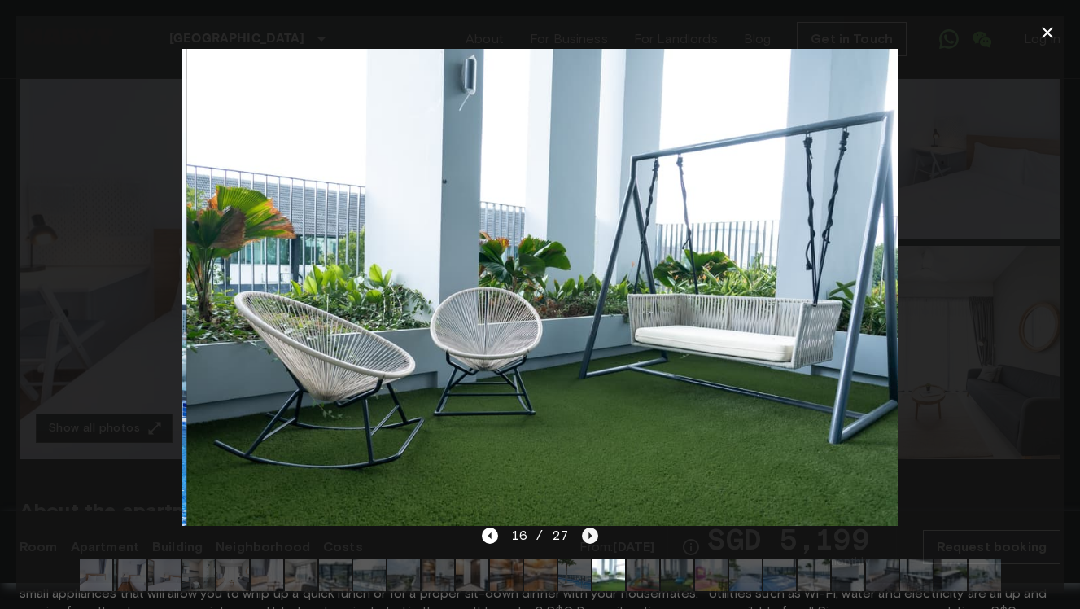
click at [584, 531] on icon "Next image" at bounding box center [590, 535] width 16 height 16
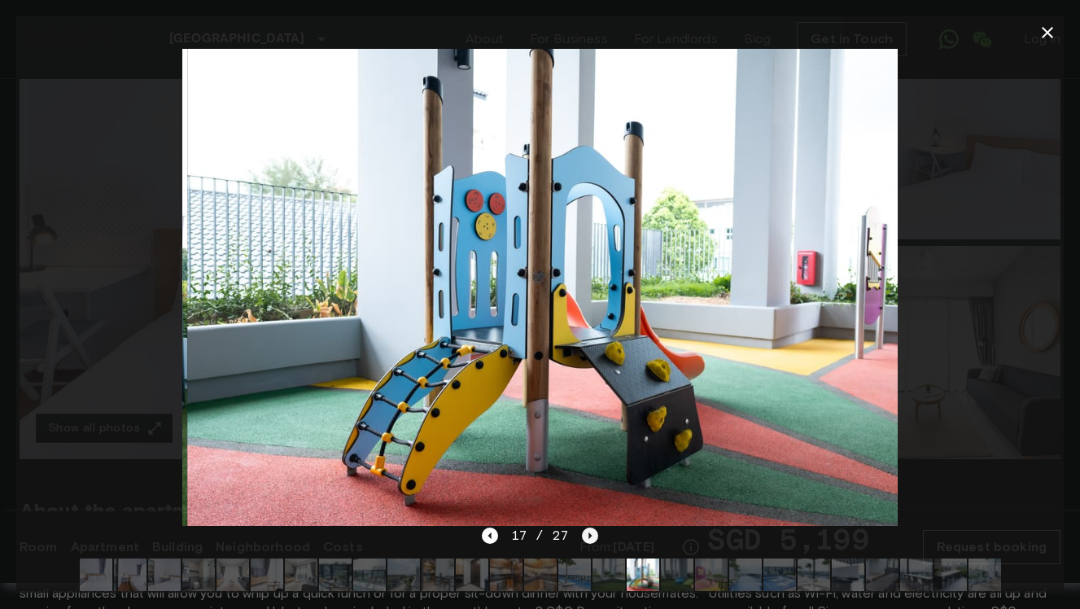
click at [584, 531] on icon "Next image" at bounding box center [590, 535] width 16 height 16
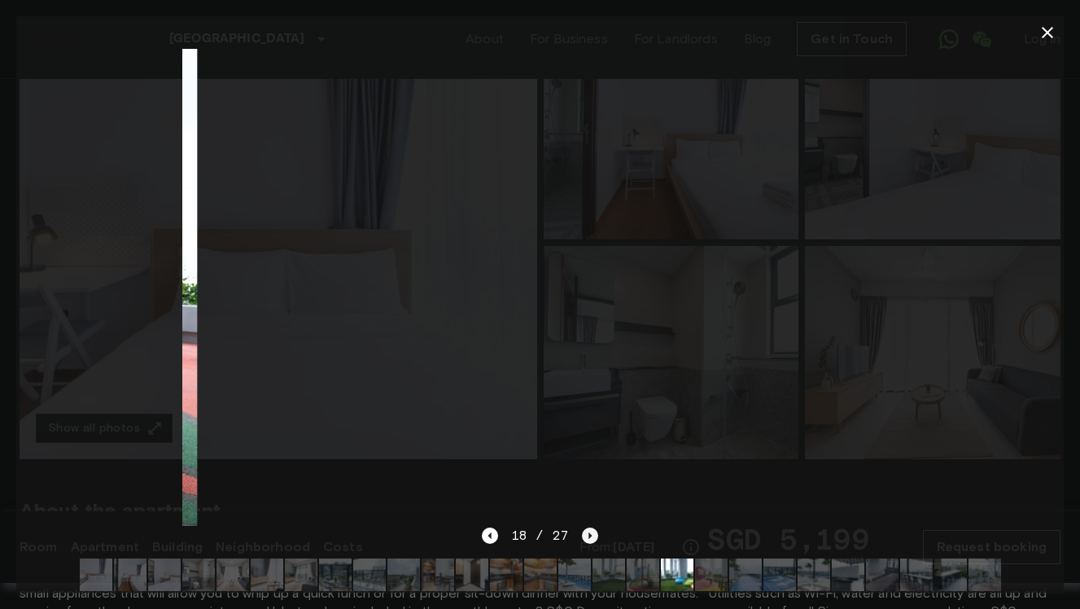
click at [584, 531] on icon "Next image" at bounding box center [590, 535] width 16 height 16
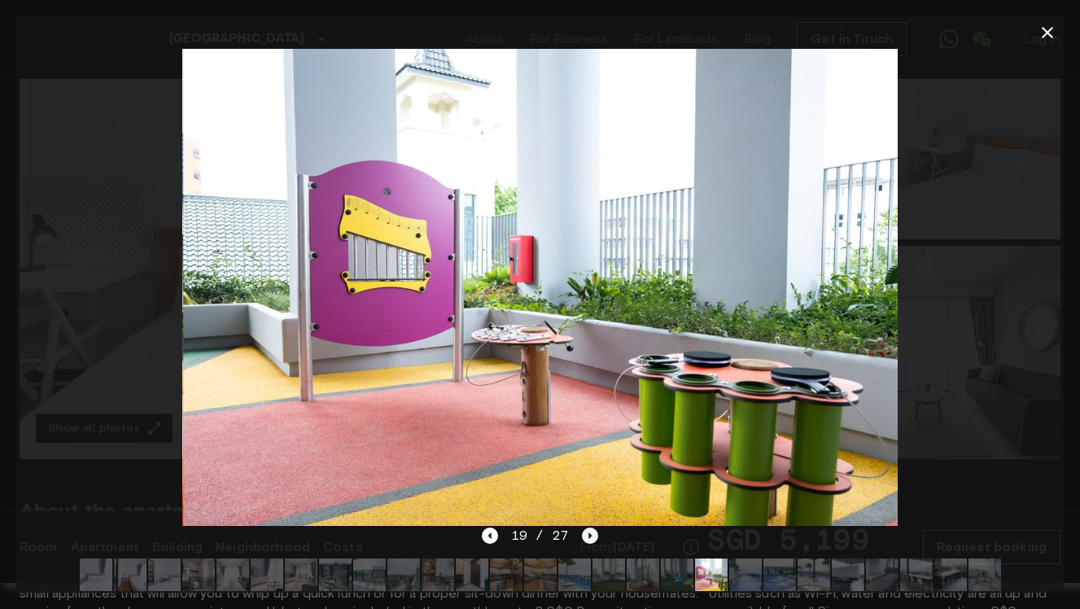
click at [584, 531] on icon "Next image" at bounding box center [590, 535] width 16 height 16
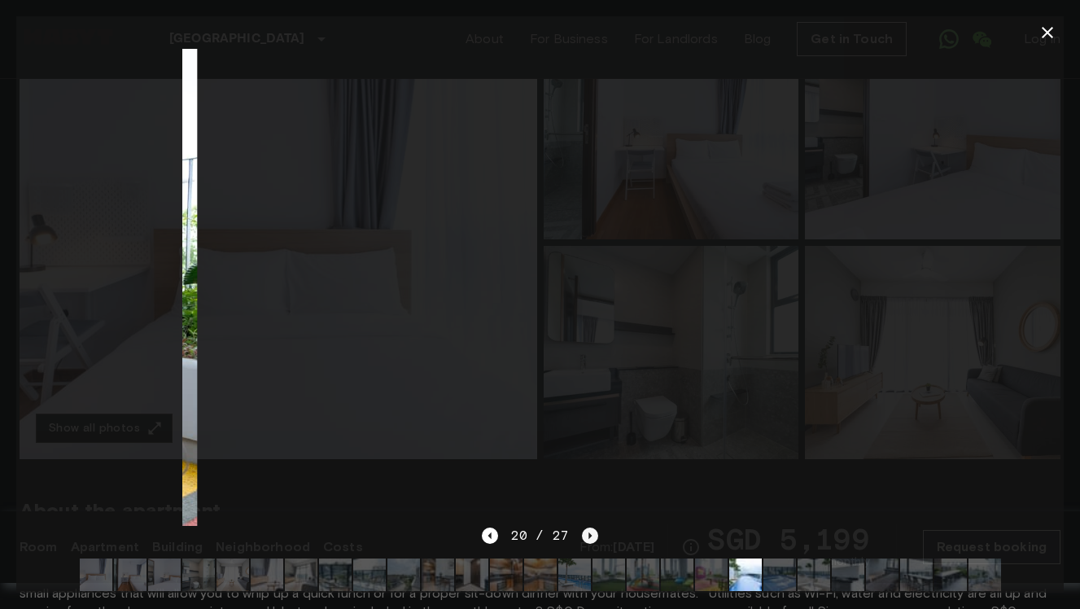
click at [584, 531] on icon "Next image" at bounding box center [590, 535] width 16 height 16
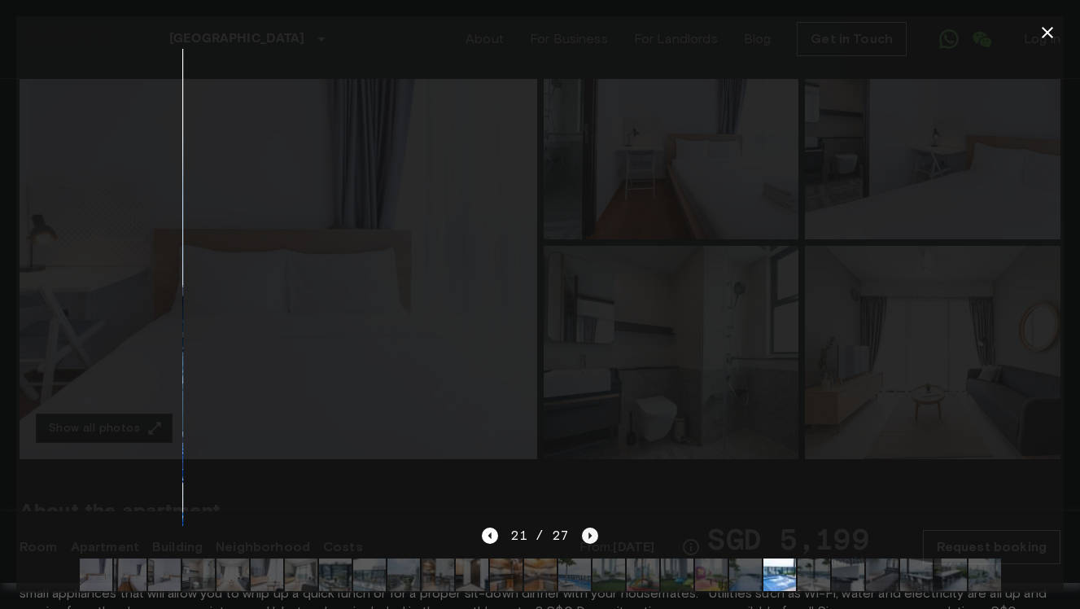
click at [584, 531] on icon "Next image" at bounding box center [590, 535] width 16 height 16
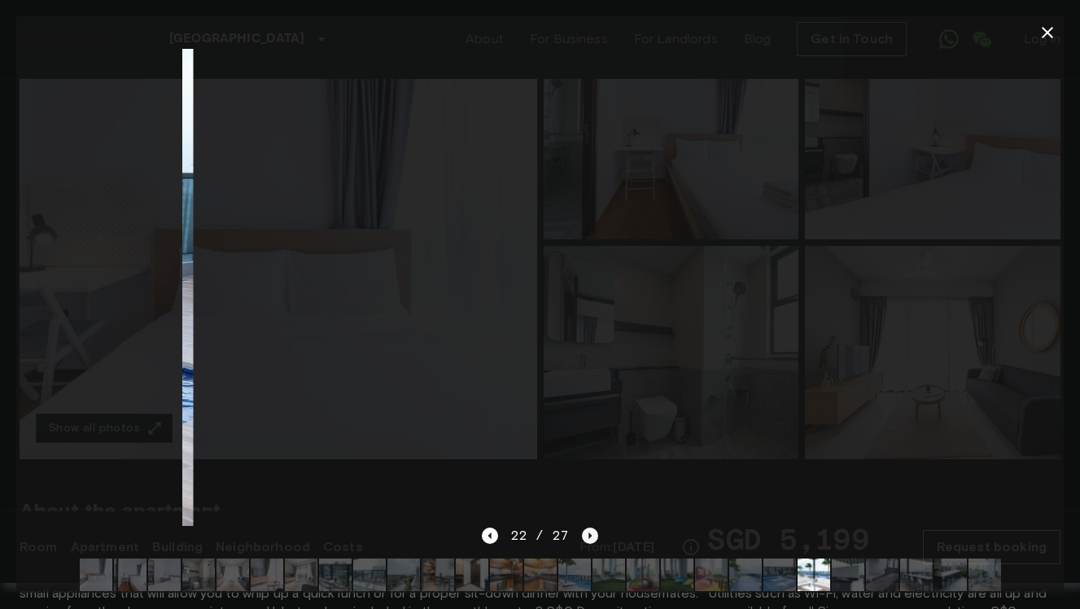
click at [584, 531] on icon "Next image" at bounding box center [590, 535] width 16 height 16
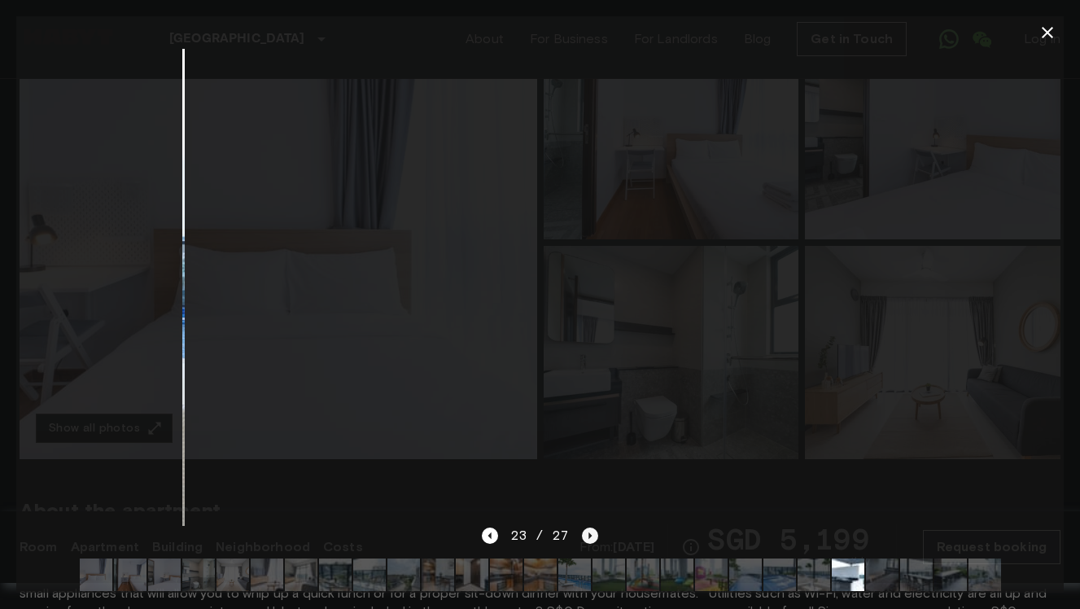
click at [584, 531] on icon "Next image" at bounding box center [590, 535] width 16 height 16
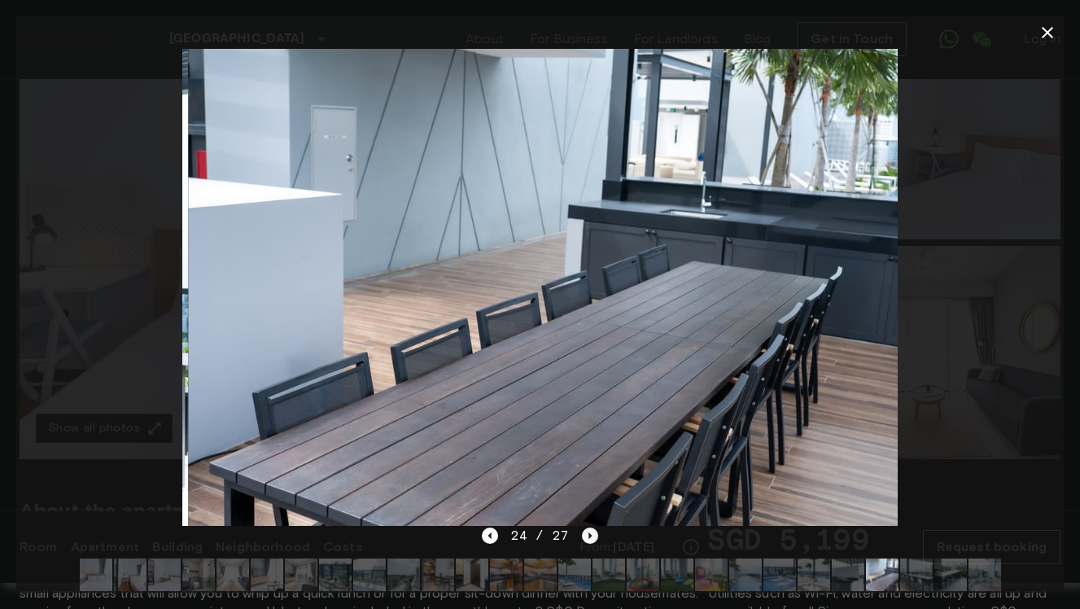
click at [584, 531] on icon "Next image" at bounding box center [590, 535] width 16 height 16
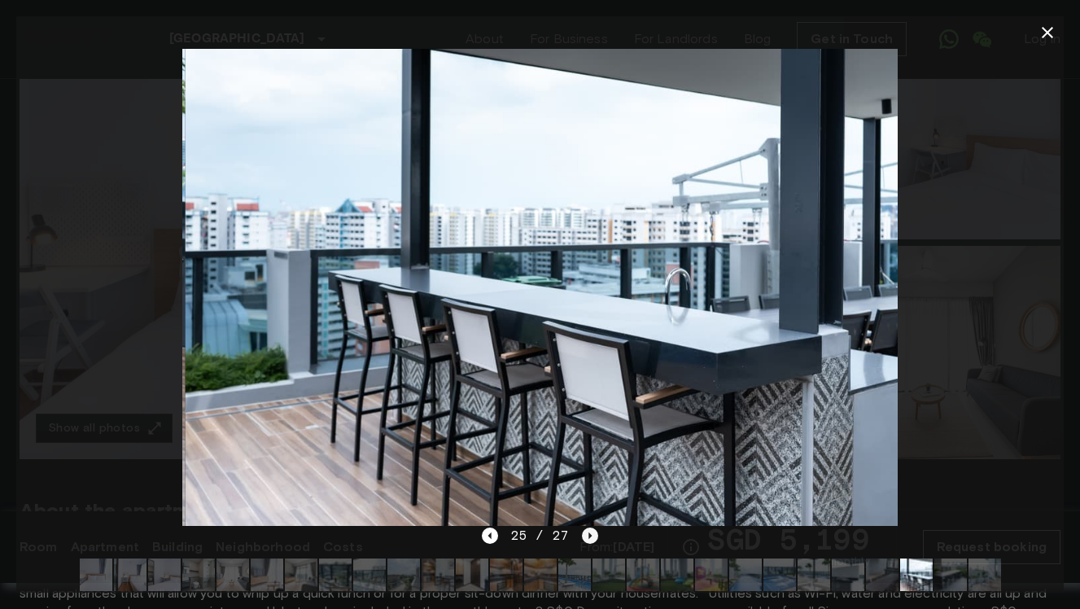
click at [584, 531] on icon "Next image" at bounding box center [590, 535] width 16 height 16
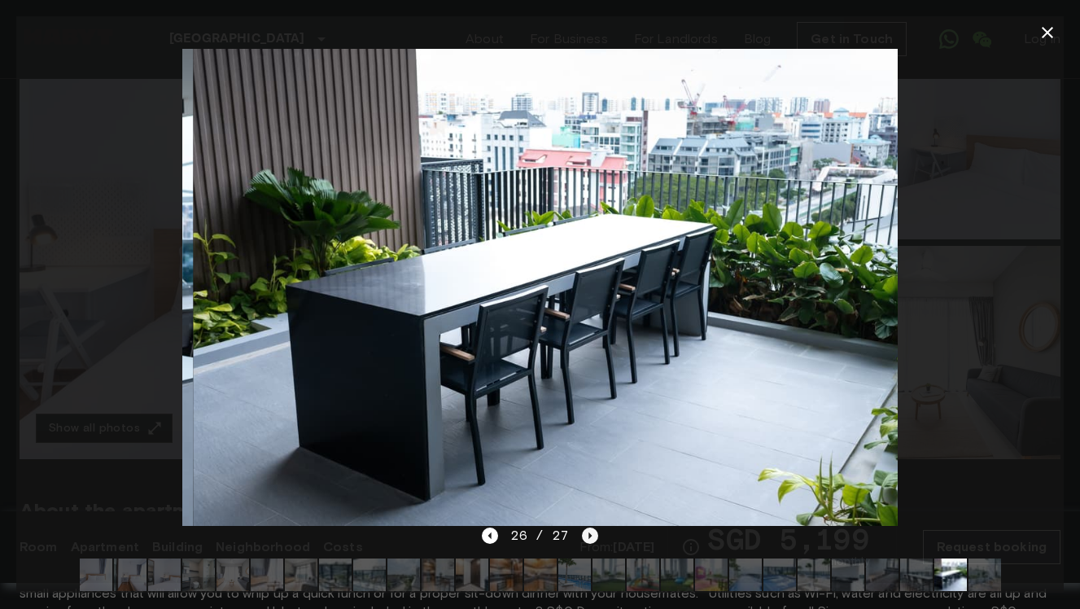
click at [584, 531] on icon "Next image" at bounding box center [590, 535] width 16 height 16
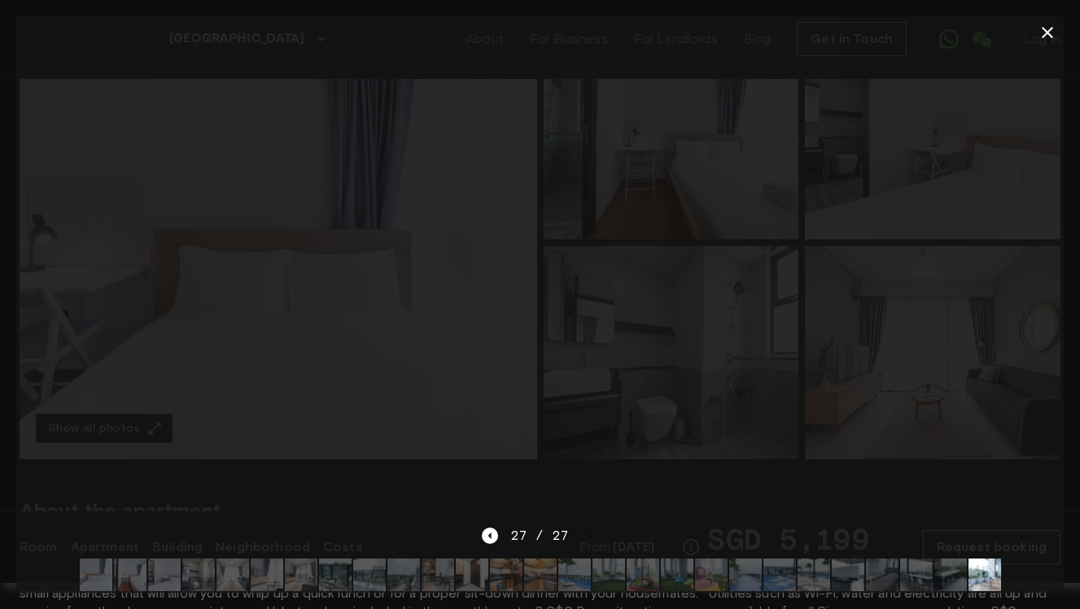
click at [585, 535] on div "27 / 27" at bounding box center [540, 536] width 116 height 20
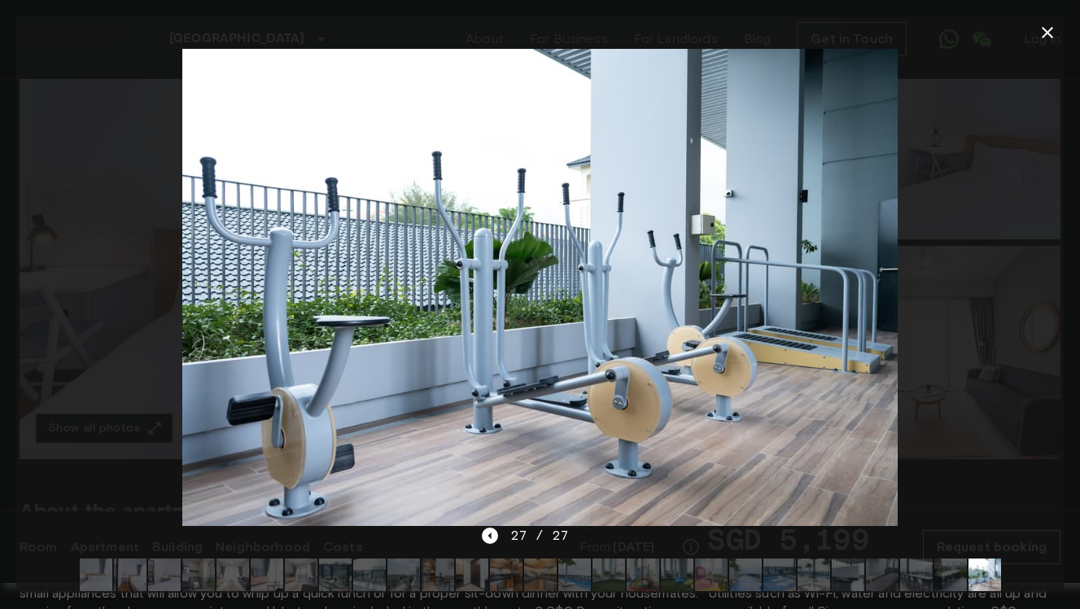
click at [944, 416] on div at bounding box center [539, 287] width 1047 height 477
click at [1046, 36] on icon "button" at bounding box center [1047, 33] width 20 height 20
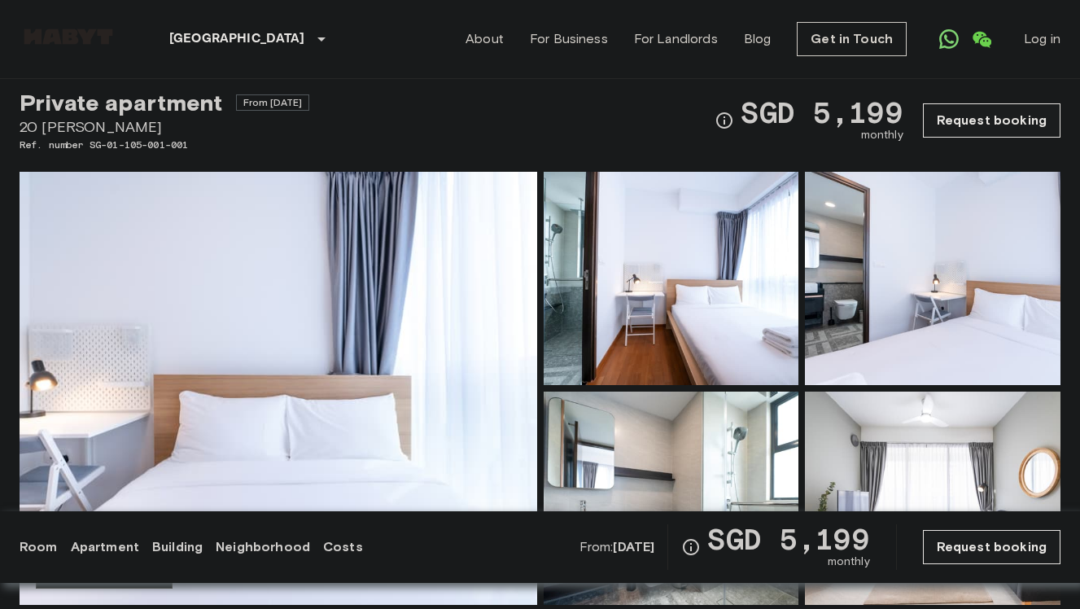
scroll to position [32, 0]
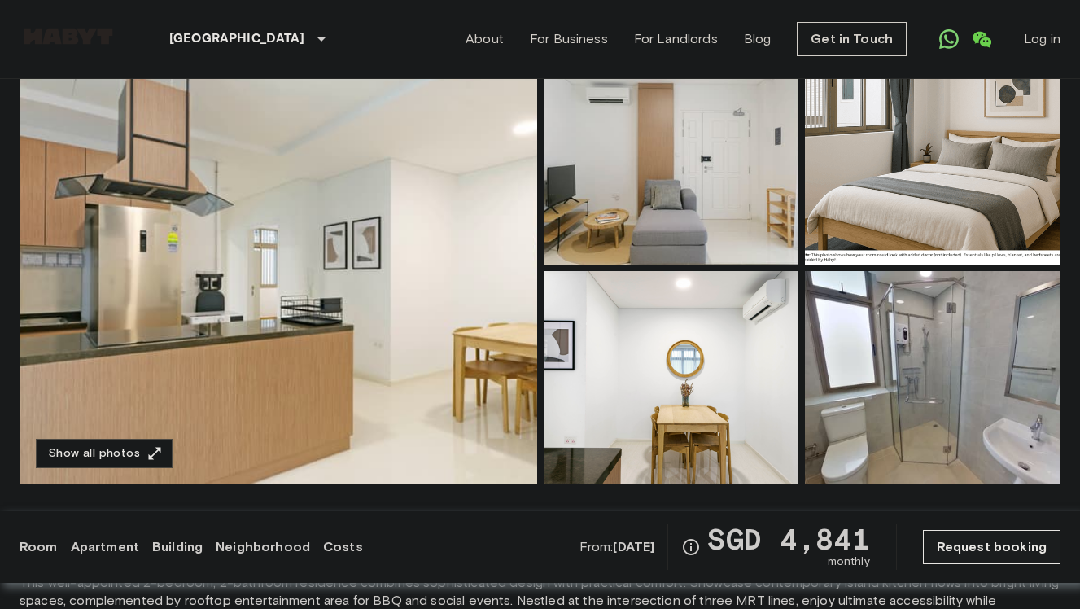
scroll to position [109, 0]
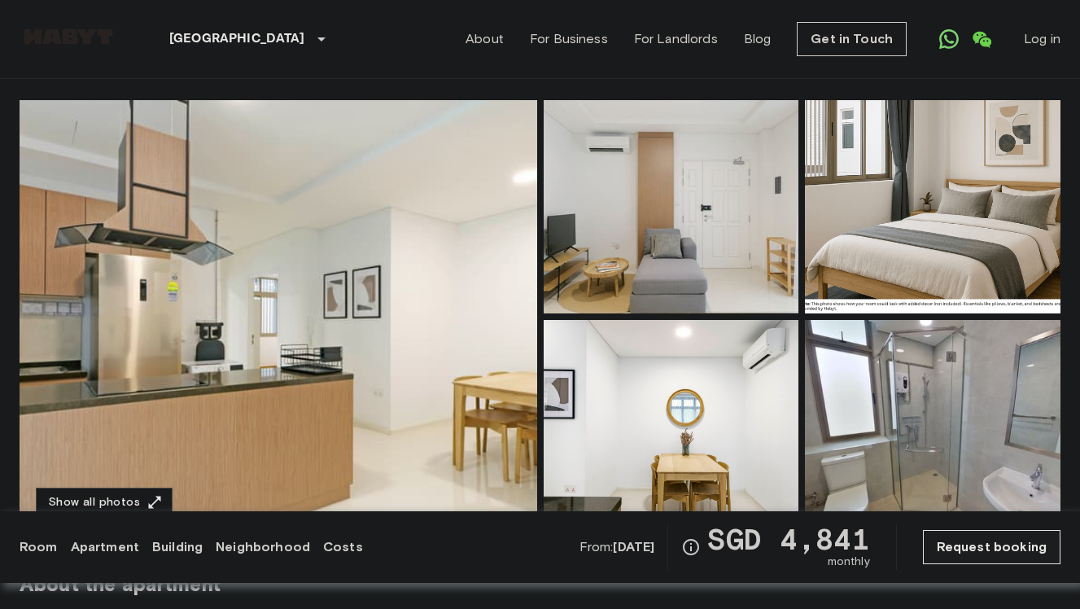
click at [333, 248] on img at bounding box center [278, 316] width 517 height 433
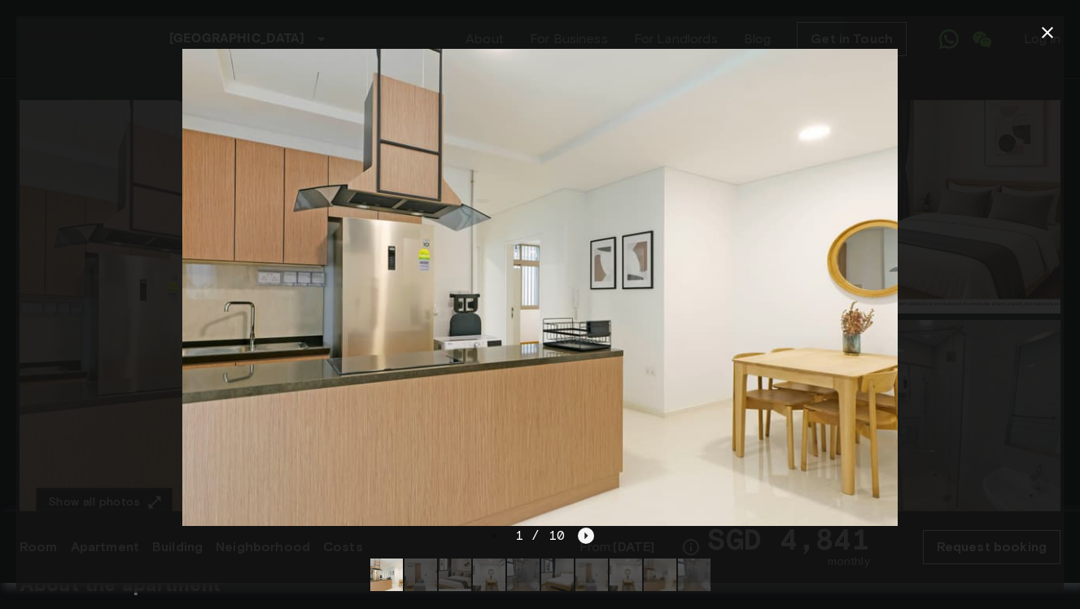
click at [588, 530] on icon "Next image" at bounding box center [586, 535] width 16 height 16
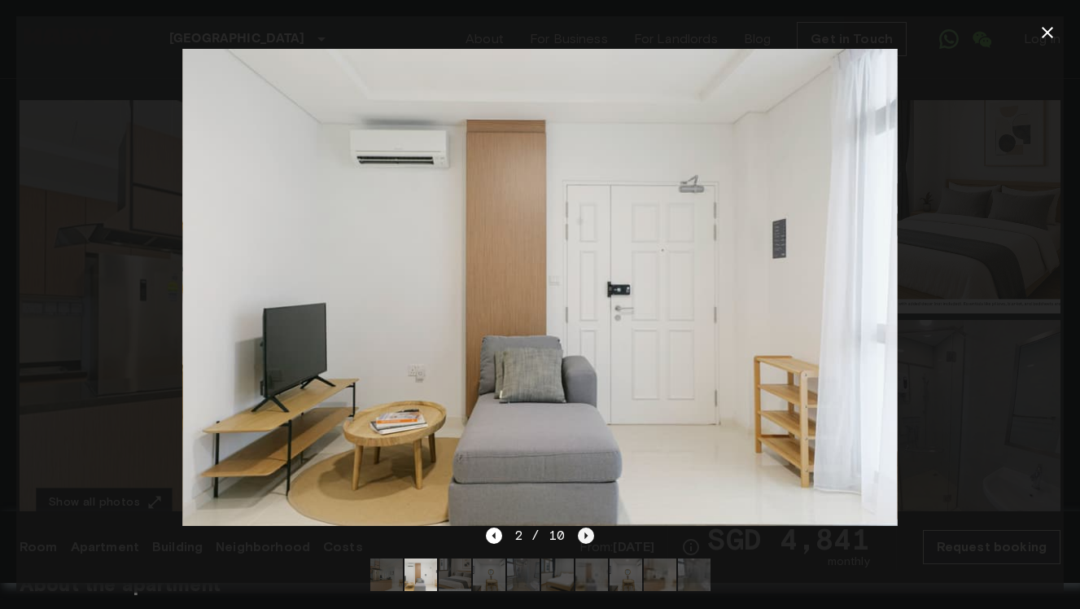
click at [588, 530] on icon "Next image" at bounding box center [586, 535] width 16 height 16
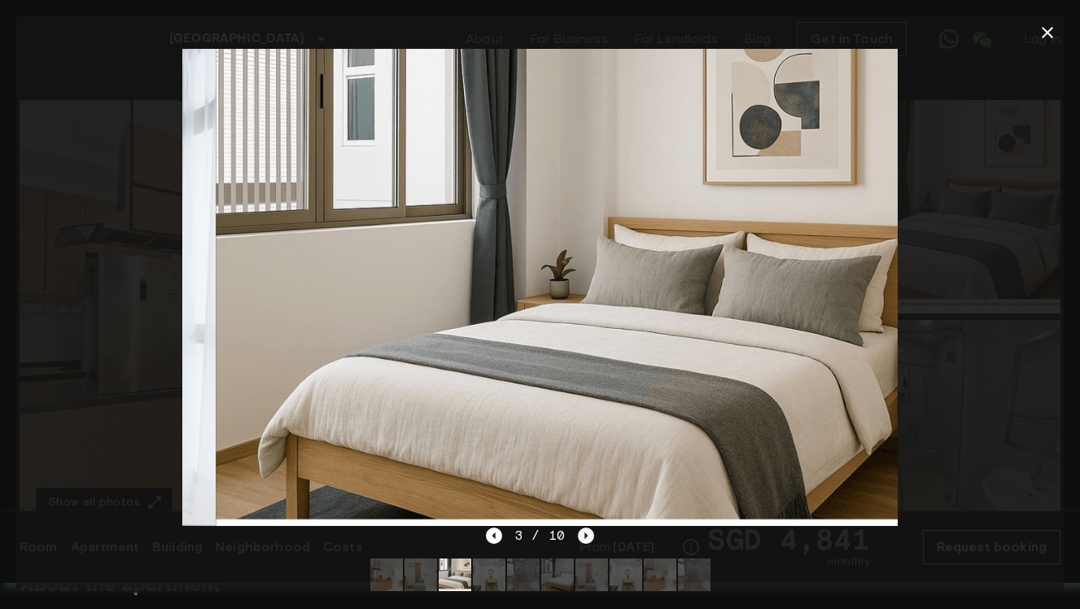
click at [588, 530] on icon "Next image" at bounding box center [586, 535] width 16 height 16
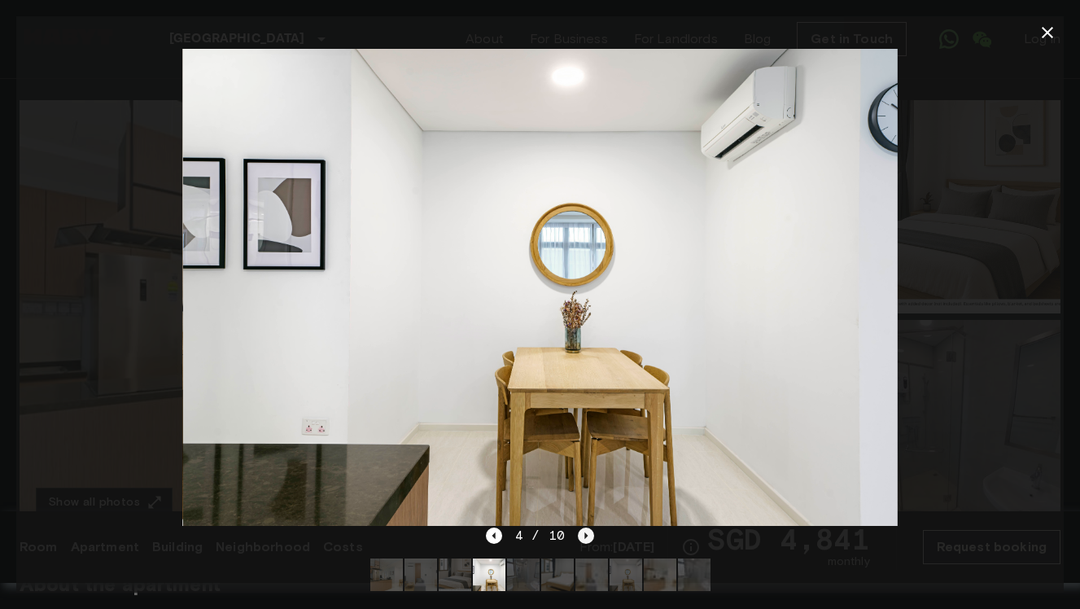
click at [588, 530] on icon "Next image" at bounding box center [586, 535] width 16 height 16
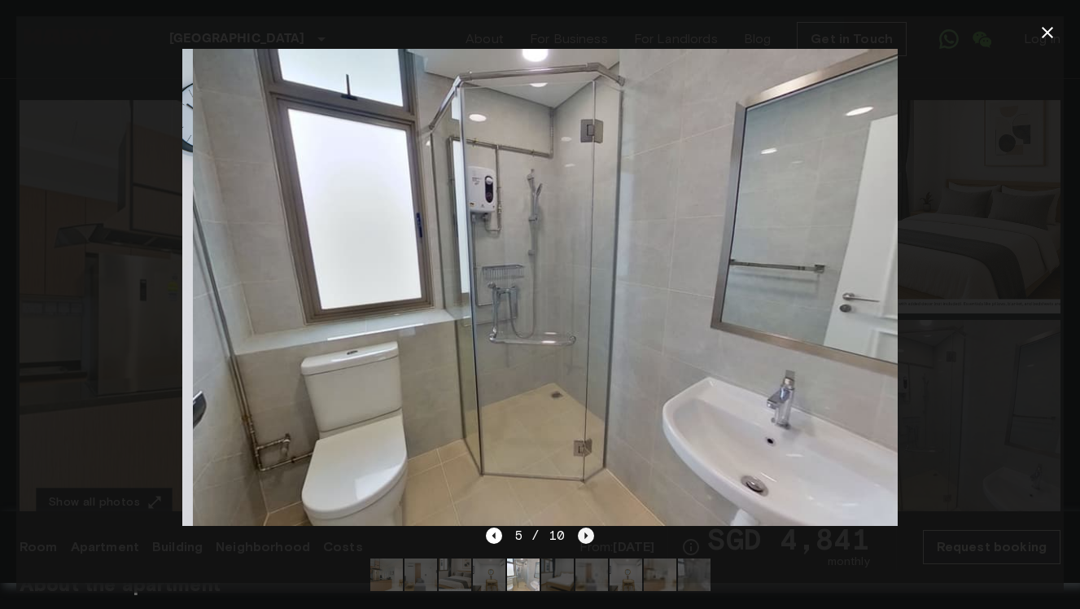
click at [588, 530] on icon "Next image" at bounding box center [586, 535] width 16 height 16
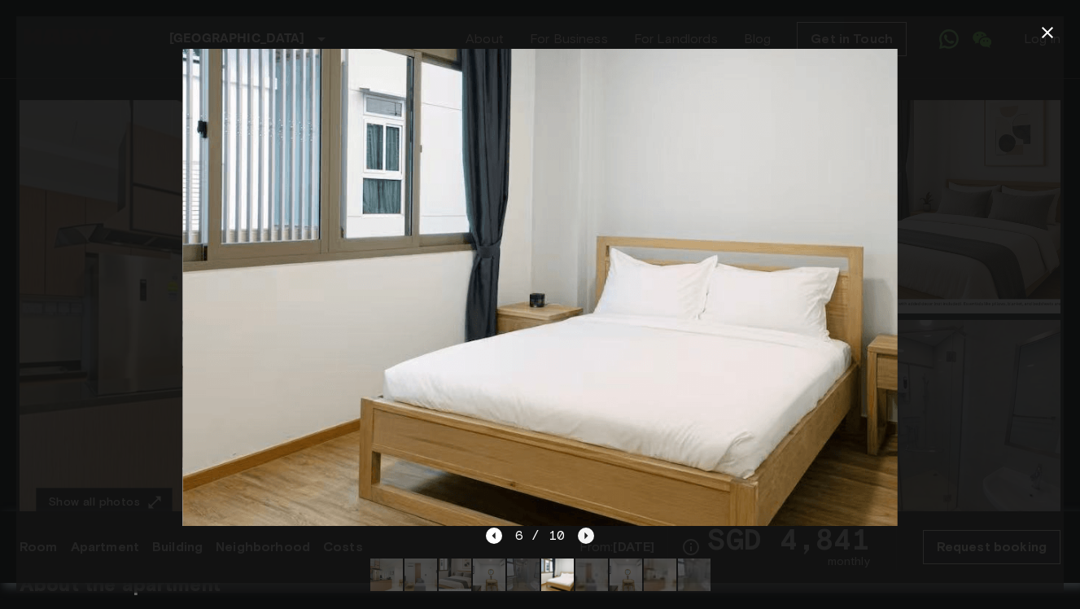
click at [586, 535] on icon "Next image" at bounding box center [585, 534] width 3 height 7
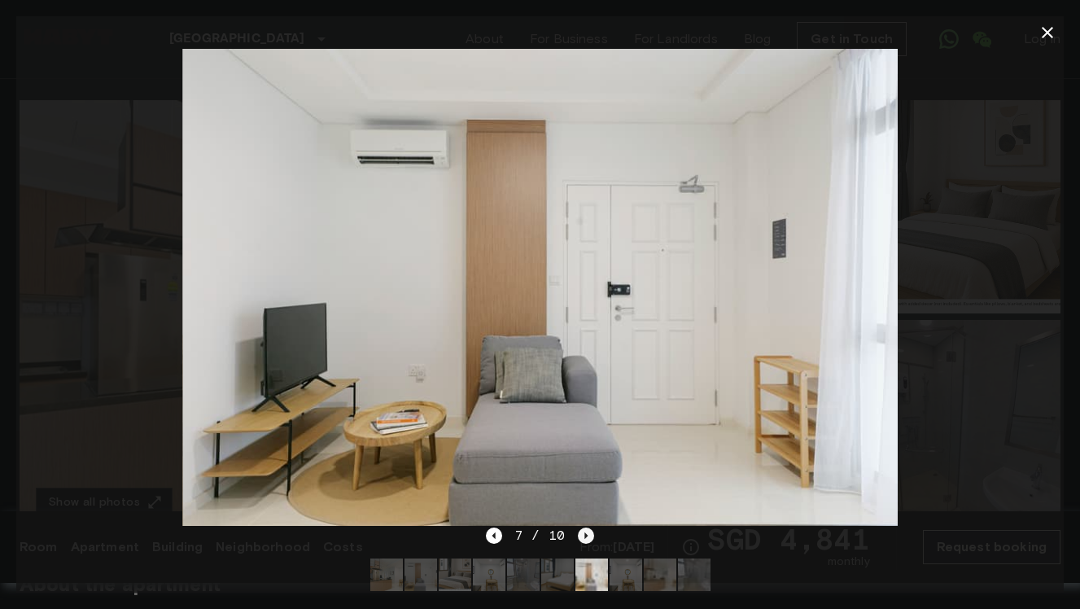
click at [586, 535] on icon "Next image" at bounding box center [585, 534] width 3 height 7
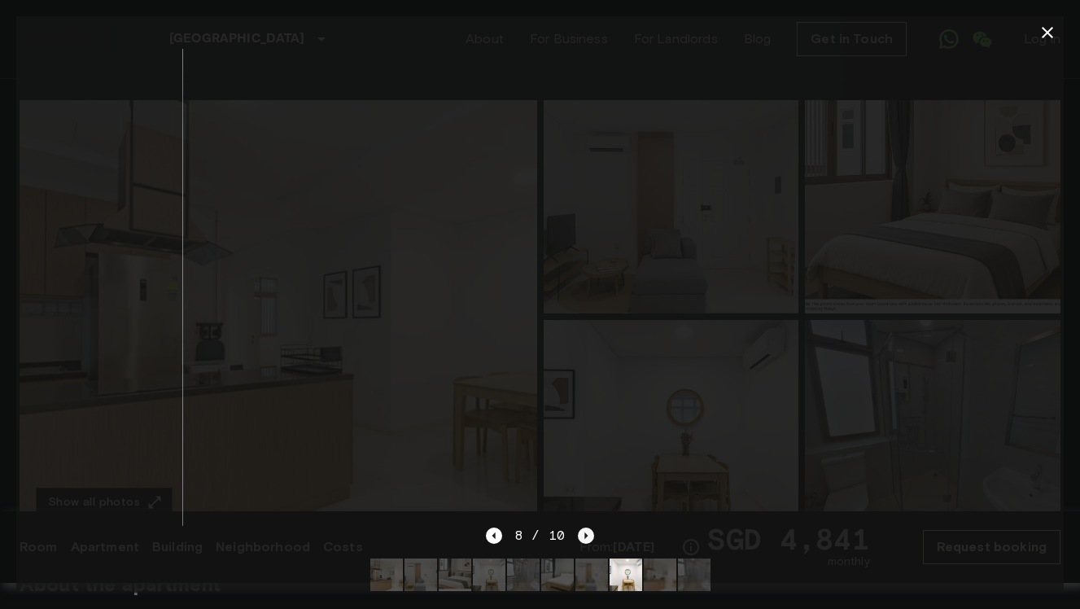
click at [586, 535] on icon "Next image" at bounding box center [585, 534] width 3 height 7
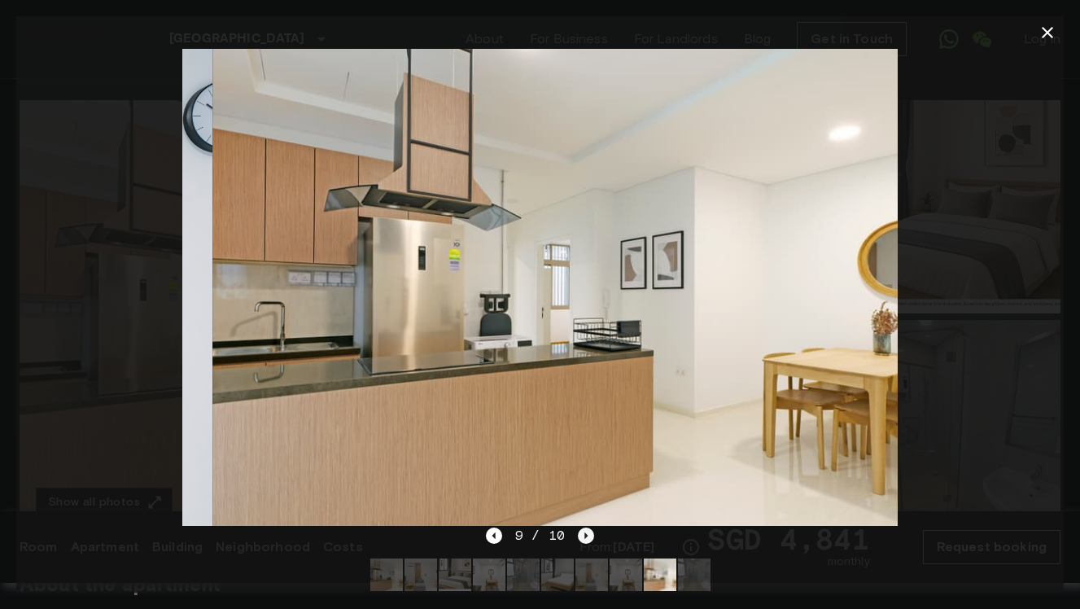
click at [586, 535] on icon "Next image" at bounding box center [585, 534] width 3 height 7
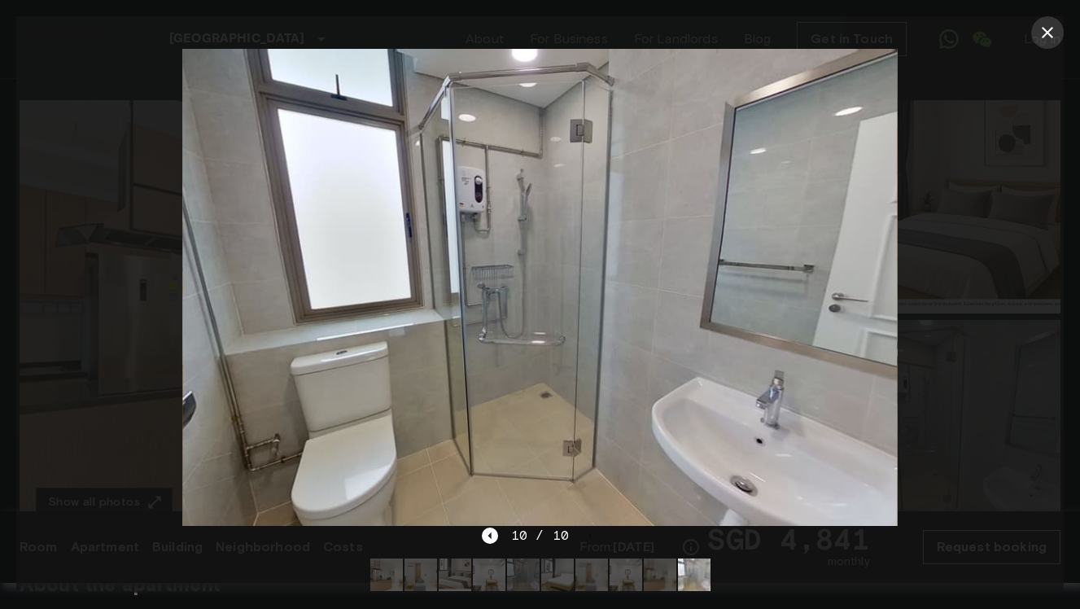
click at [1050, 35] on icon "button" at bounding box center [1046, 32] width 11 height 11
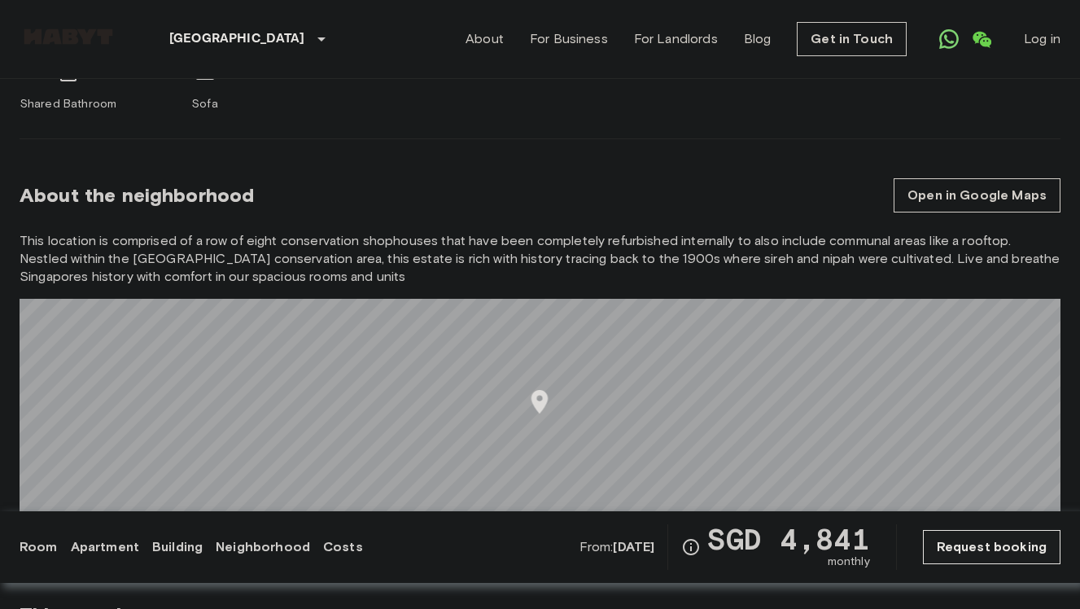
scroll to position [958, 0]
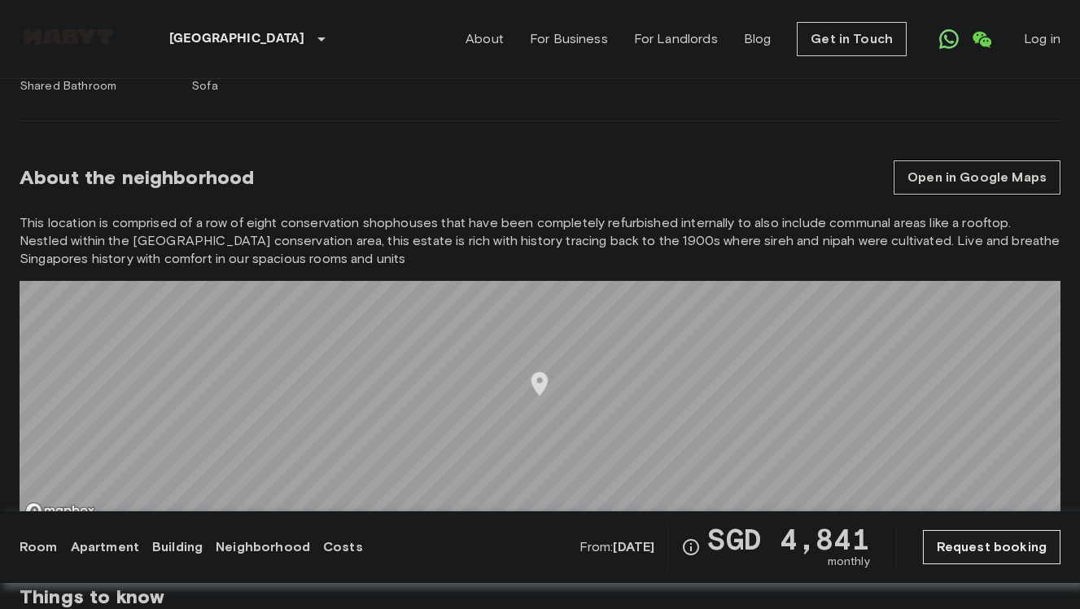
click at [921, 168] on link "Open in Google Maps" at bounding box center [976, 177] width 167 height 34
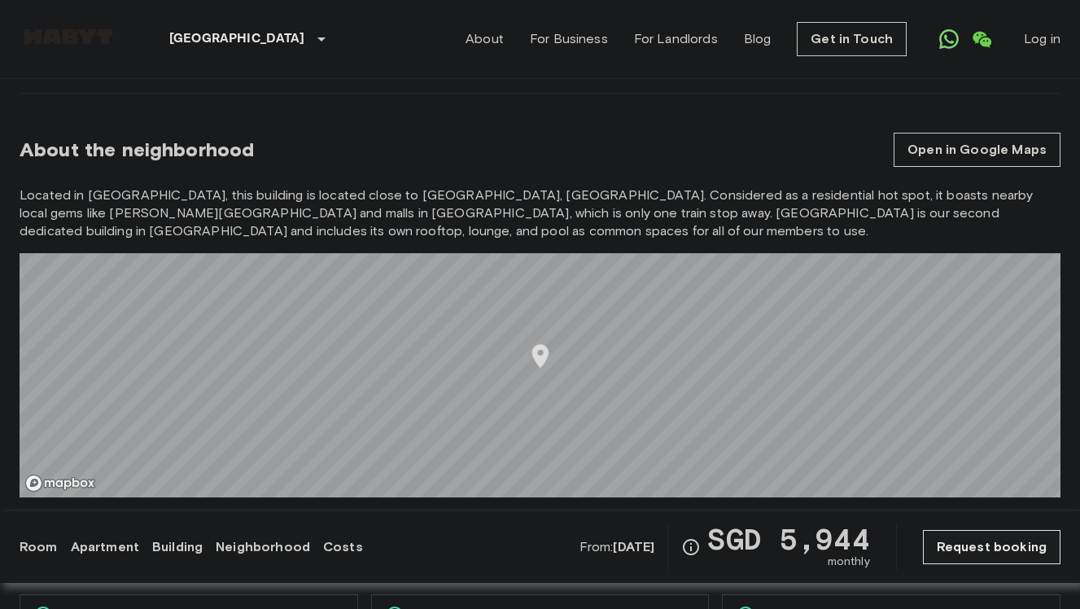
scroll to position [1347, 0]
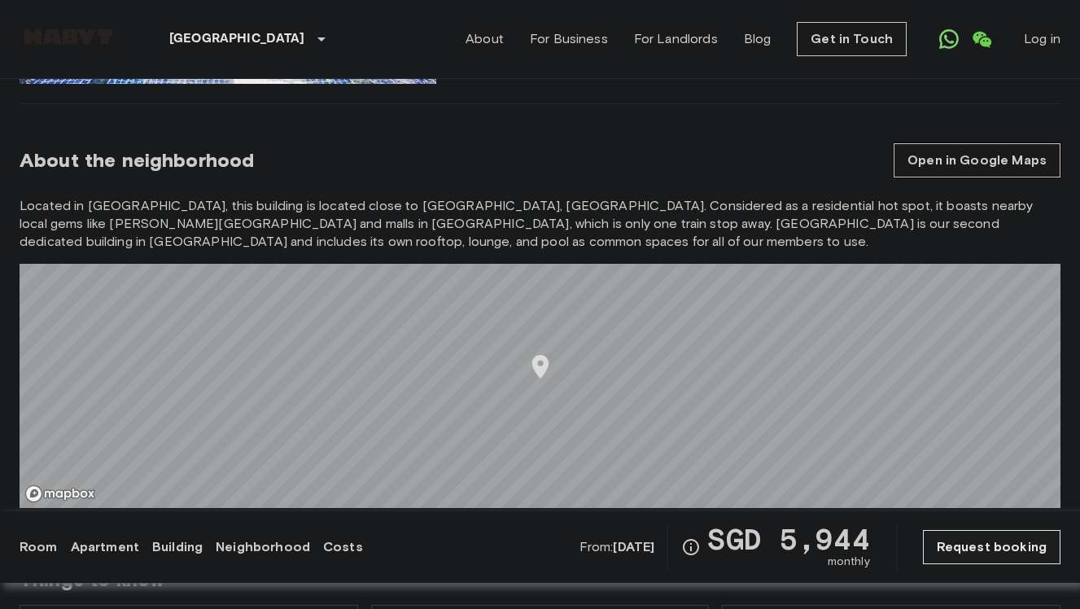
click at [957, 149] on link "Open in Google Maps" at bounding box center [976, 160] width 167 height 34
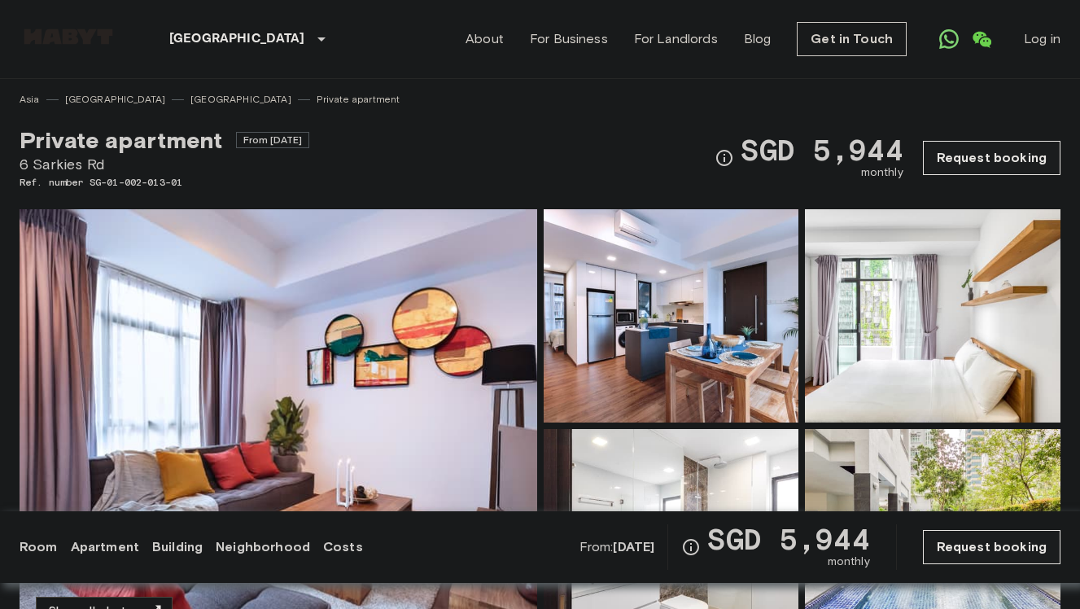
drag, startPoint x: 262, startPoint y: 141, endPoint x: 330, endPoint y: 142, distance: 68.3
click at [330, 142] on div "Private apartment From [DATE][STREET_ADDRESS][PERSON_NAME]. number SG-01-002-01…" at bounding box center [540, 148] width 1040 height 83
click at [310, 141] on span "From [DATE]" at bounding box center [273, 140] width 74 height 16
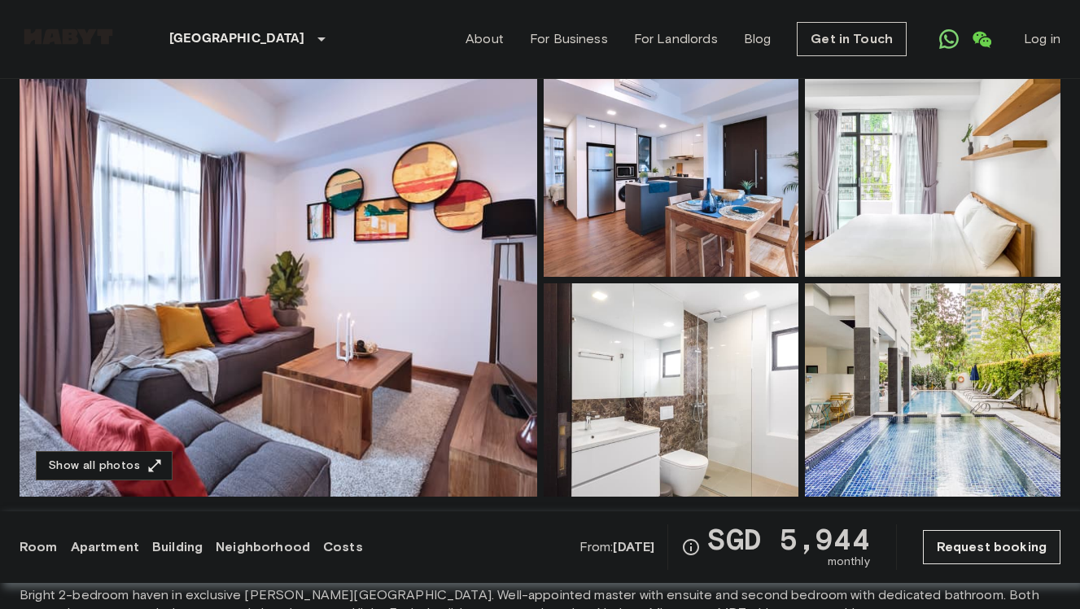
scroll to position [142, 0]
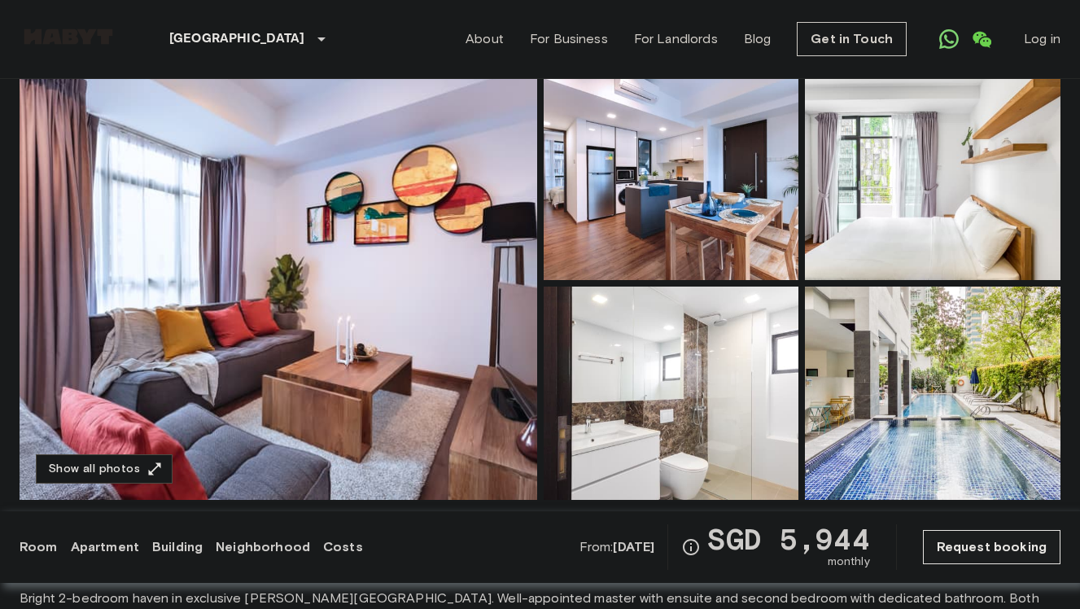
click at [471, 237] on img at bounding box center [278, 283] width 517 height 433
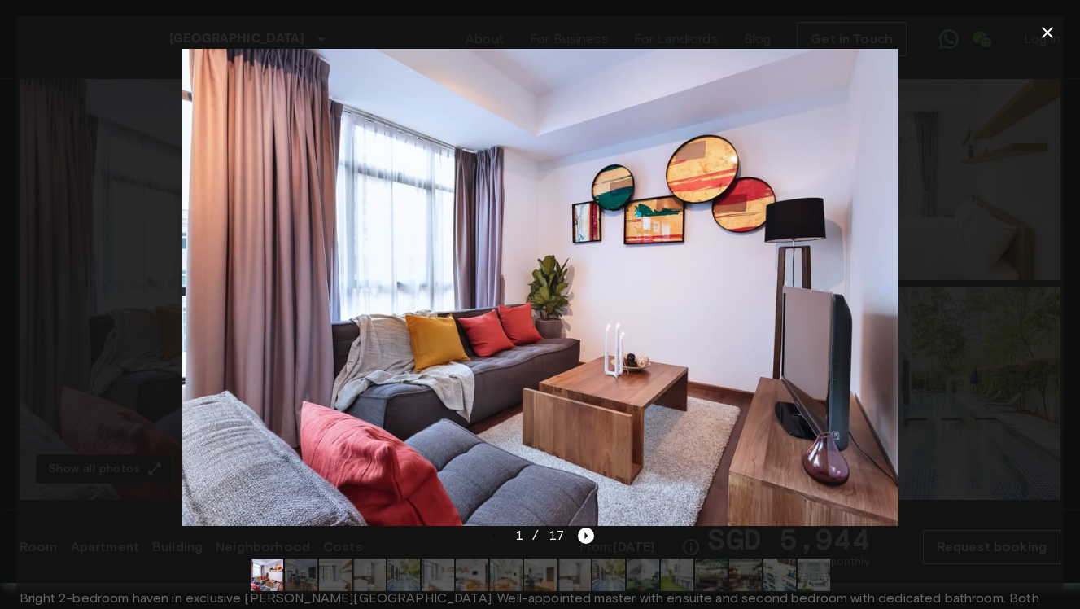
click at [135, 154] on div at bounding box center [539, 287] width 1047 height 477
click at [1049, 28] on icon "button" at bounding box center [1046, 32] width 11 height 11
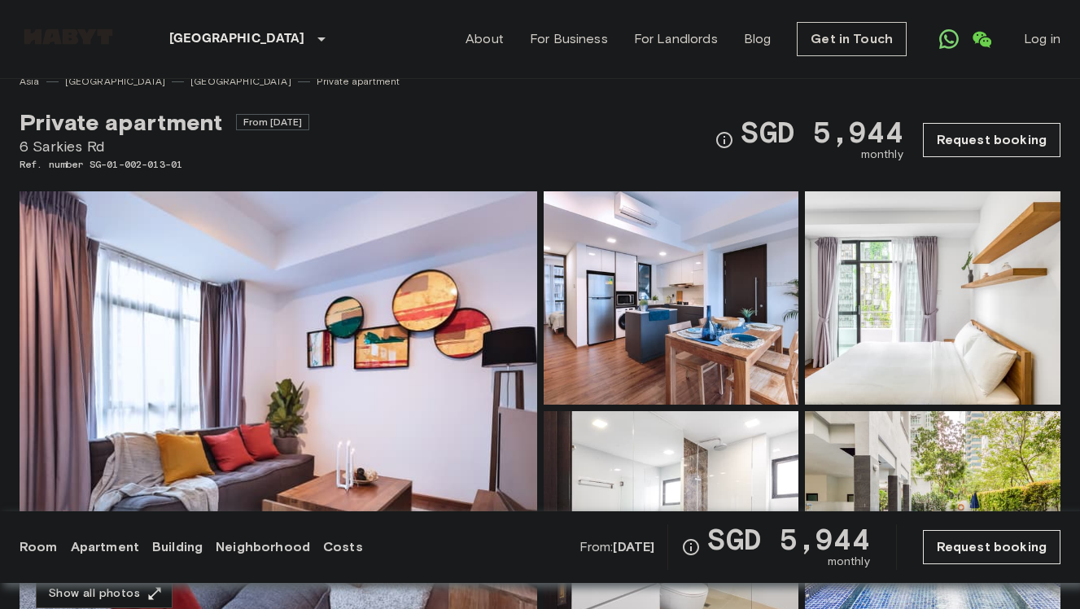
scroll to position [0, 0]
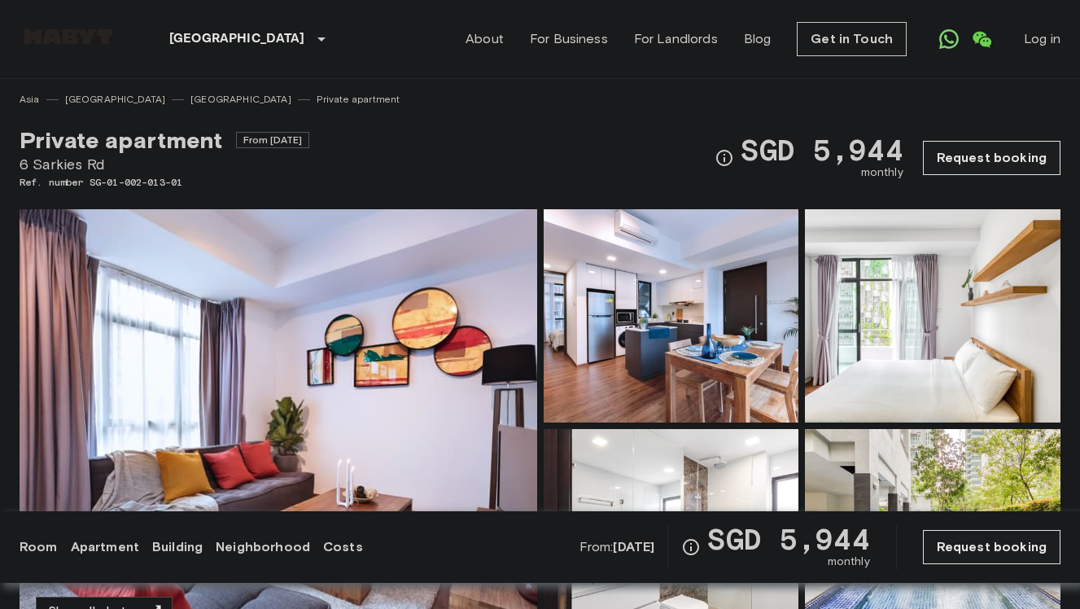
click at [383, 142] on div "Private apartment From Dec 10 2025 6 Sarkies Rd Ref. number SG-01-002-013-01 SG…" at bounding box center [540, 148] width 1040 height 83
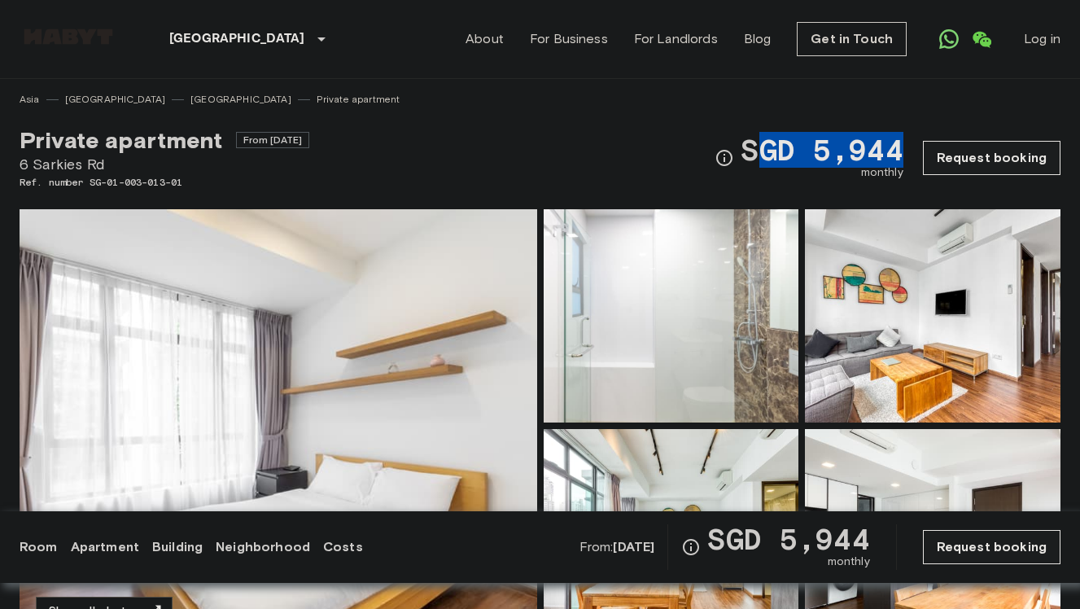
drag, startPoint x: 904, startPoint y: 149, endPoint x: 755, endPoint y: 148, distance: 148.9
click at [755, 148] on span "SGD 5,944" at bounding box center [821, 149] width 162 height 29
drag, startPoint x: 752, startPoint y: 148, endPoint x: 907, endPoint y: 154, distance: 154.7
click at [902, 154] on span "SGD 5,944" at bounding box center [821, 149] width 162 height 29
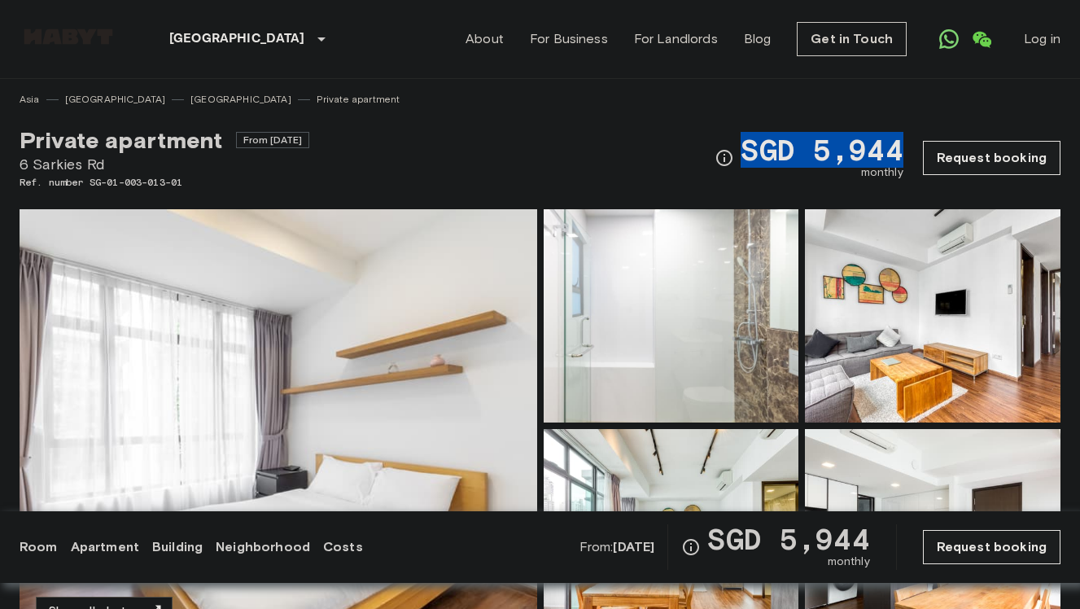
click at [902, 154] on span "SGD 5,944" at bounding box center [821, 149] width 162 height 29
